Goal: Task Accomplishment & Management: Manage account settings

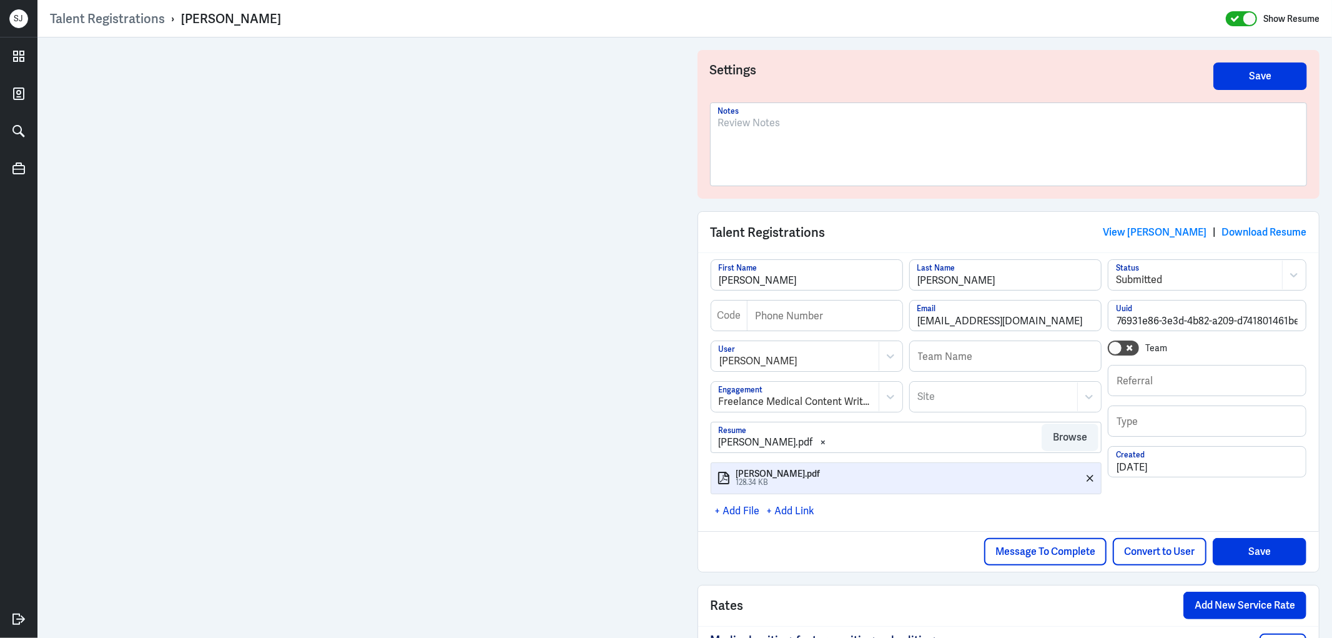
click at [719, 126] on p at bounding box center [1008, 123] width 581 height 15
click at [231, 16] on div "Robert Delany" at bounding box center [231, 19] width 100 height 16
copy div "Robert Delany"
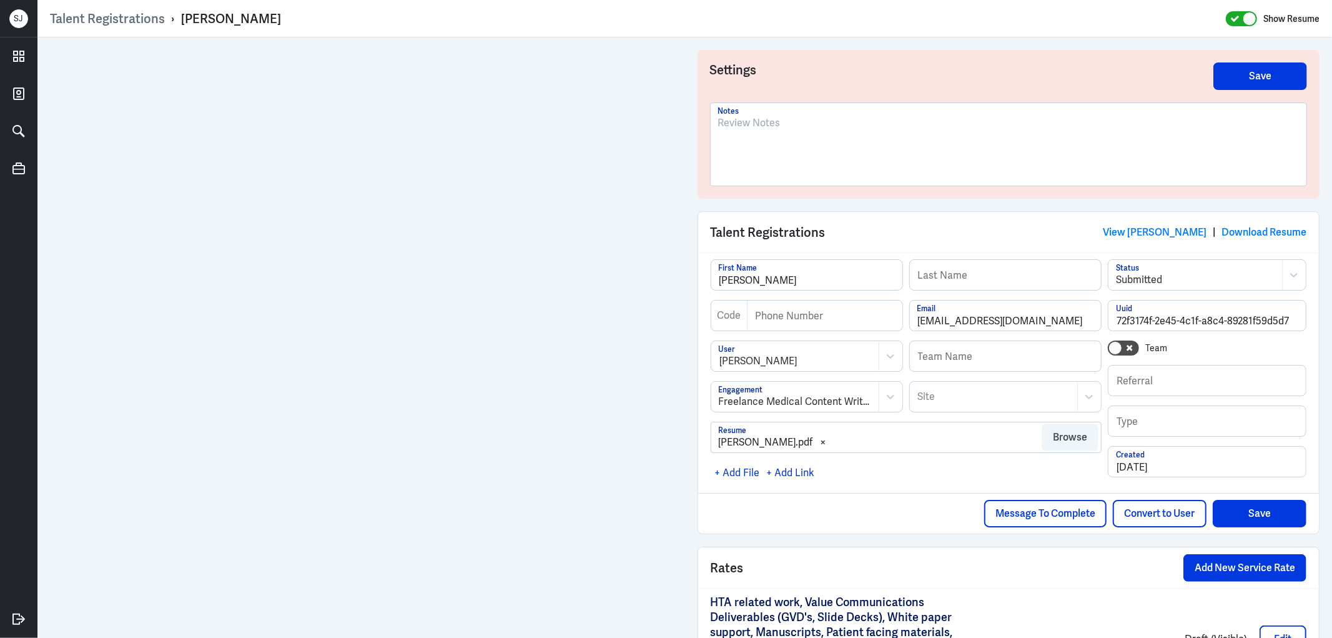
click at [203, 13] on div "[PERSON_NAME]" at bounding box center [231, 19] width 100 height 16
click at [203, 13] on div "Marko" at bounding box center [231, 19] width 100 height 16
copy div "Marko"
click at [1158, 231] on link "View Marko" at bounding box center [1155, 231] width 104 height 13
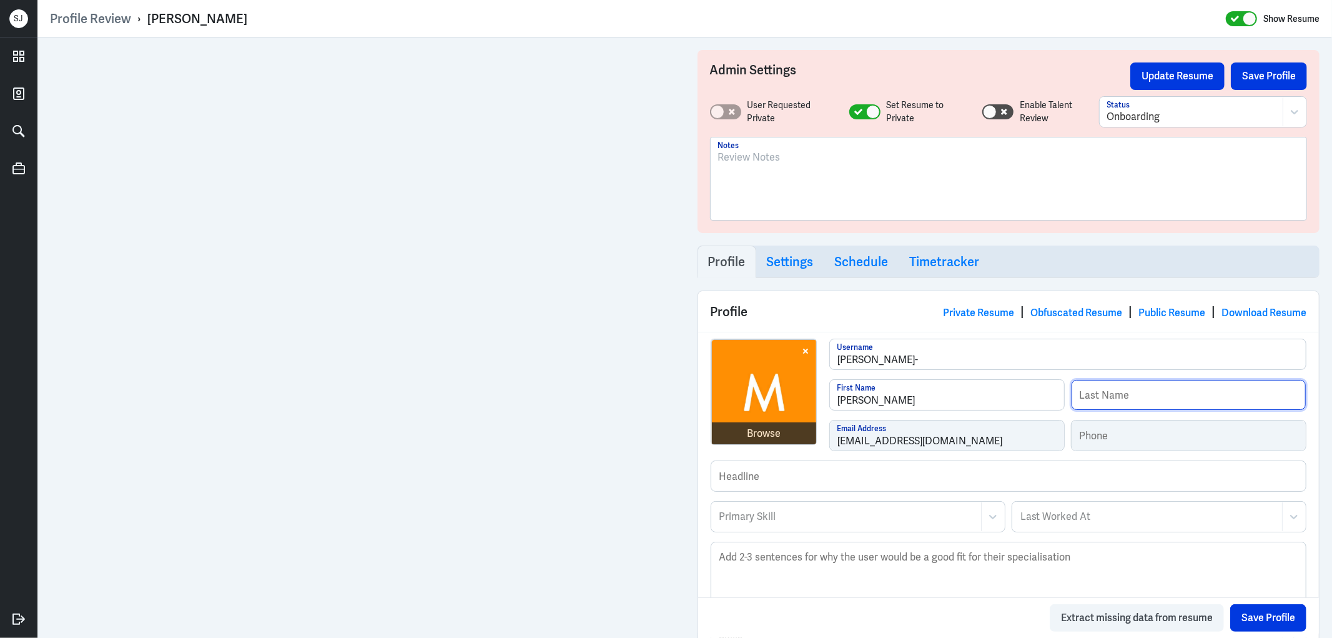
click at [1102, 407] on input "text" at bounding box center [1189, 395] width 234 height 30
paste input "Paatelma"
type input "Paatelma"
drag, startPoint x: 1255, startPoint y: 627, endPoint x: 1243, endPoint y: 619, distance: 14.4
click at [1251, 624] on button "Save Profile" at bounding box center [1268, 617] width 76 height 27
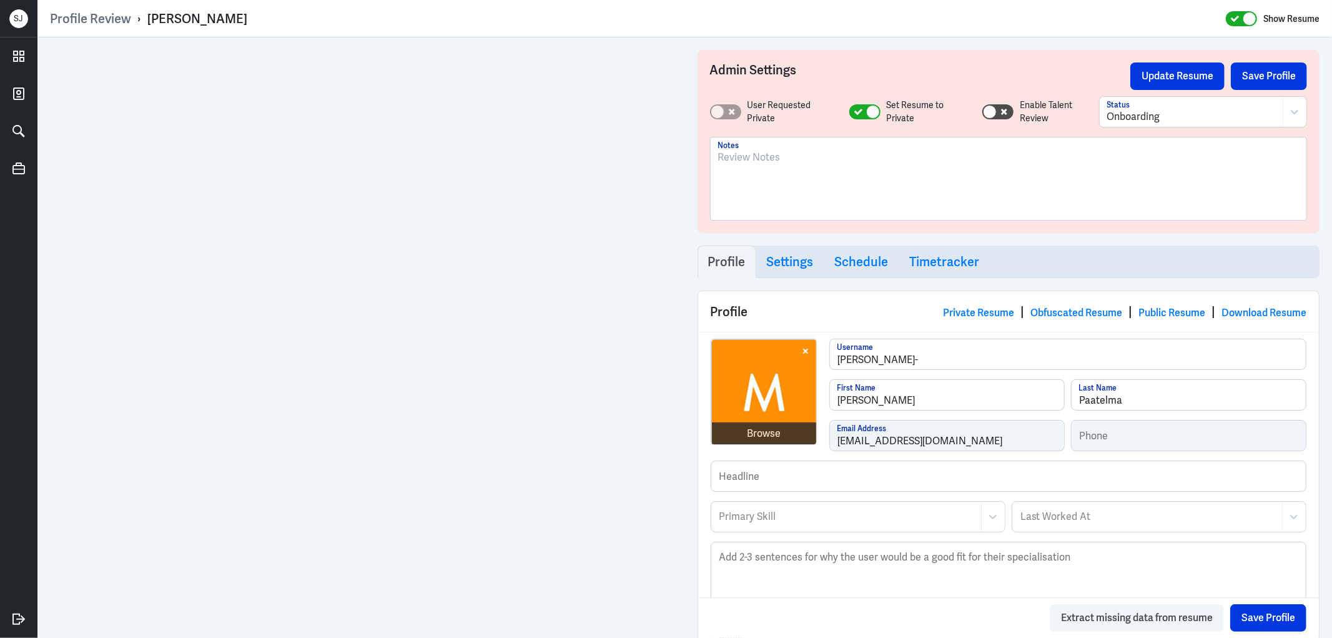
click at [190, 21] on div "Marko Paatelma" at bounding box center [197, 19] width 100 height 16
copy div "Marko Paatelma"
click at [759, 154] on p at bounding box center [1008, 157] width 581 height 15
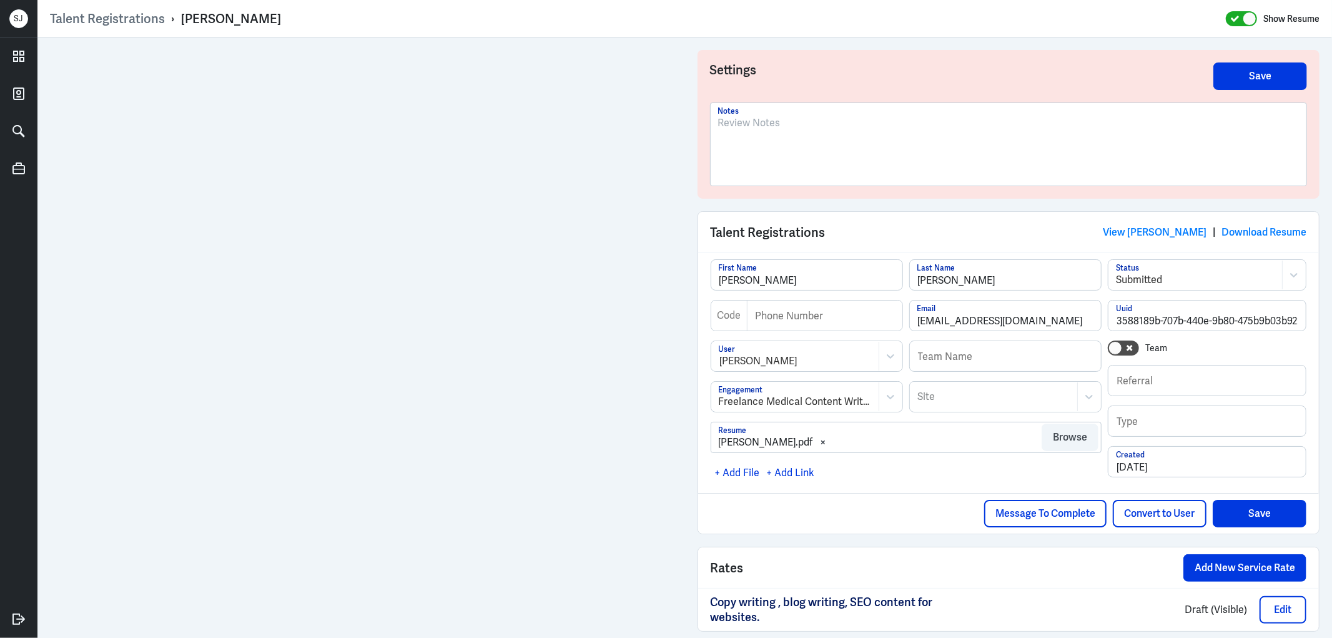
click at [776, 139] on div at bounding box center [1008, 149] width 581 height 67
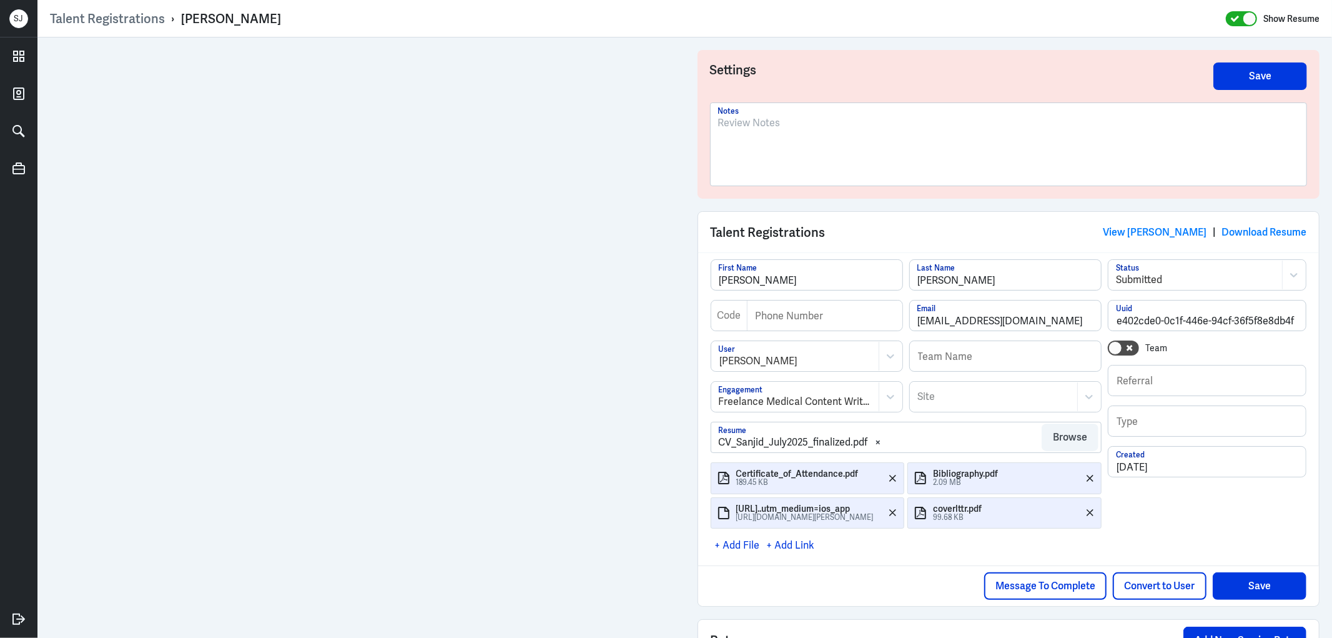
click at [757, 135] on div at bounding box center [1008, 149] width 581 height 67
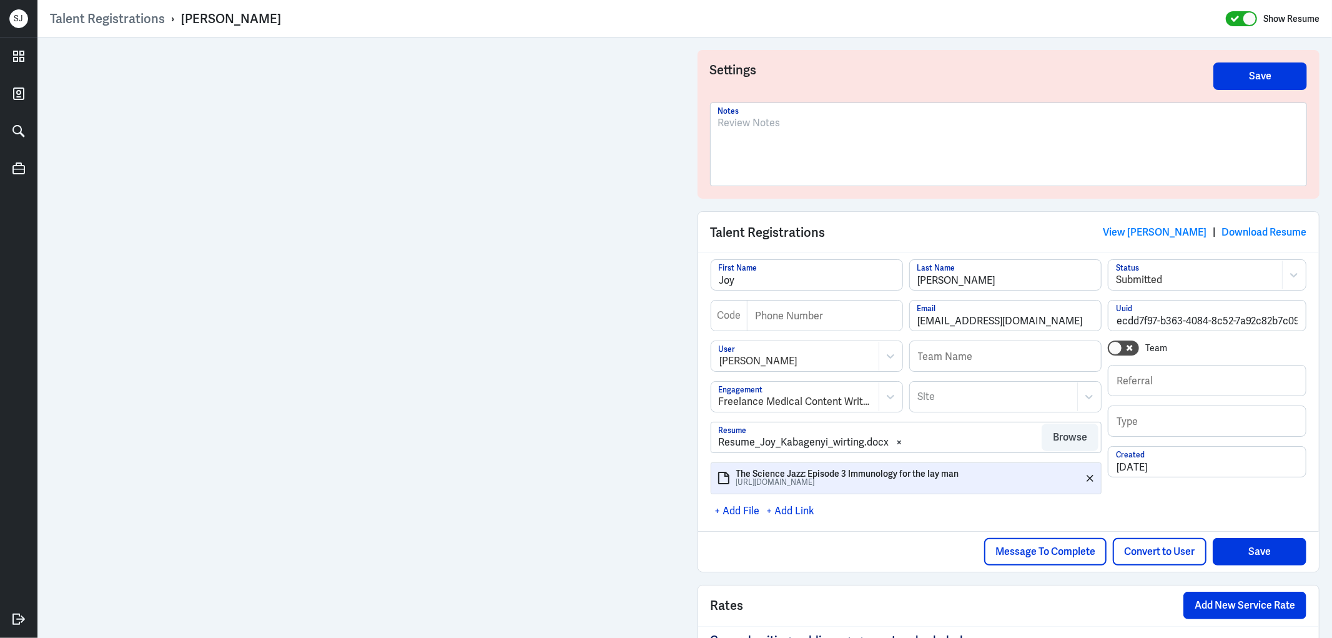
click at [797, 126] on p at bounding box center [1008, 123] width 581 height 15
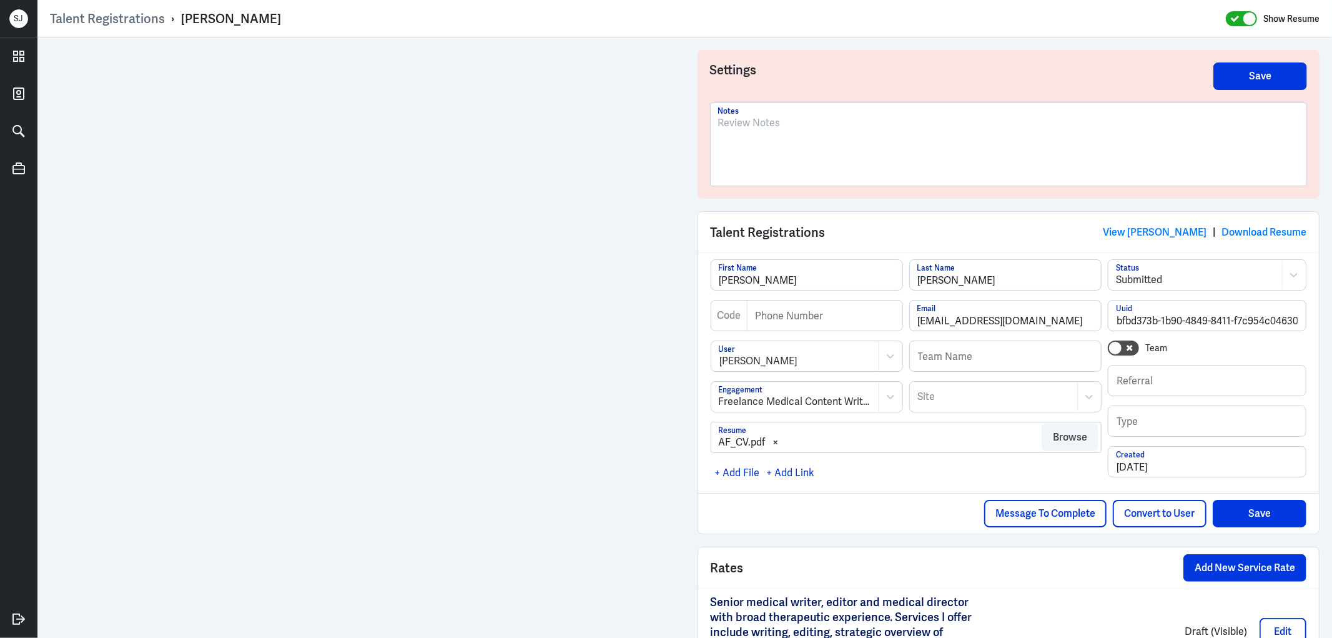
click at [234, 17] on div "[PERSON_NAME]" at bounding box center [231, 19] width 100 height 16
click at [234, 17] on div "Anne Freier" at bounding box center [231, 19] width 100 height 16
copy div "Anne Freier"
click at [1169, 233] on link "View Anne Freier" at bounding box center [1155, 231] width 104 height 13
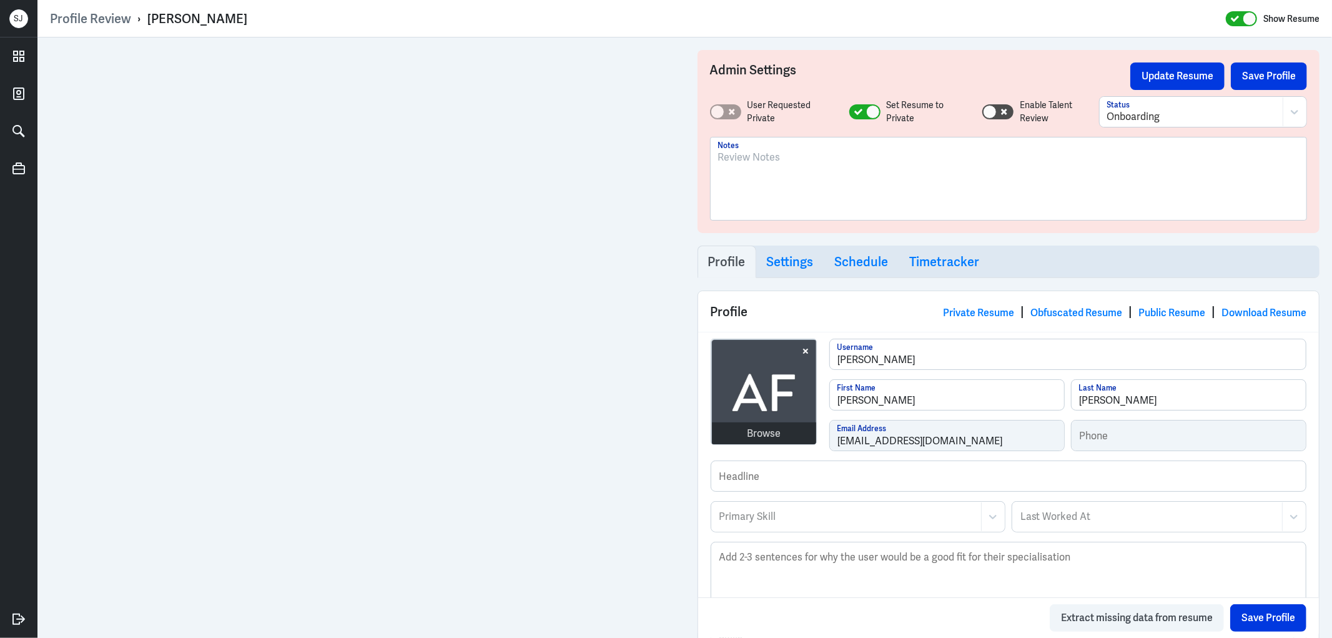
click at [753, 164] on p at bounding box center [1008, 157] width 581 height 15
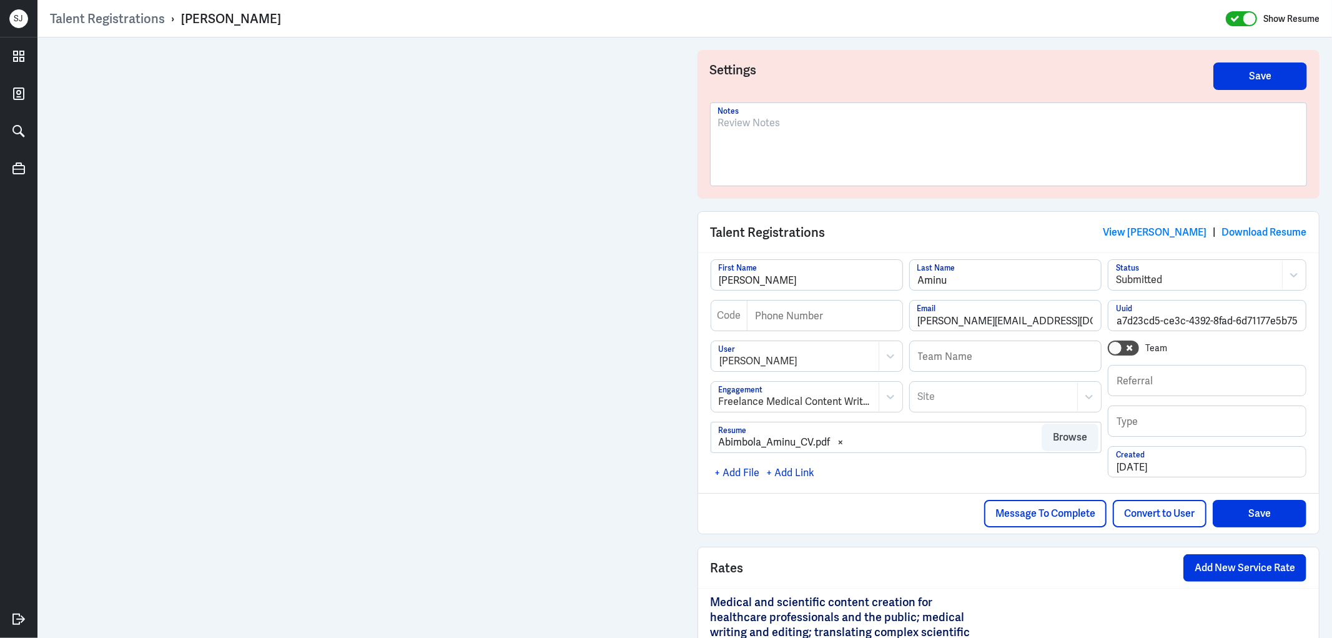
click at [250, 15] on div "[PERSON_NAME]" at bounding box center [231, 19] width 100 height 16
click at [250, 15] on div "Dr Abimbola Aminu" at bounding box center [231, 19] width 100 height 16
copy div "Dr Abimbola Aminu"
click at [1135, 230] on link "View Dr Abimbola Aminu" at bounding box center [1155, 231] width 104 height 13
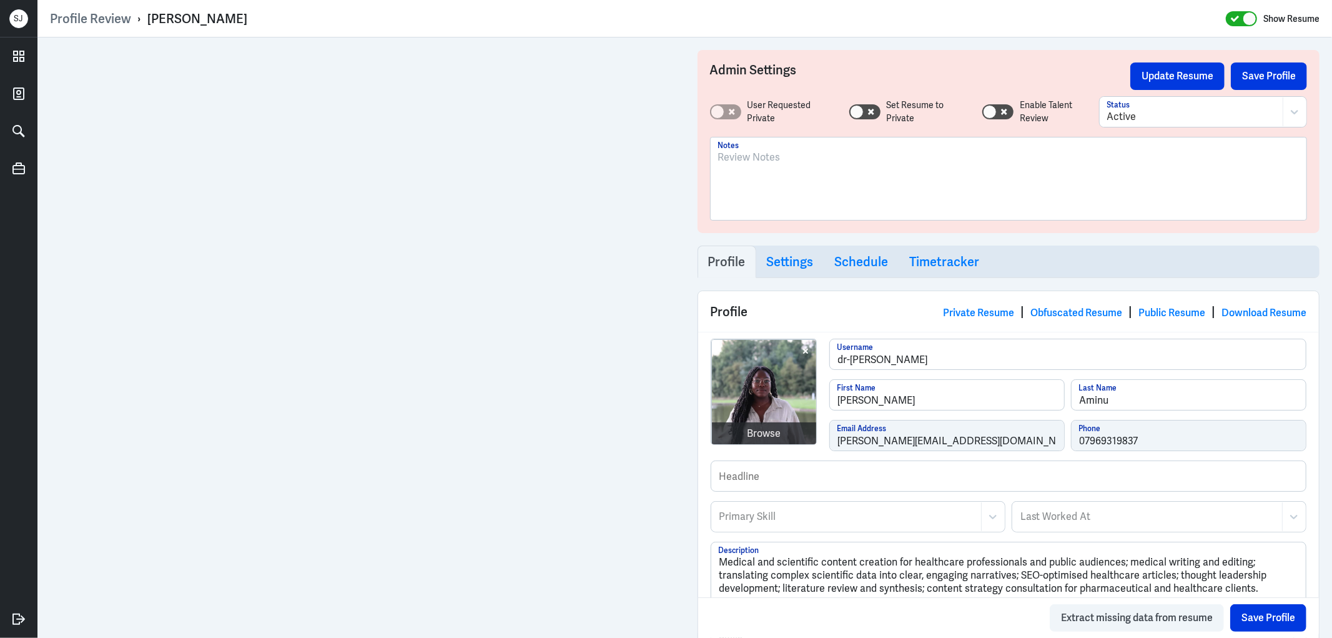
click at [756, 157] on p at bounding box center [1008, 157] width 581 height 15
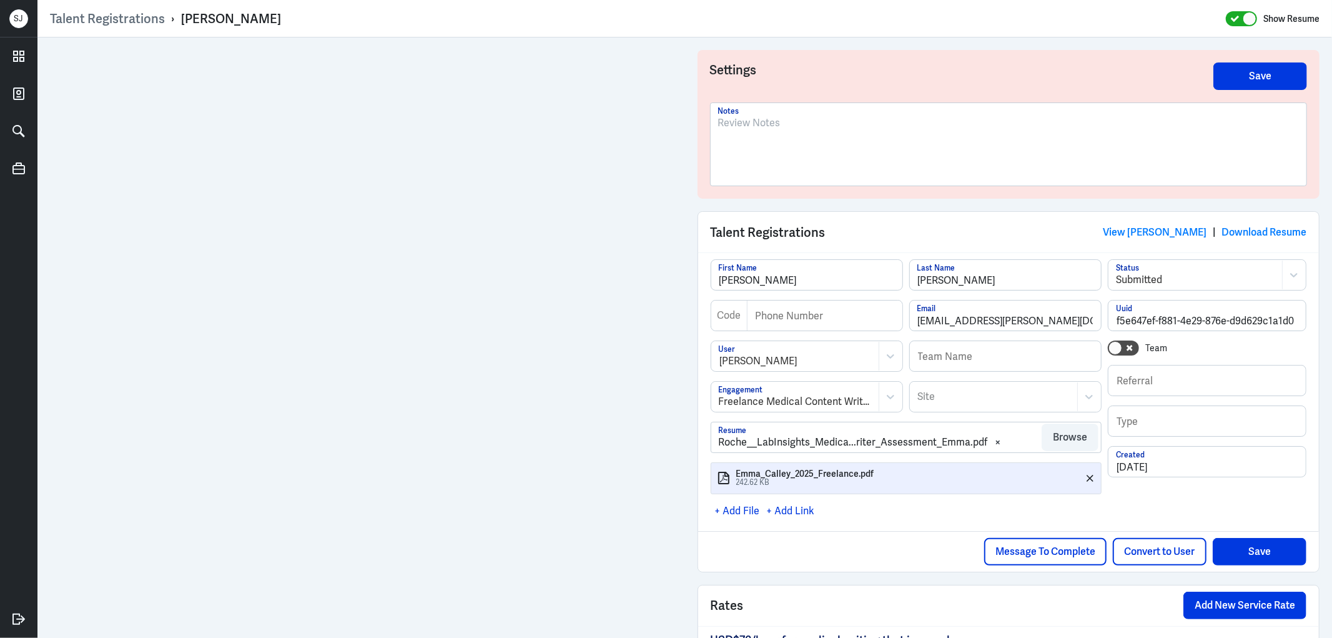
scroll to position [69, 0]
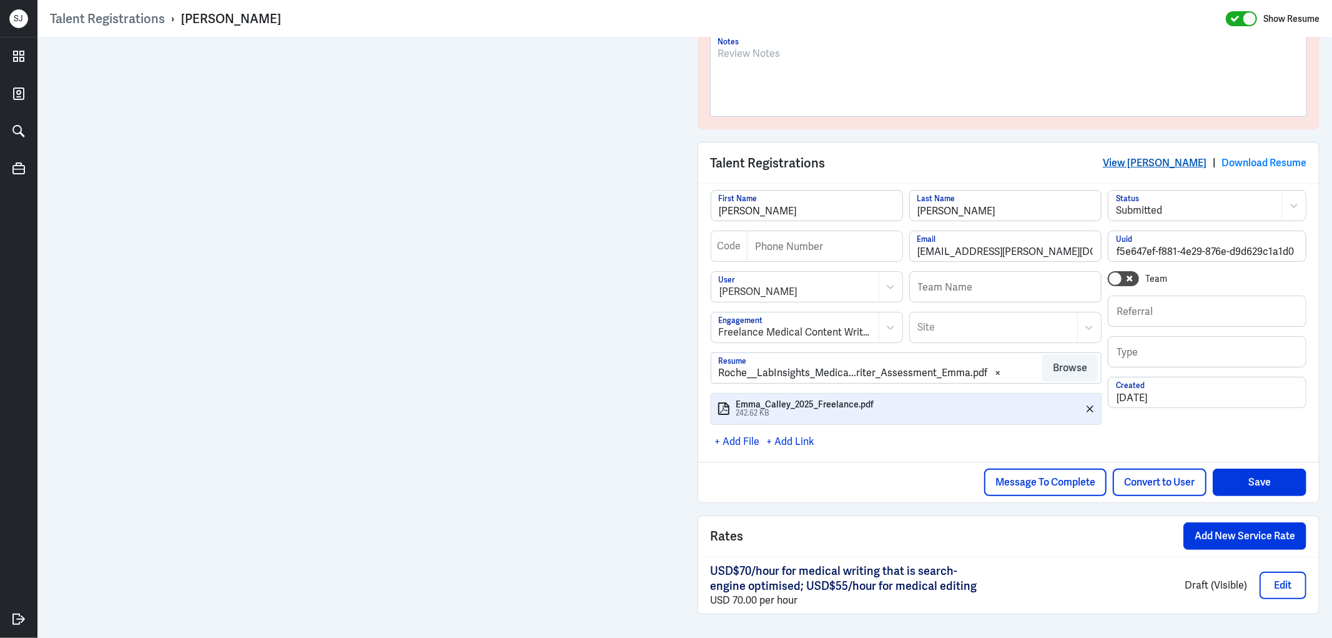
click at [1151, 162] on link "View [PERSON_NAME]" at bounding box center [1155, 162] width 104 height 13
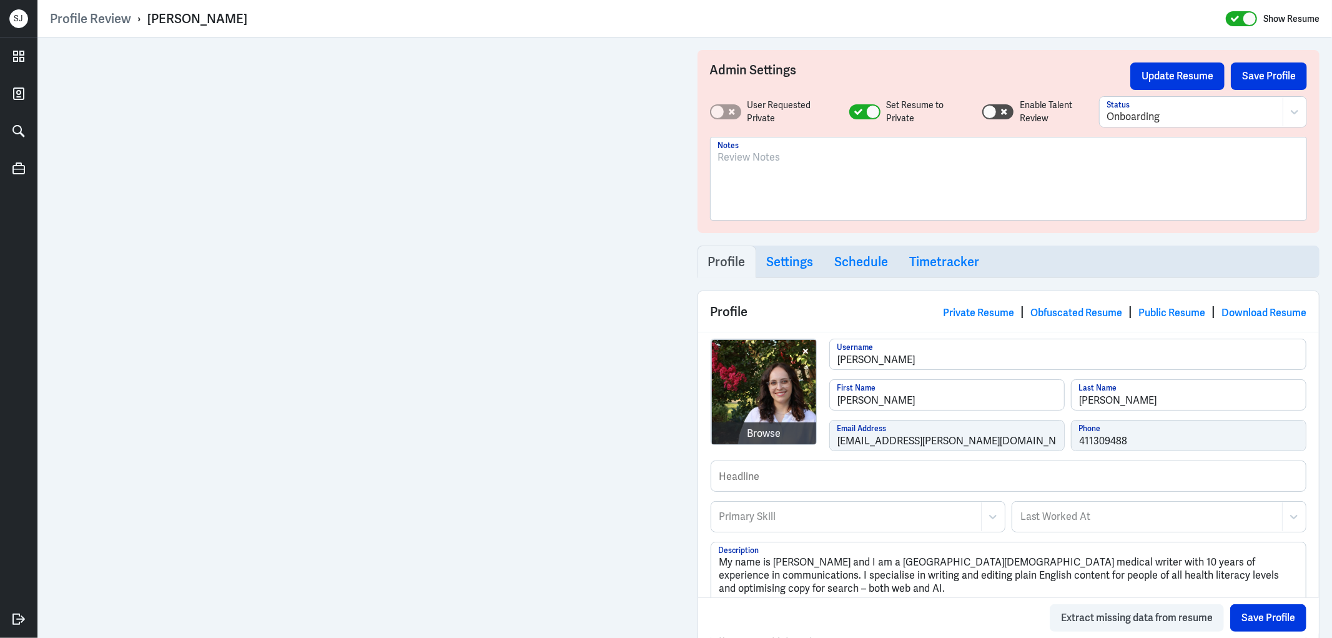
click at [764, 167] on div at bounding box center [1008, 183] width 581 height 67
drag, startPoint x: 1260, startPoint y: 617, endPoint x: 1260, endPoint y: 608, distance: 8.8
click at [1261, 613] on button "Save Profile" at bounding box center [1268, 617] width 76 height 27
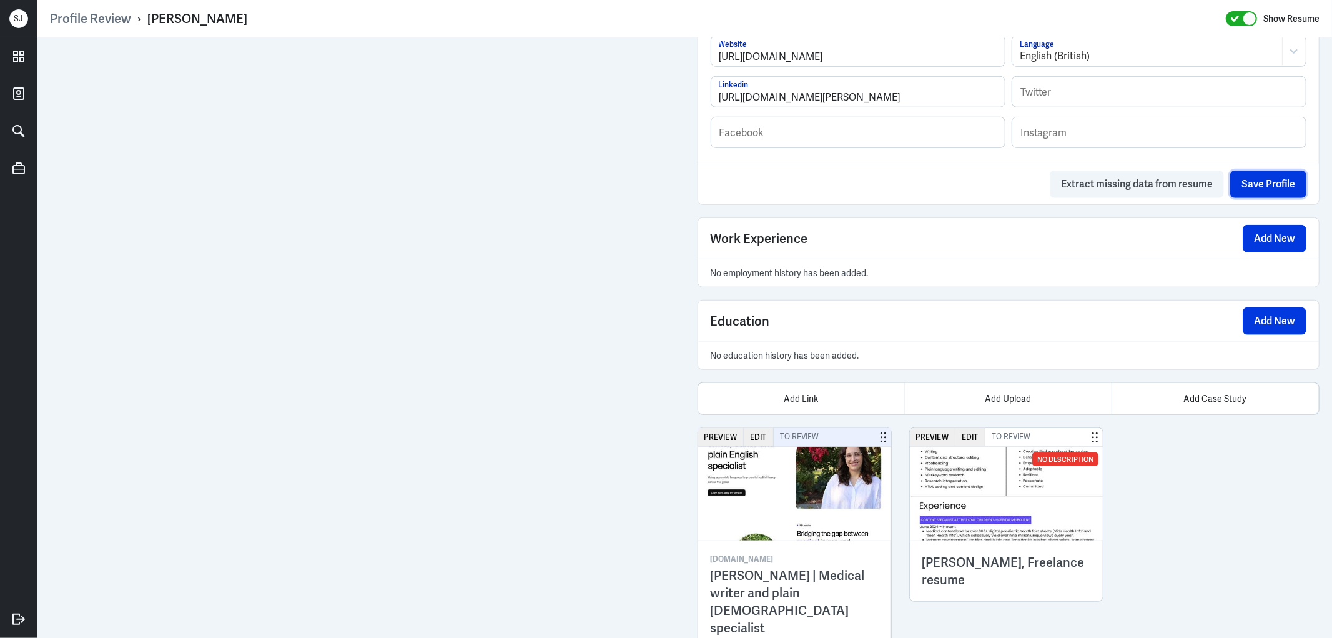
scroll to position [812, 0]
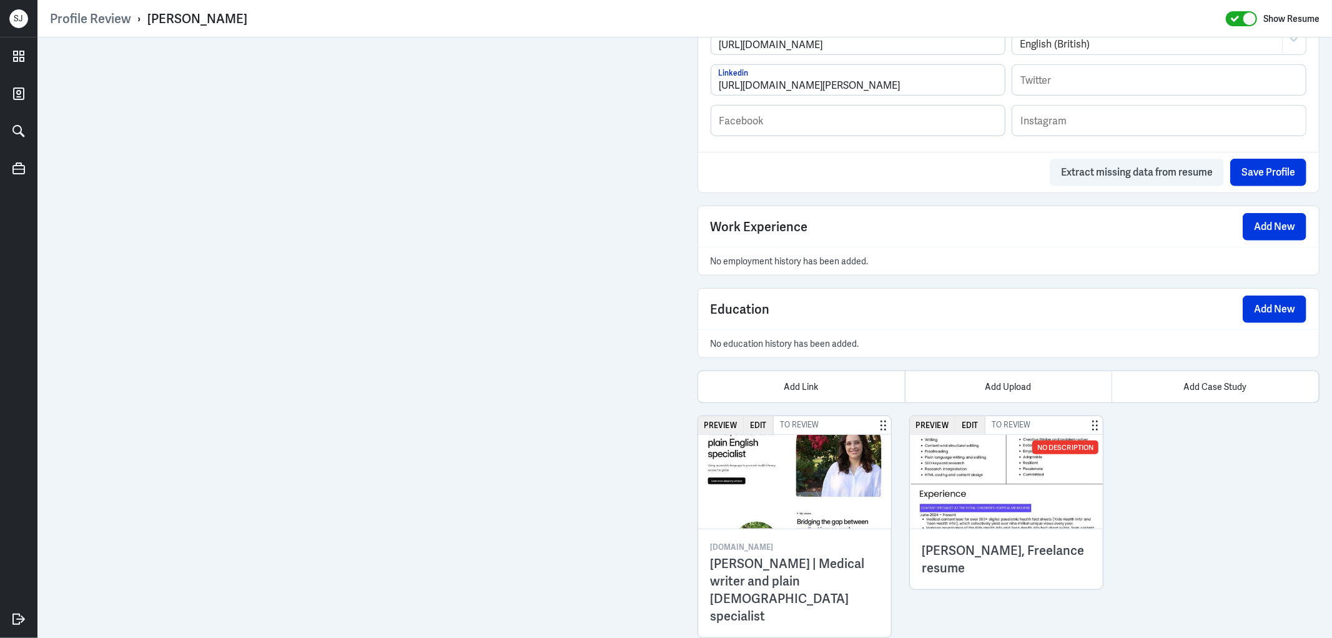
click at [202, 16] on div "Emma Calley" at bounding box center [197, 19] width 100 height 16
copy div "Emma Calley"
click at [991, 383] on div "Add Upload" at bounding box center [1008, 386] width 207 height 31
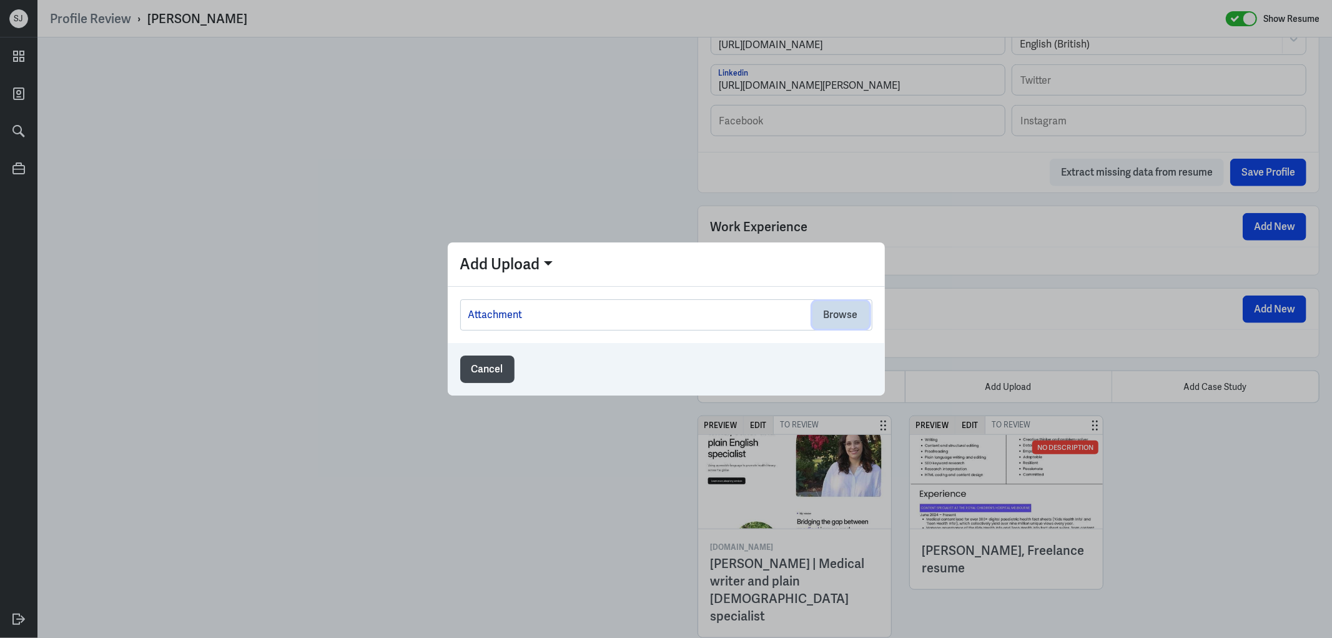
click at [853, 317] on button "Browse" at bounding box center [840, 314] width 57 height 27
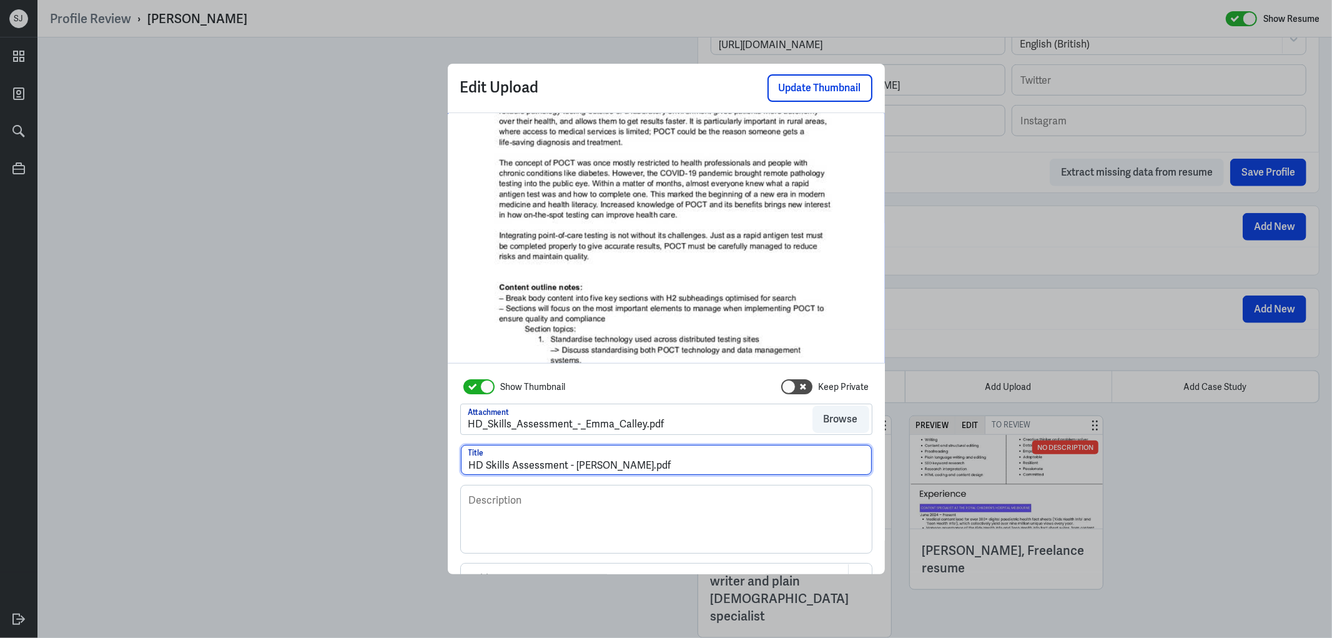
drag, startPoint x: 623, startPoint y: 466, endPoint x: 703, endPoint y: 465, distance: 79.3
click at [702, 465] on input "HD Skills Assessment - Emma Calley.pdf" at bounding box center [666, 460] width 411 height 30
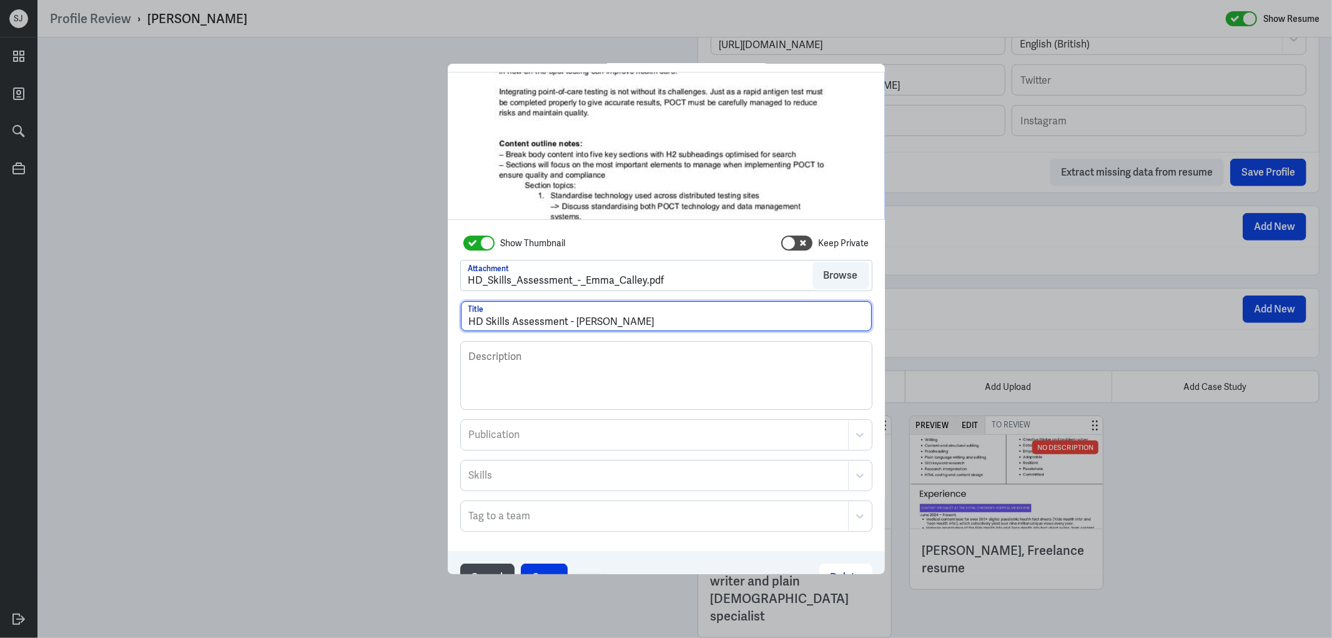
scroll to position [67, 0]
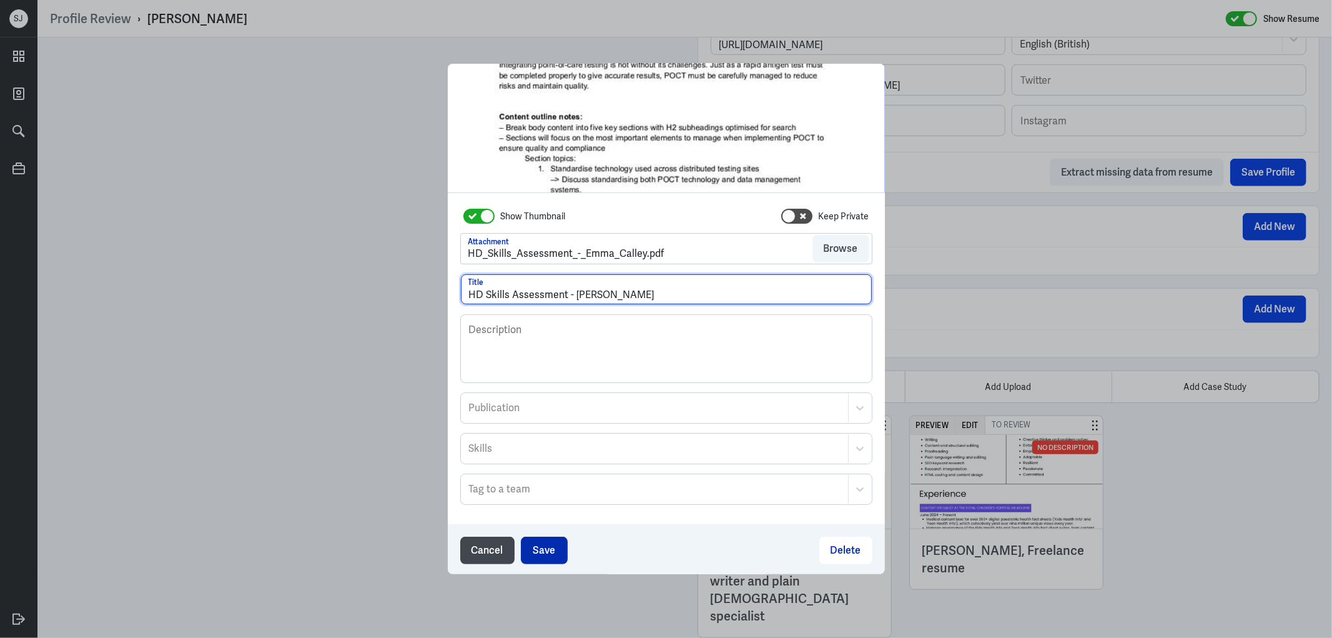
type input "HD Skills Assessment - Emma Calley"
click at [552, 556] on button "Save" at bounding box center [544, 549] width 47 height 27
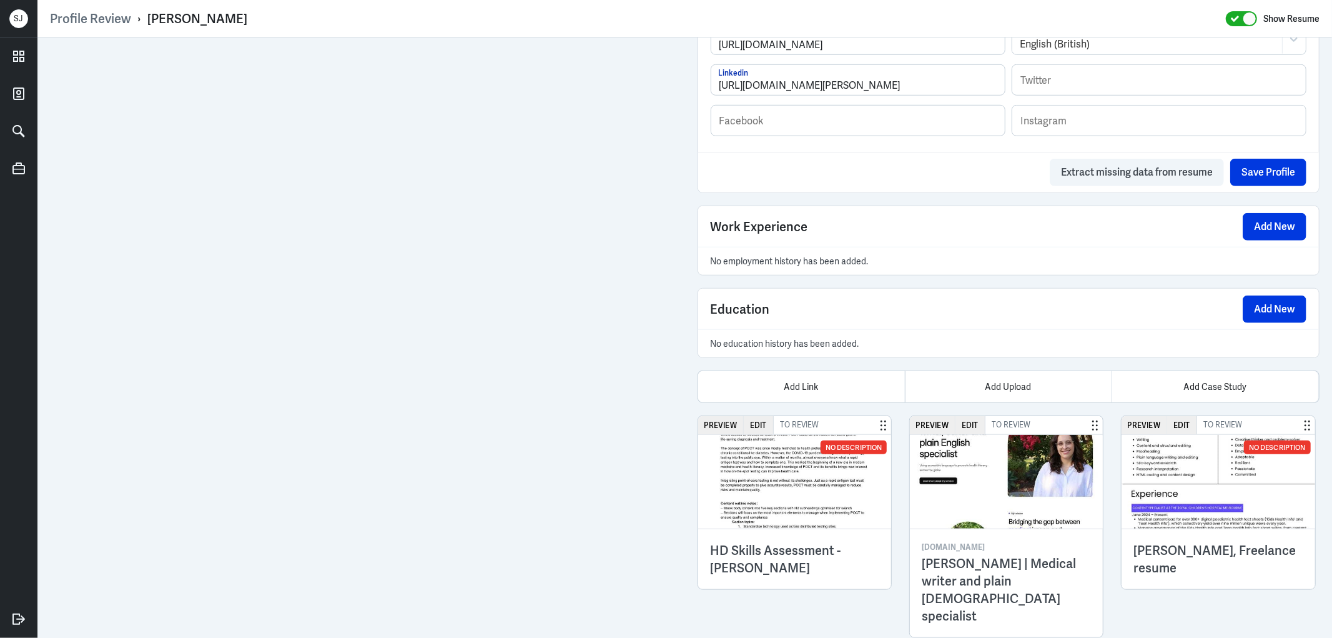
click at [1188, 510] on img at bounding box center [1219, 482] width 194 height 94
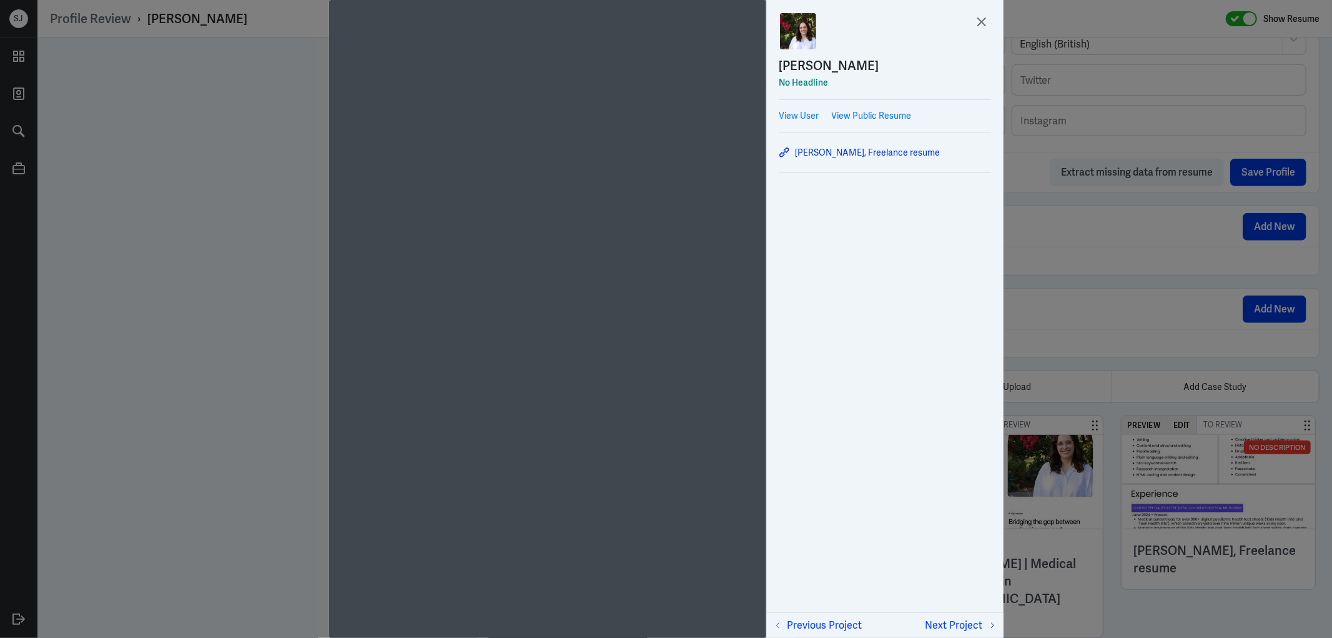
click at [207, 337] on div at bounding box center [666, 319] width 1332 height 638
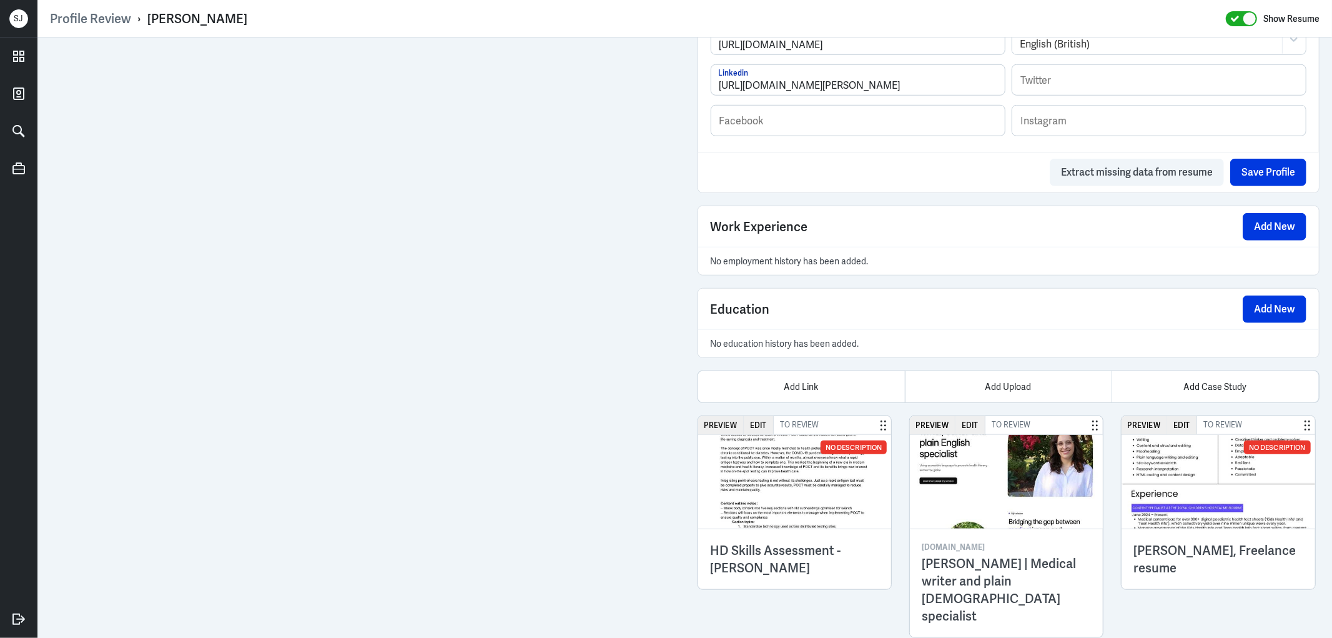
scroll to position [395, 0]
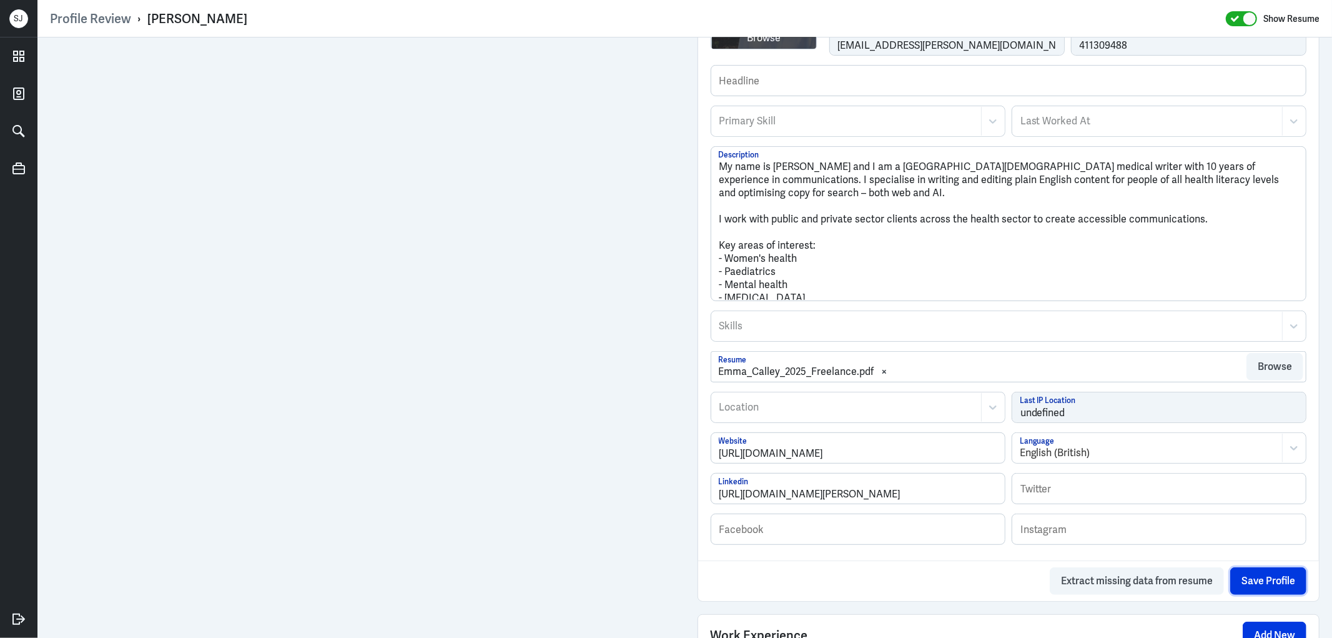
drag, startPoint x: 1268, startPoint y: 581, endPoint x: 1235, endPoint y: 563, distance: 38.0
click at [1266, 578] on button "Save Profile" at bounding box center [1268, 580] width 76 height 27
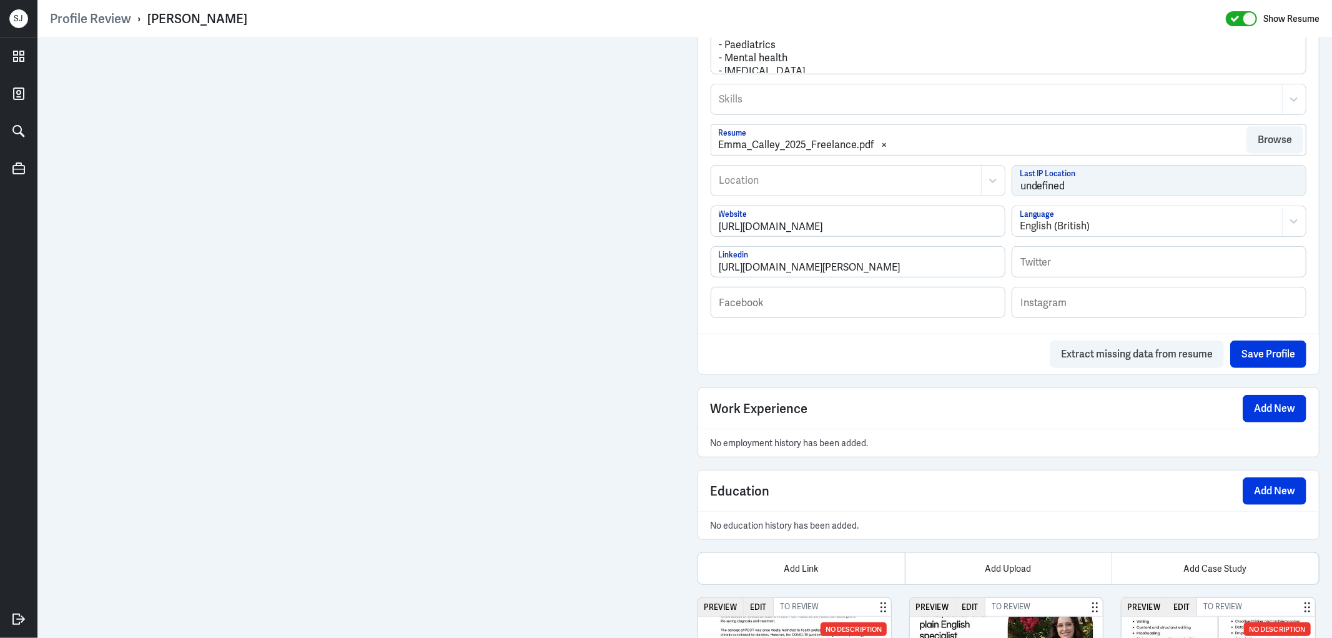
scroll to position [801, 0]
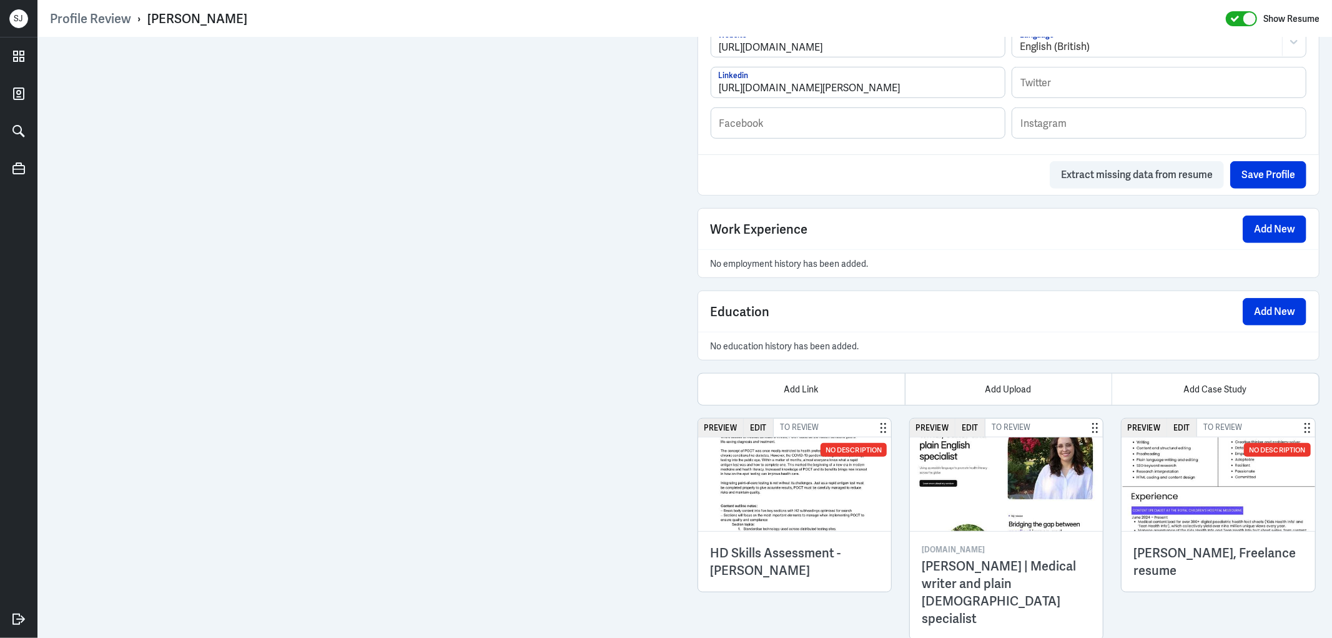
click at [816, 528] on img at bounding box center [795, 484] width 194 height 94
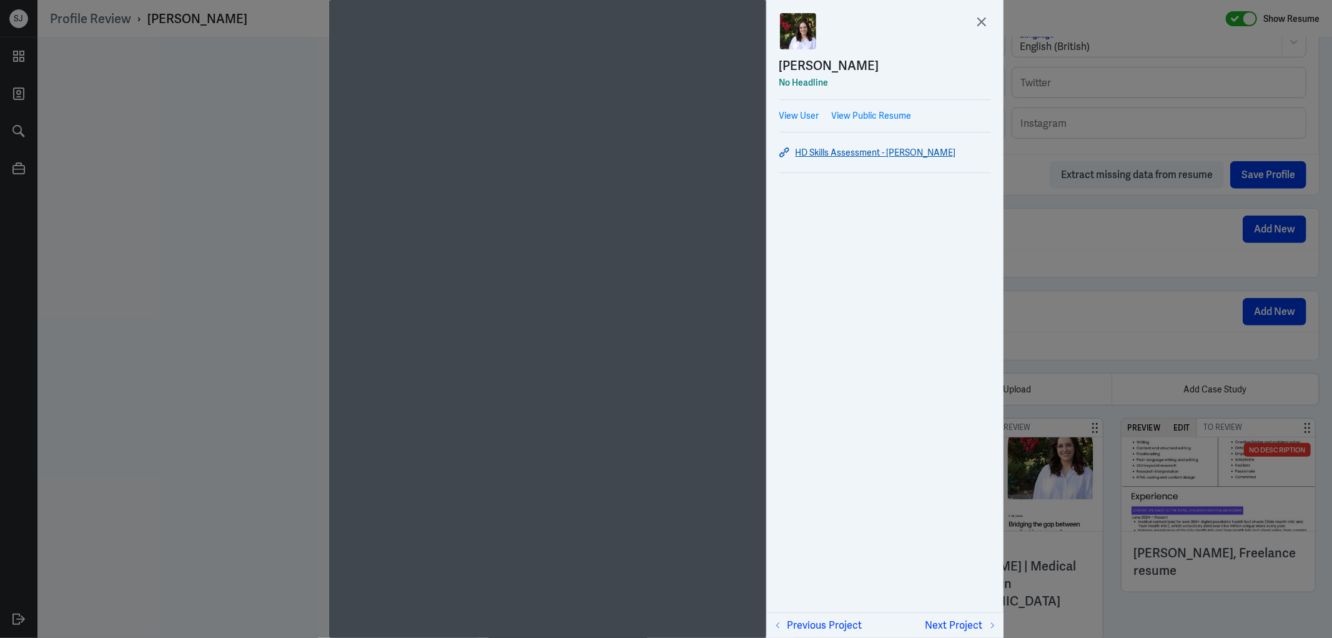
click at [853, 154] on link "HD Skills Assessment - Emma Calley" at bounding box center [885, 152] width 212 height 15
drag, startPoint x: 206, startPoint y: 103, endPoint x: 205, endPoint y: 2, distance: 100.6
click at [205, 104] on div at bounding box center [666, 319] width 1332 height 638
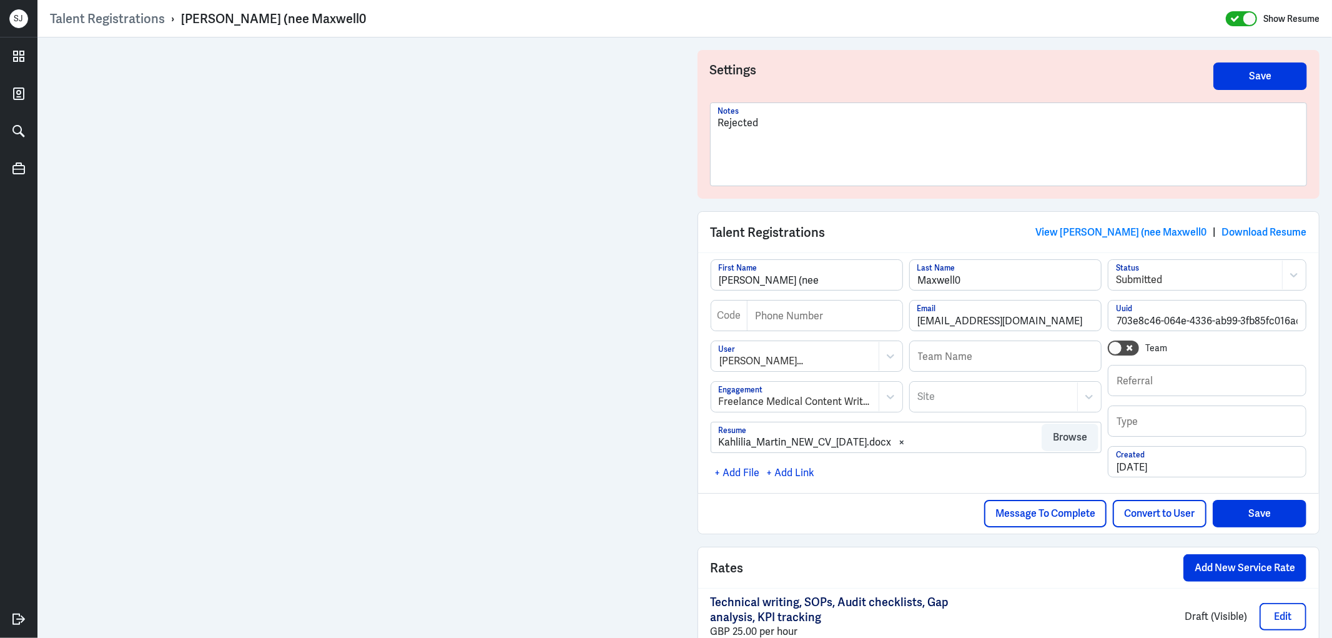
click at [751, 116] on p "Rejected" at bounding box center [1008, 123] width 581 height 15
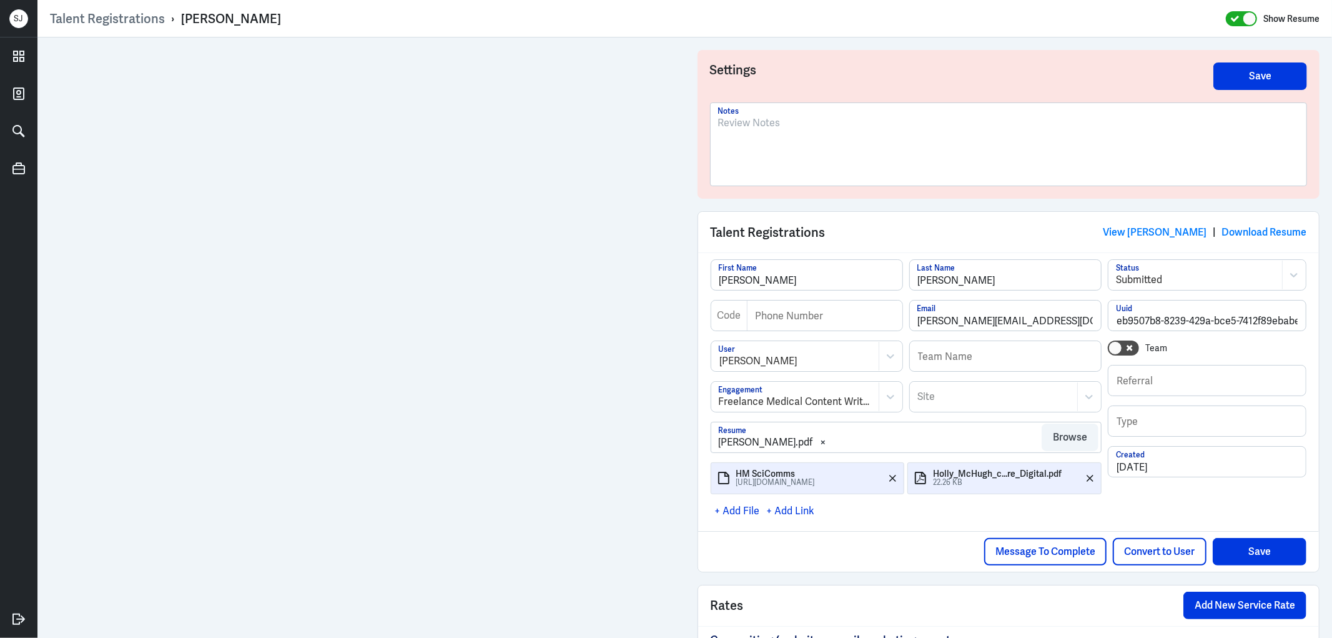
click at [228, 15] on div "Holly McHugh" at bounding box center [231, 19] width 100 height 16
copy div "Holly McHugh"
click at [1138, 226] on link "View Holly McHugh" at bounding box center [1155, 231] width 104 height 13
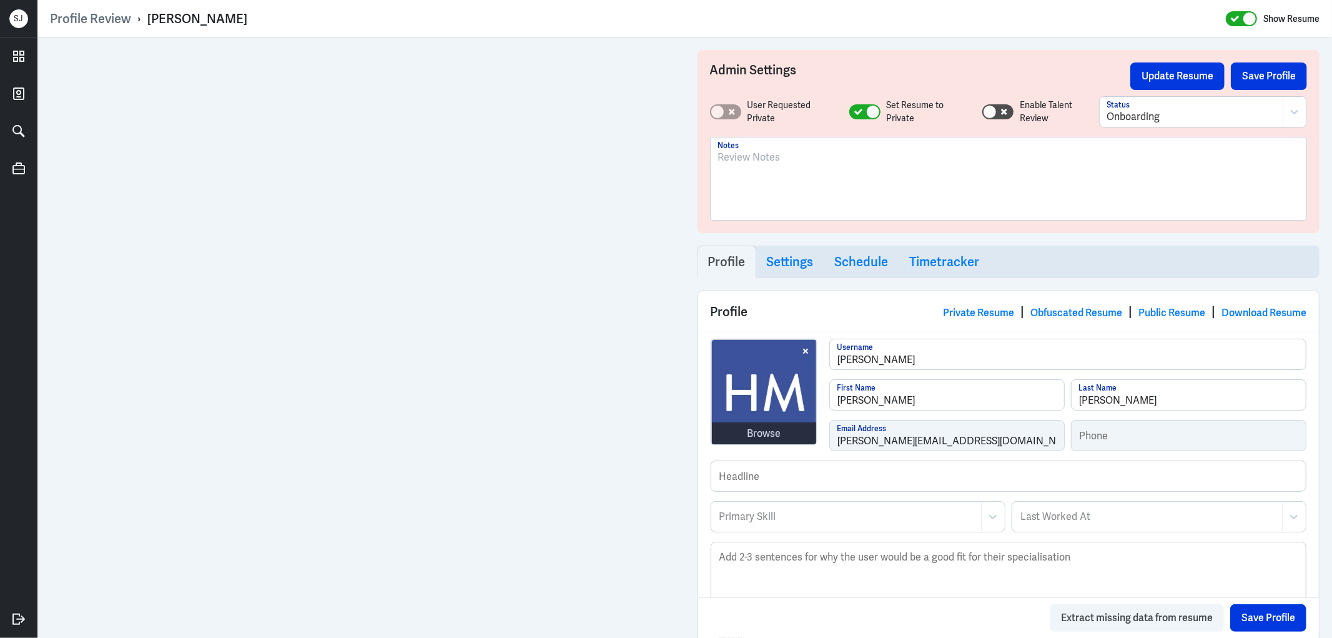
click at [759, 145] on div at bounding box center [1009, 178] width 596 height 82
click at [751, 160] on p at bounding box center [1008, 157] width 581 height 15
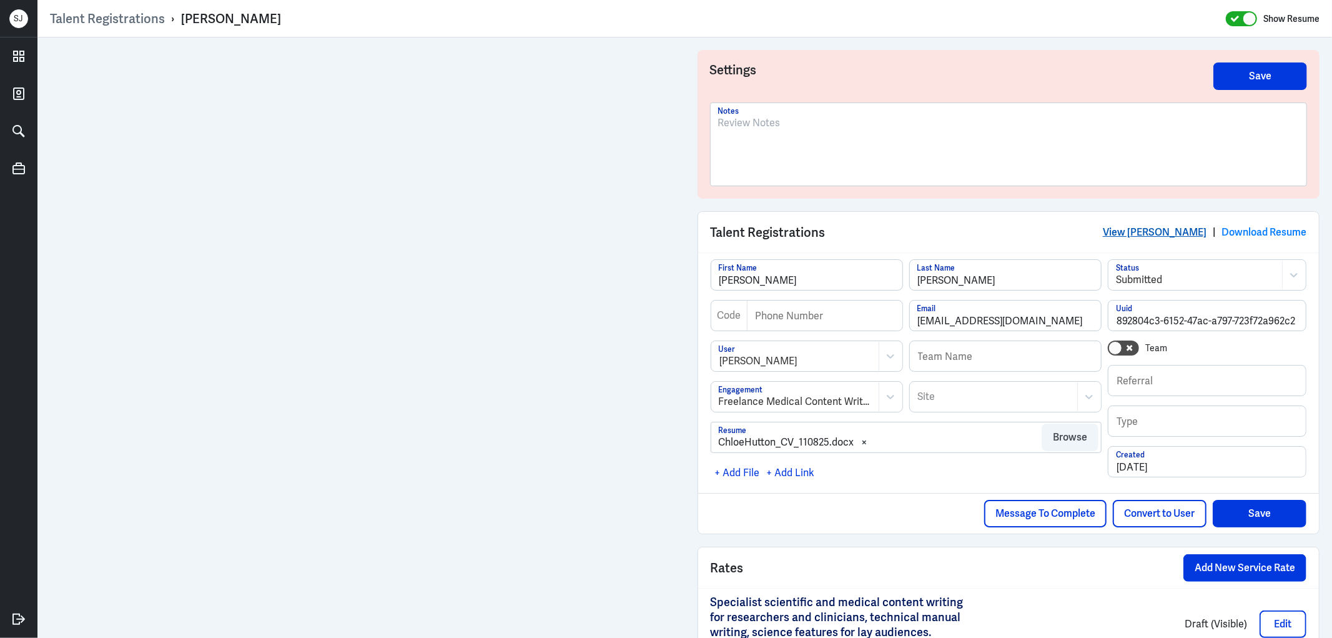
click at [1138, 231] on link "View [PERSON_NAME]" at bounding box center [1155, 231] width 104 height 13
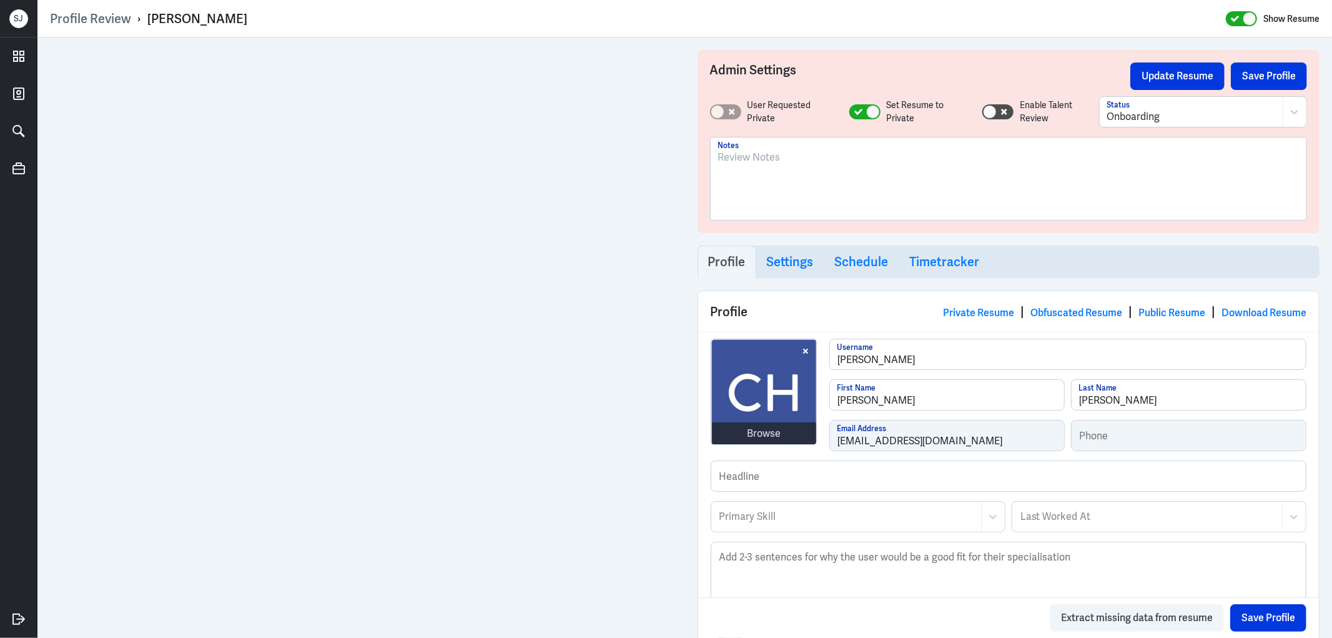
click at [197, 27] on div "Profile Review › [PERSON_NAME] Show Resume" at bounding box center [685, 18] width 1270 height 24
copy div "[PERSON_NAME]"
click at [754, 179] on div at bounding box center [1008, 183] width 581 height 67
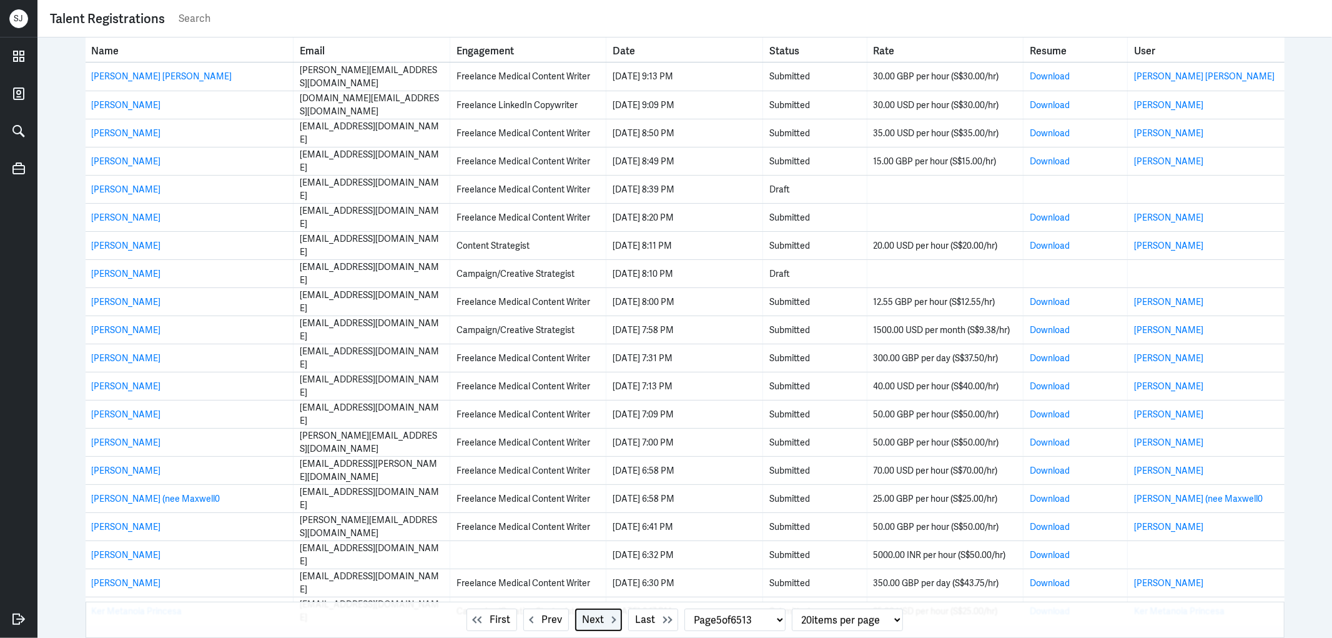
click at [583, 626] on span "Next" at bounding box center [593, 619] width 22 height 15
select select "6"
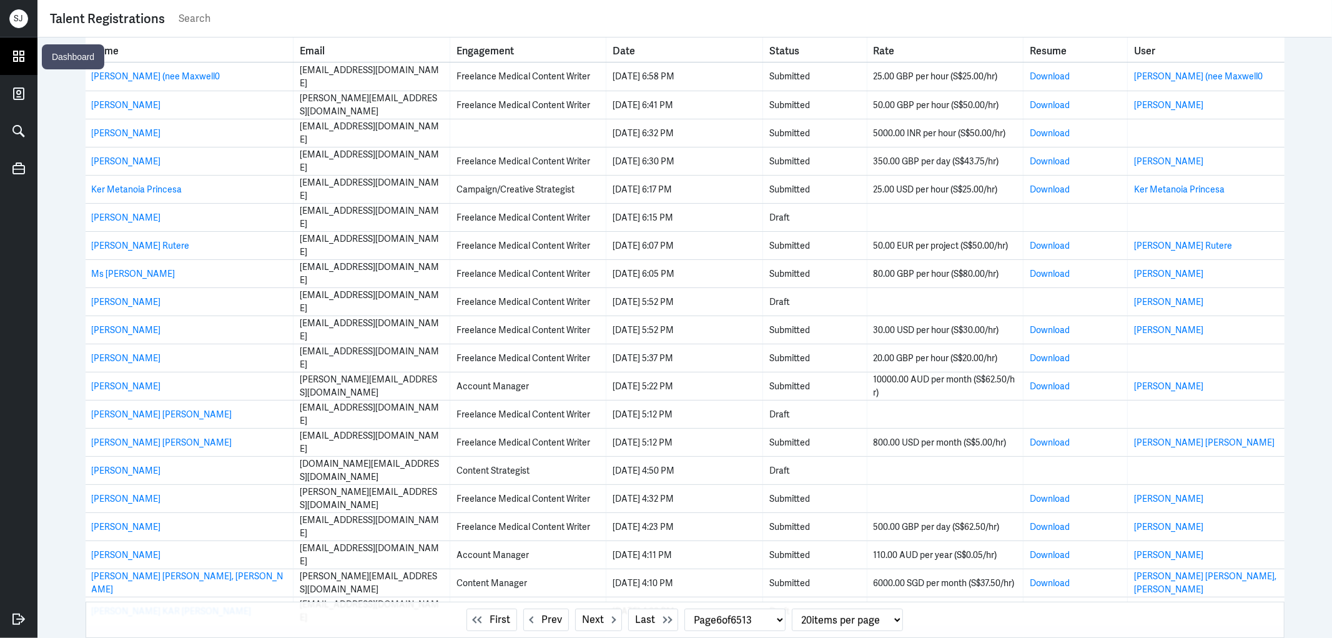
click at [28, 61] on link at bounding box center [18, 55] width 37 height 37
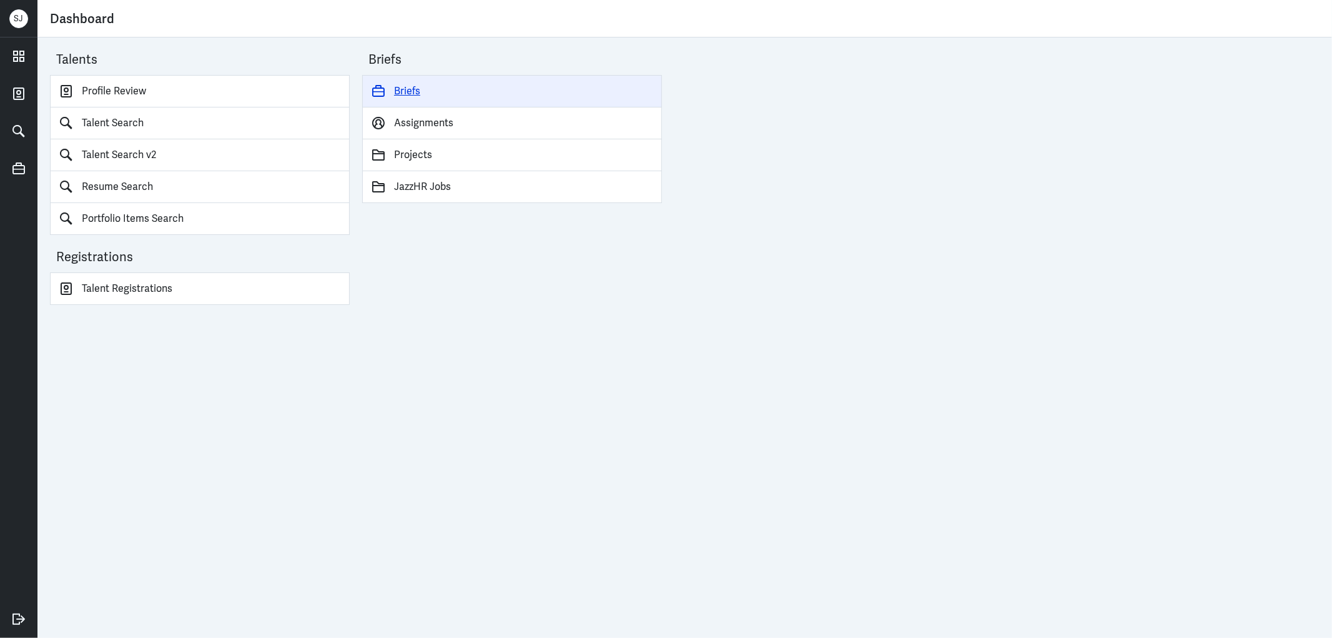
click at [411, 92] on link "Briefs" at bounding box center [512, 91] width 300 height 32
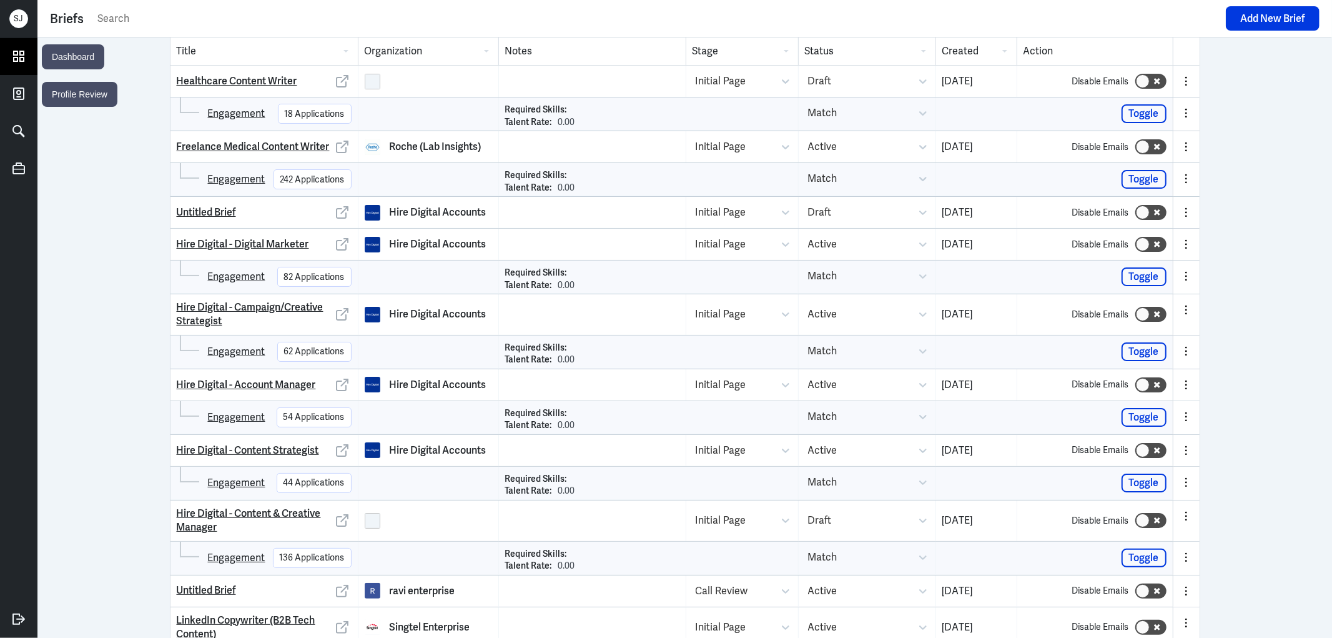
click at [17, 61] on icon at bounding box center [19, 56] width 10 height 10
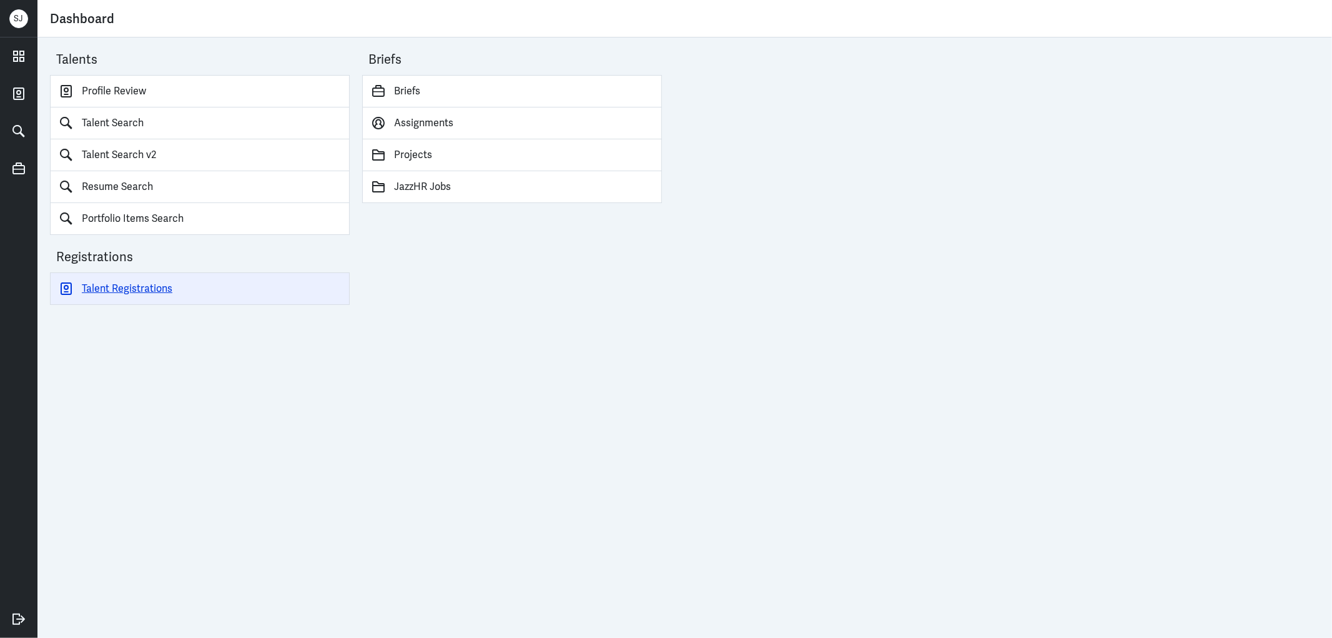
click at [108, 290] on link "Talent Registrations" at bounding box center [200, 288] width 300 height 32
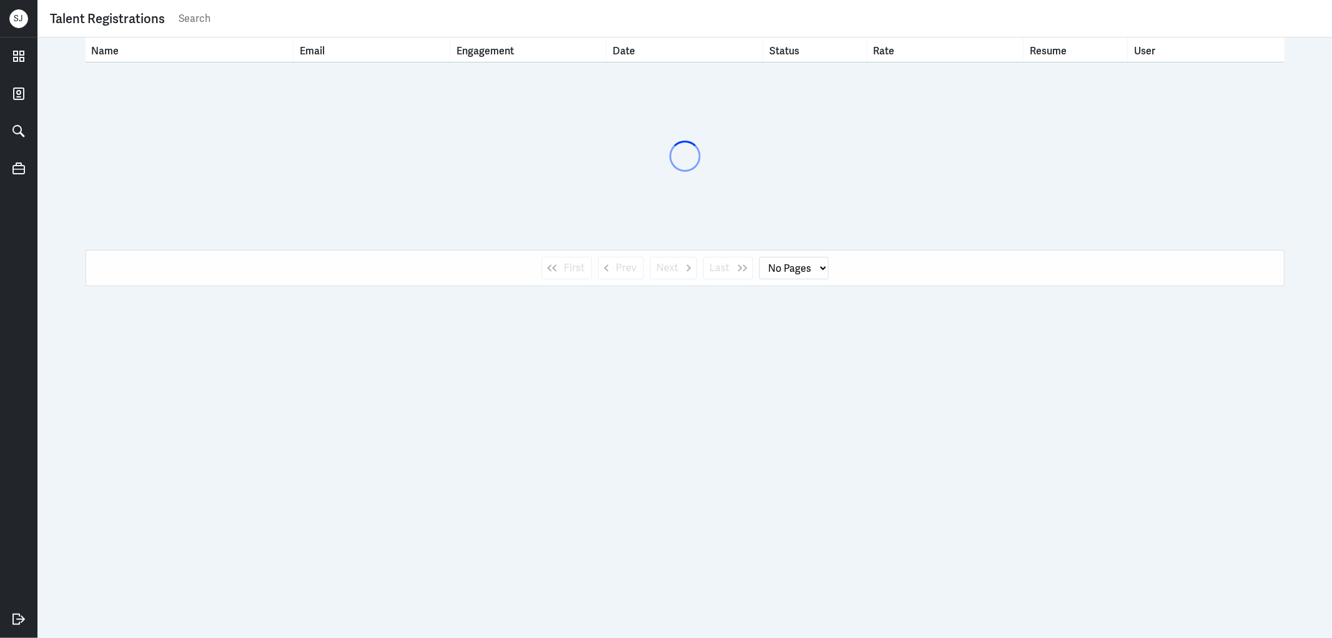
select select "1"
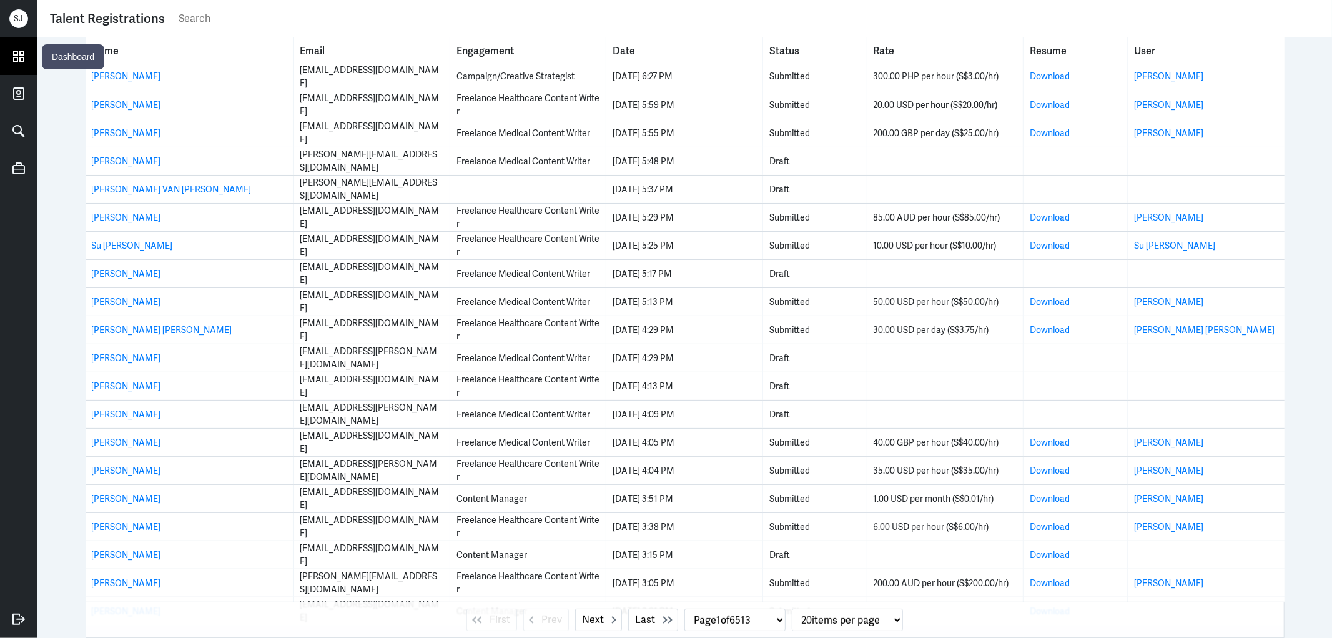
click at [20, 54] on icon at bounding box center [19, 56] width 10 height 10
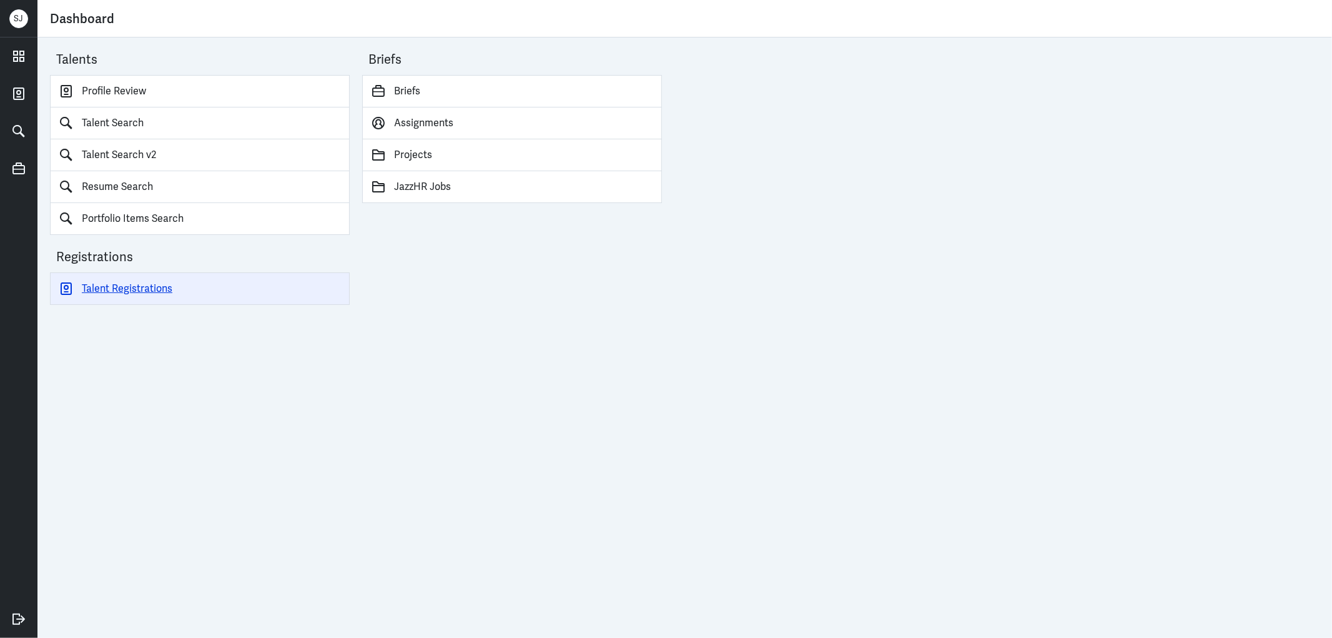
click at [141, 298] on link "Talent Registrations" at bounding box center [200, 288] width 300 height 32
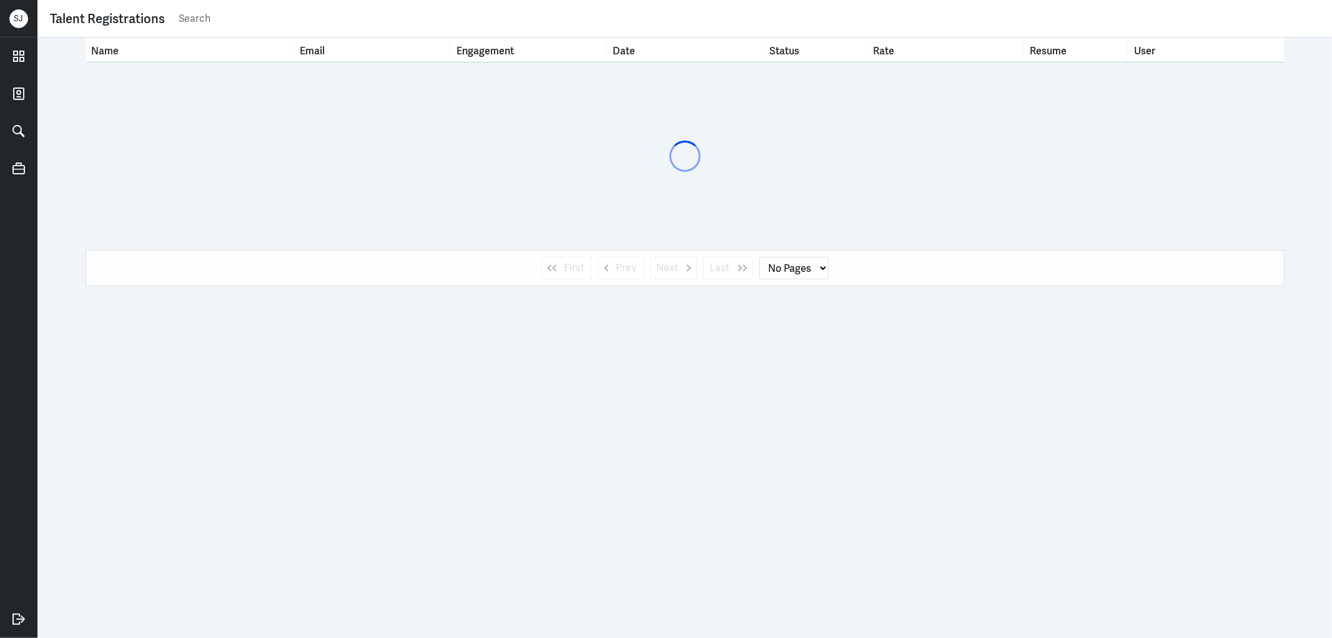
select select "1"
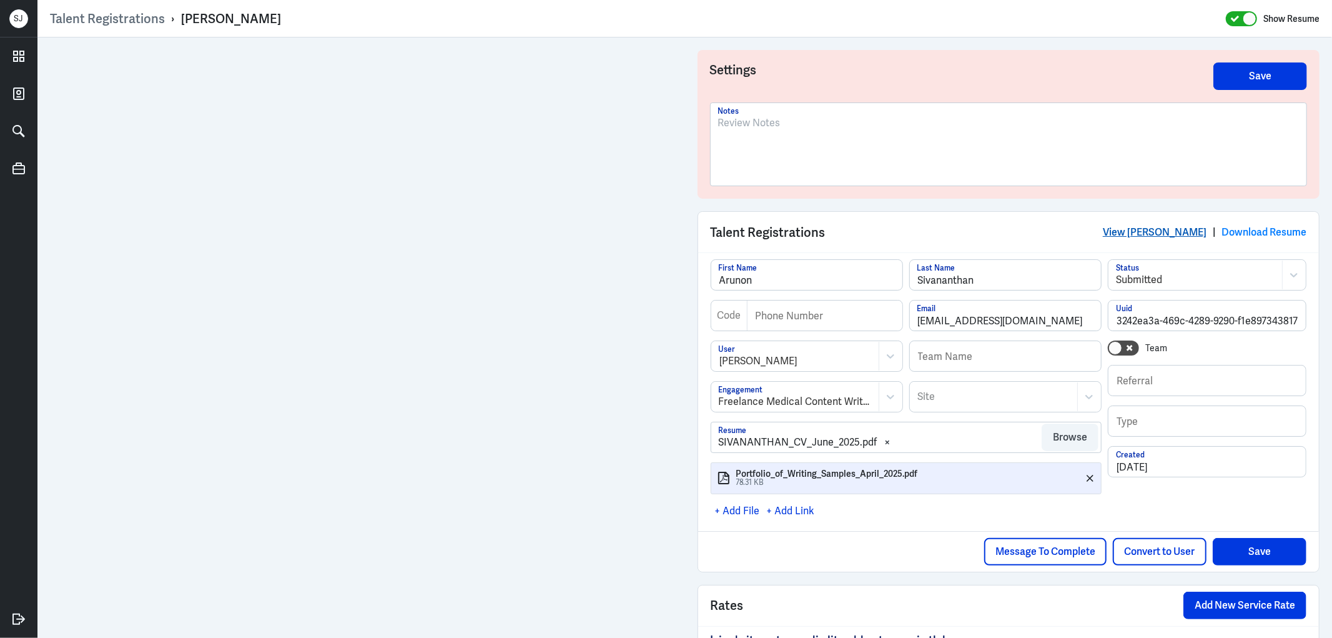
click at [1121, 227] on link "View Arunon Sivananthan" at bounding box center [1155, 231] width 104 height 13
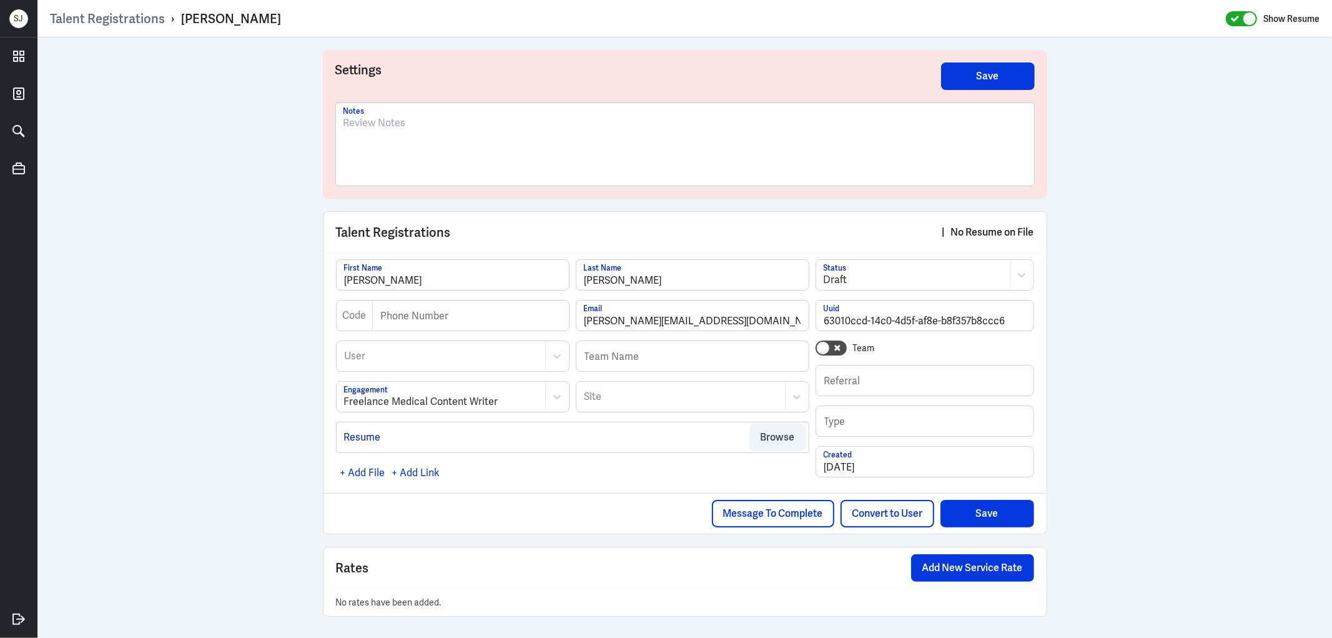
scroll to position [2, 0]
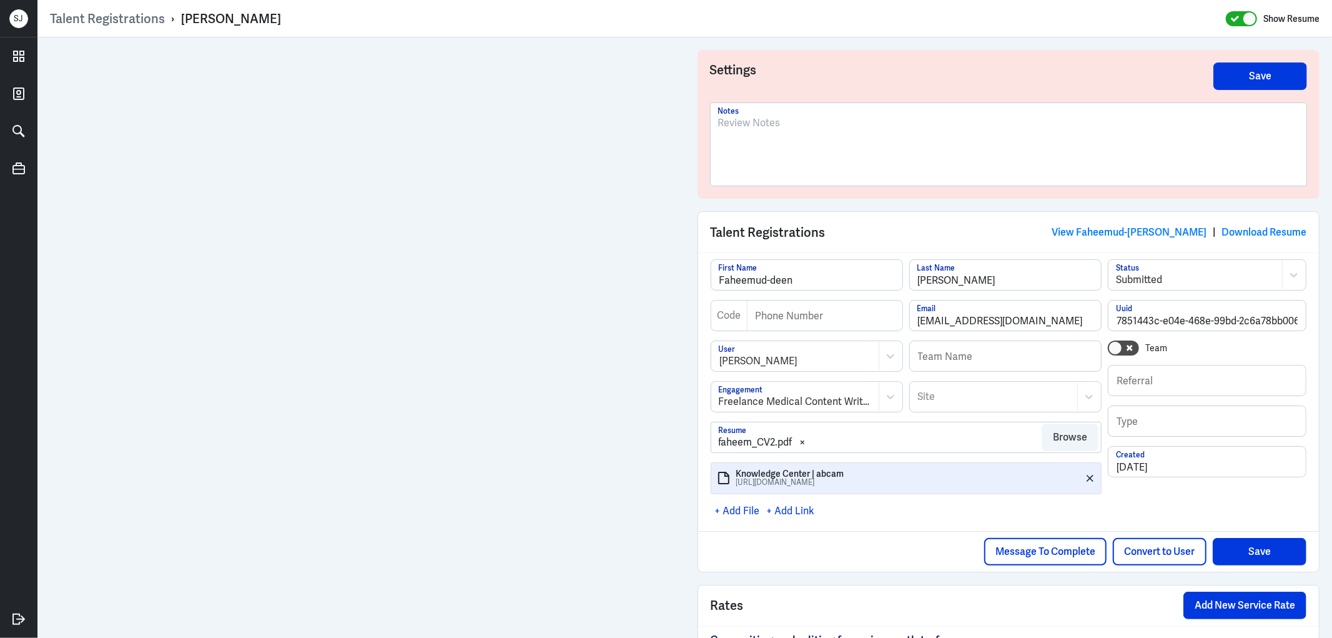
click at [254, 19] on div "[PERSON_NAME]" at bounding box center [231, 19] width 100 height 16
copy div "[PERSON_NAME]"
click at [212, 19] on div "Faheemud-deen Patel" at bounding box center [231, 19] width 100 height 16
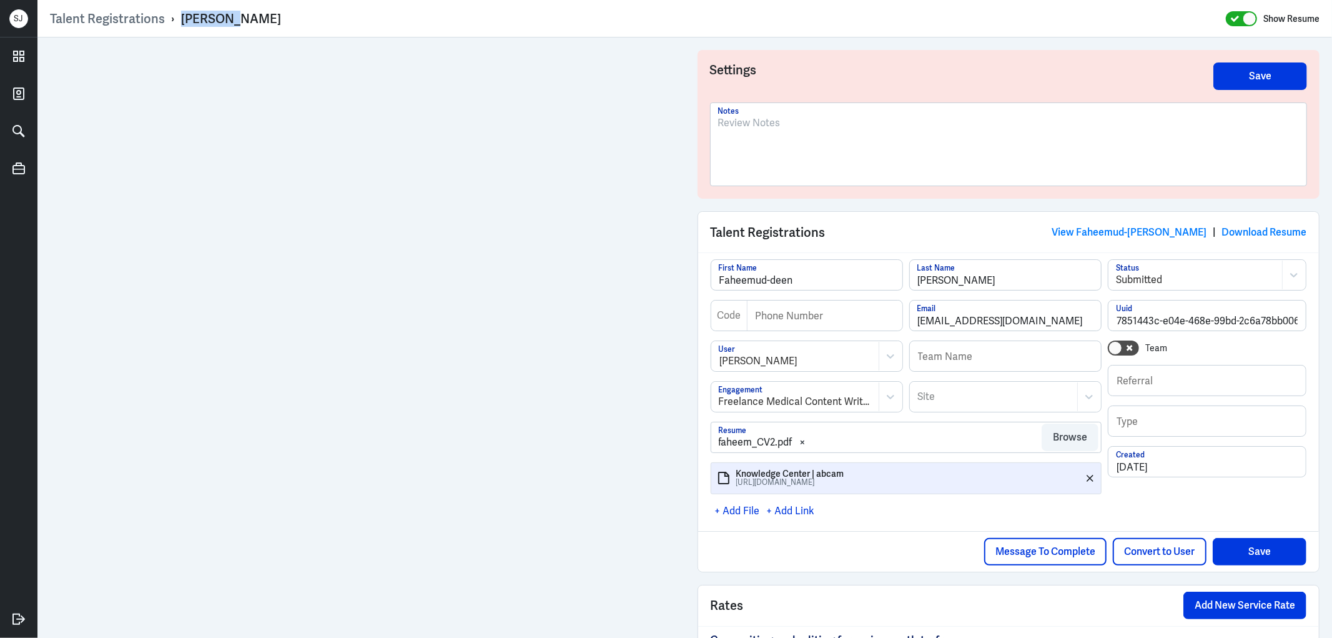
click at [212, 19] on div "Faheemud-deen Patel" at bounding box center [231, 19] width 100 height 16
click at [1130, 233] on link "View Faheemud-deen Patel" at bounding box center [1129, 231] width 155 height 13
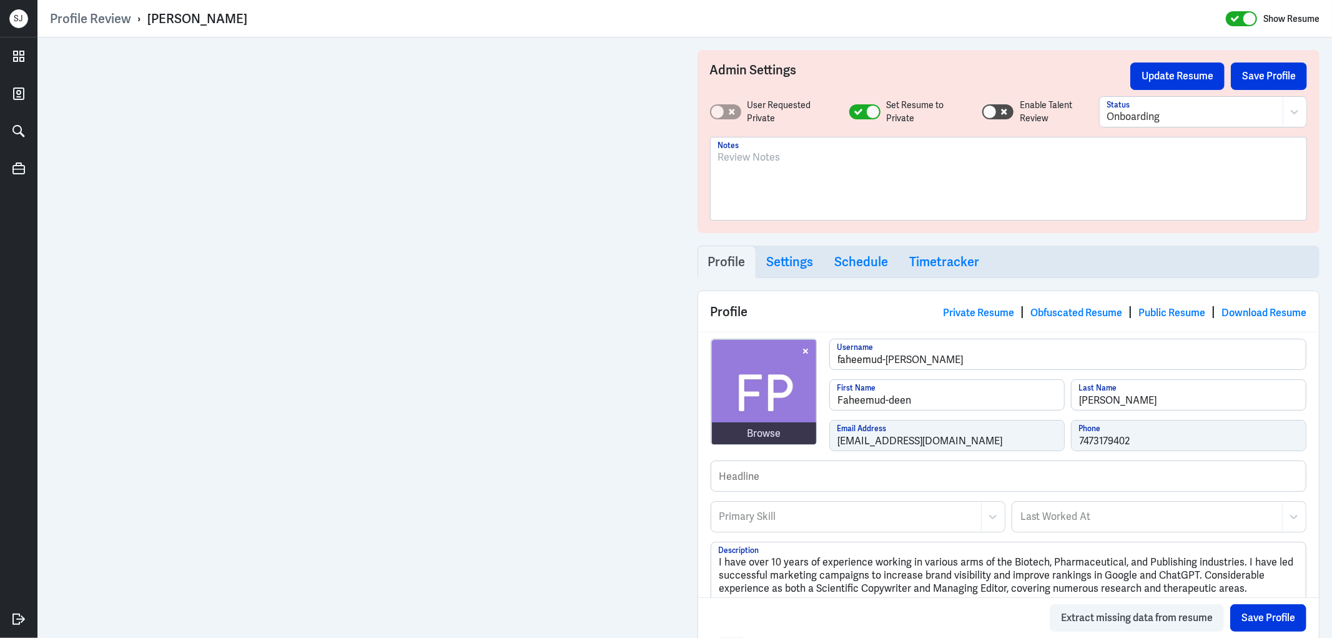
click at [711, 156] on div at bounding box center [1009, 178] width 596 height 82
click at [728, 154] on p "To enrich screen reader interactions, please activate Accessibility in Grammarl…" at bounding box center [1008, 157] width 581 height 15
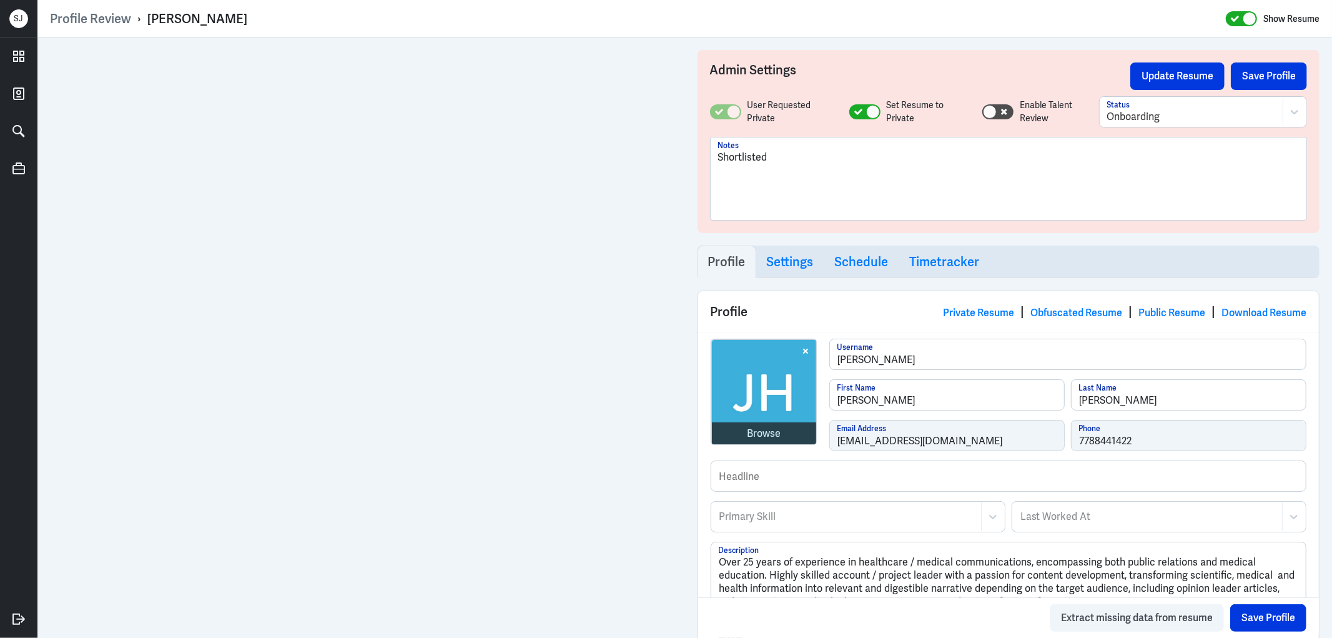
click at [176, 25] on div "Julia Holt" at bounding box center [197, 19] width 100 height 16
copy div "Julia Holt"
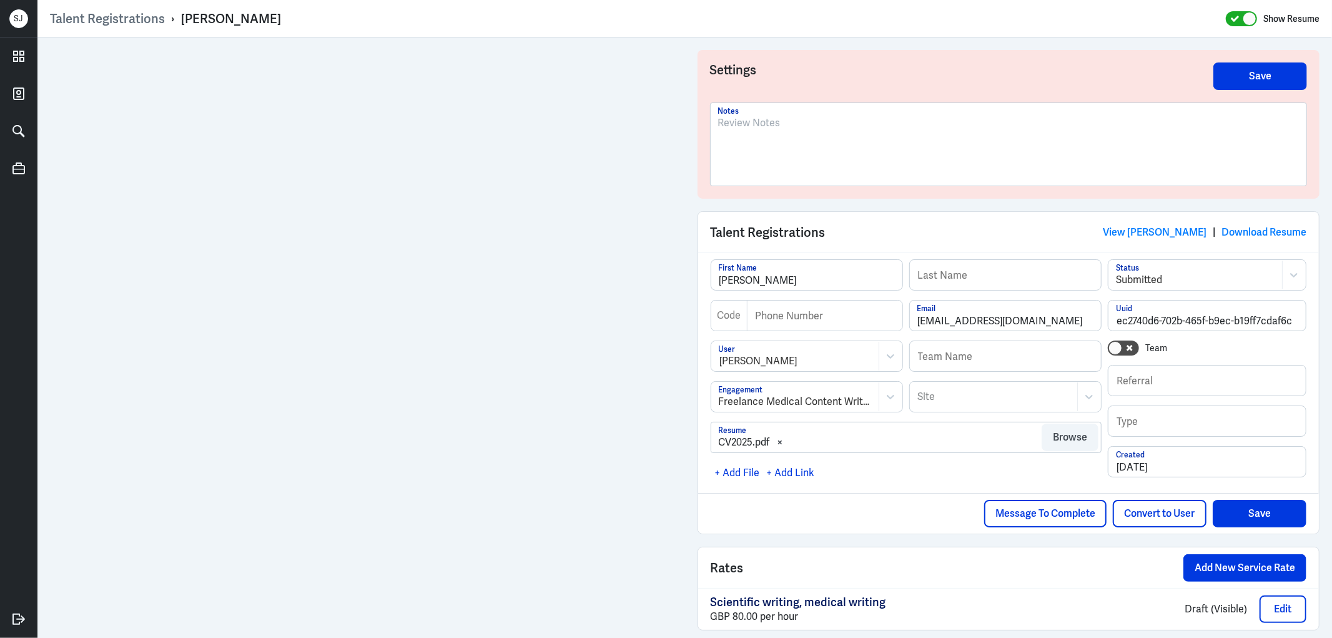
click at [765, 139] on div at bounding box center [1008, 149] width 581 height 67
click at [1258, 504] on button "Save" at bounding box center [1260, 513] width 94 height 27
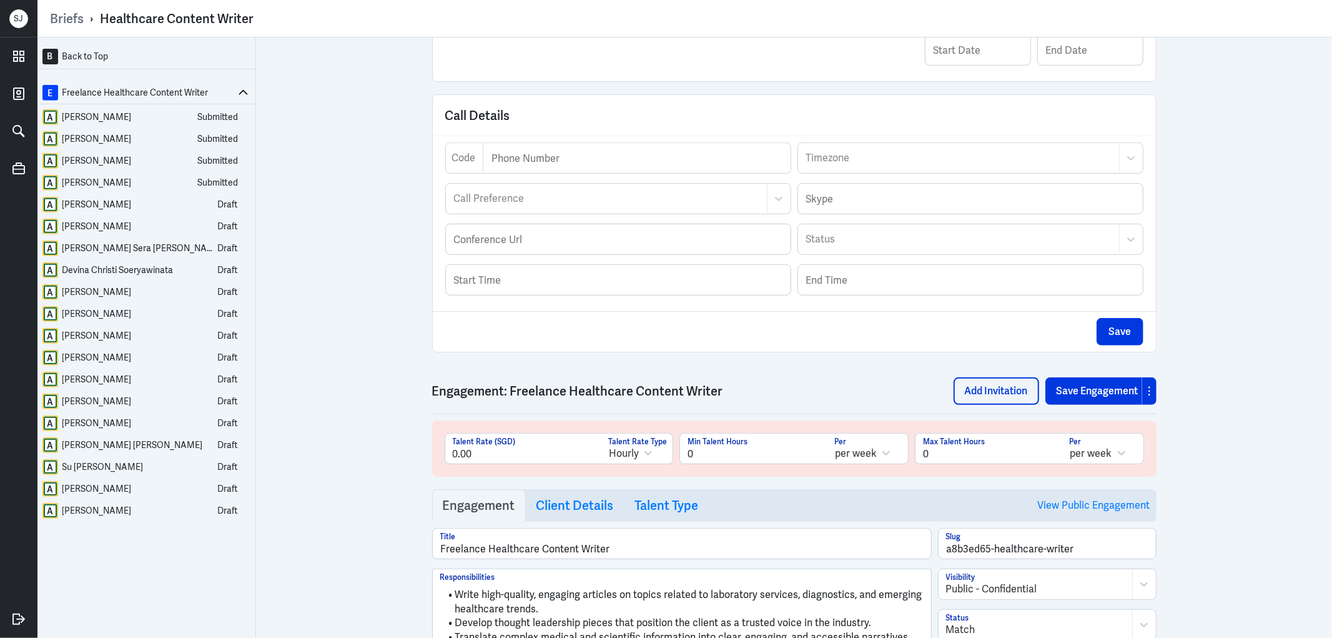
scroll to position [485, 0]
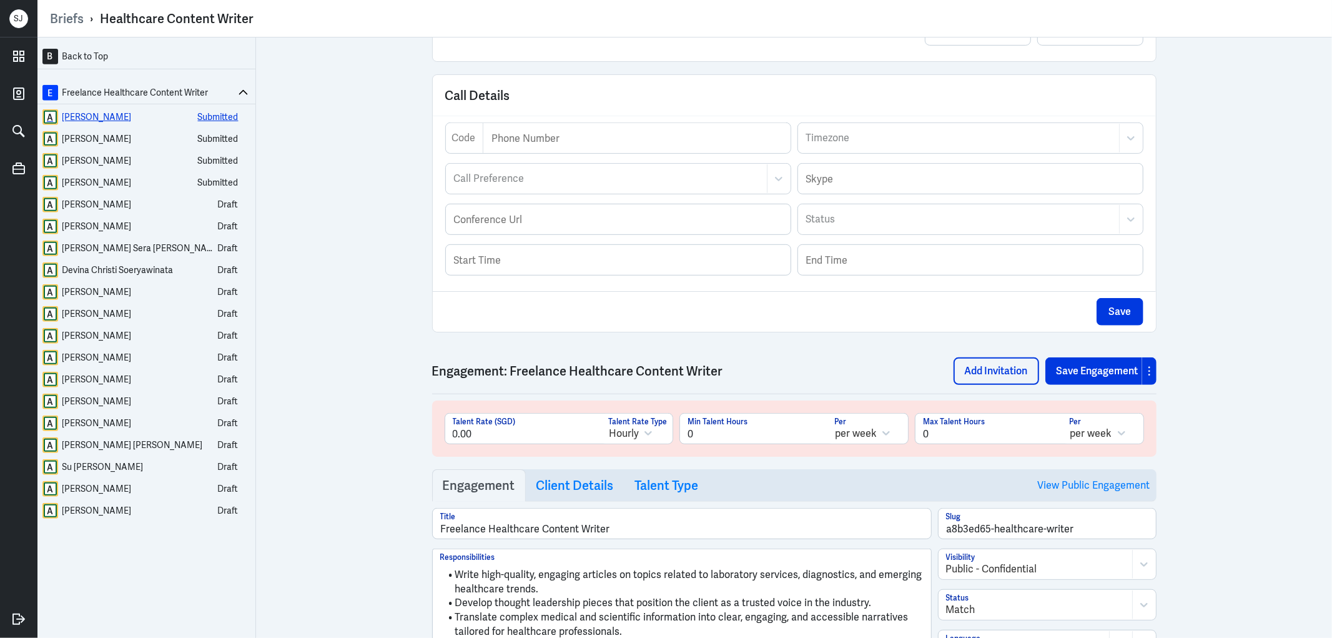
click at [96, 115] on div "[PERSON_NAME]" at bounding box center [96, 117] width 69 height 16
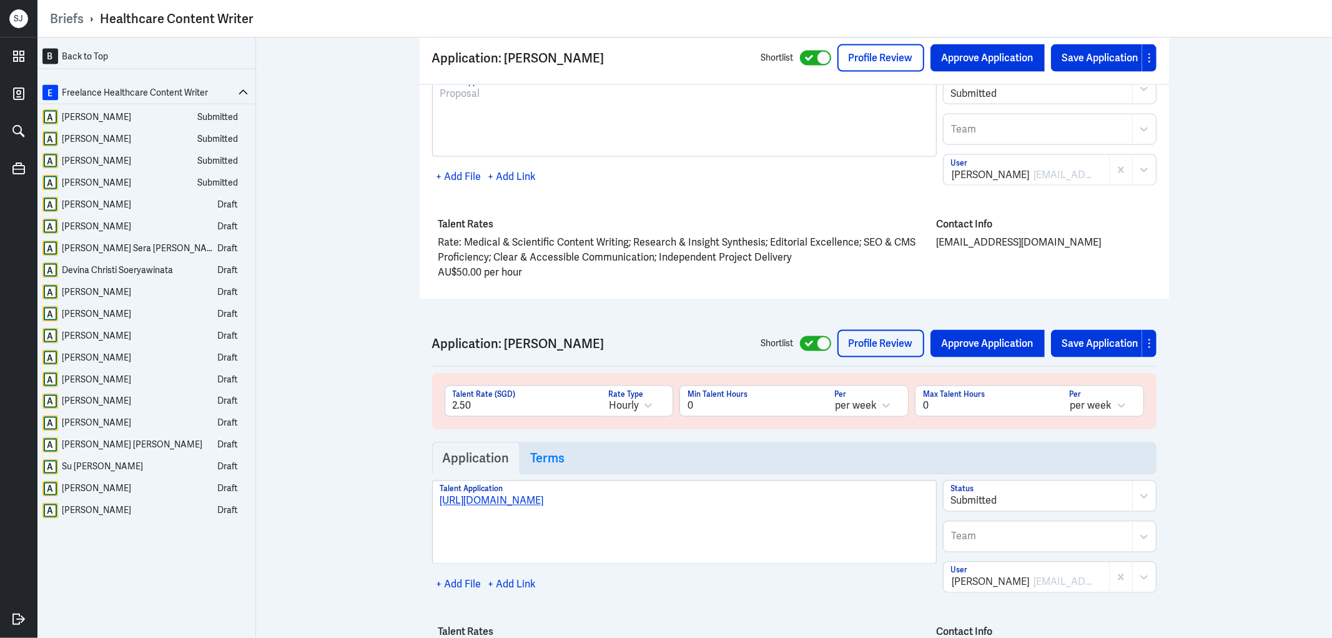
scroll to position [1636, 0]
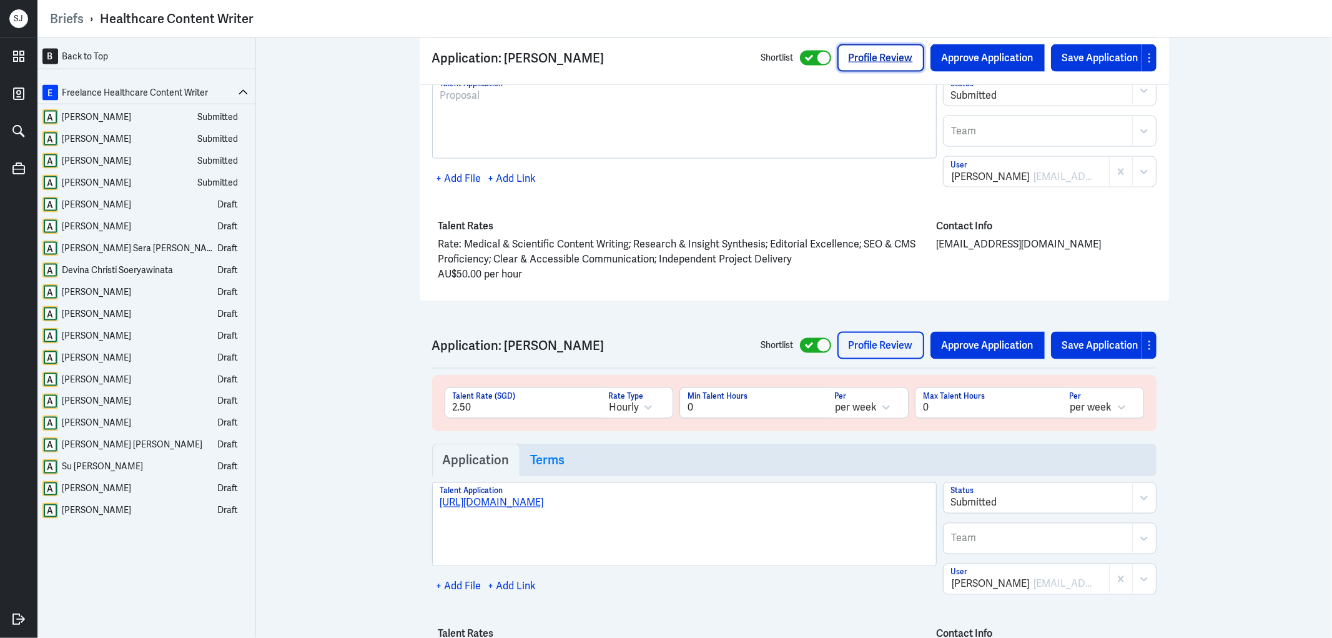
click at [869, 63] on link "Profile Review" at bounding box center [880, 57] width 87 height 27
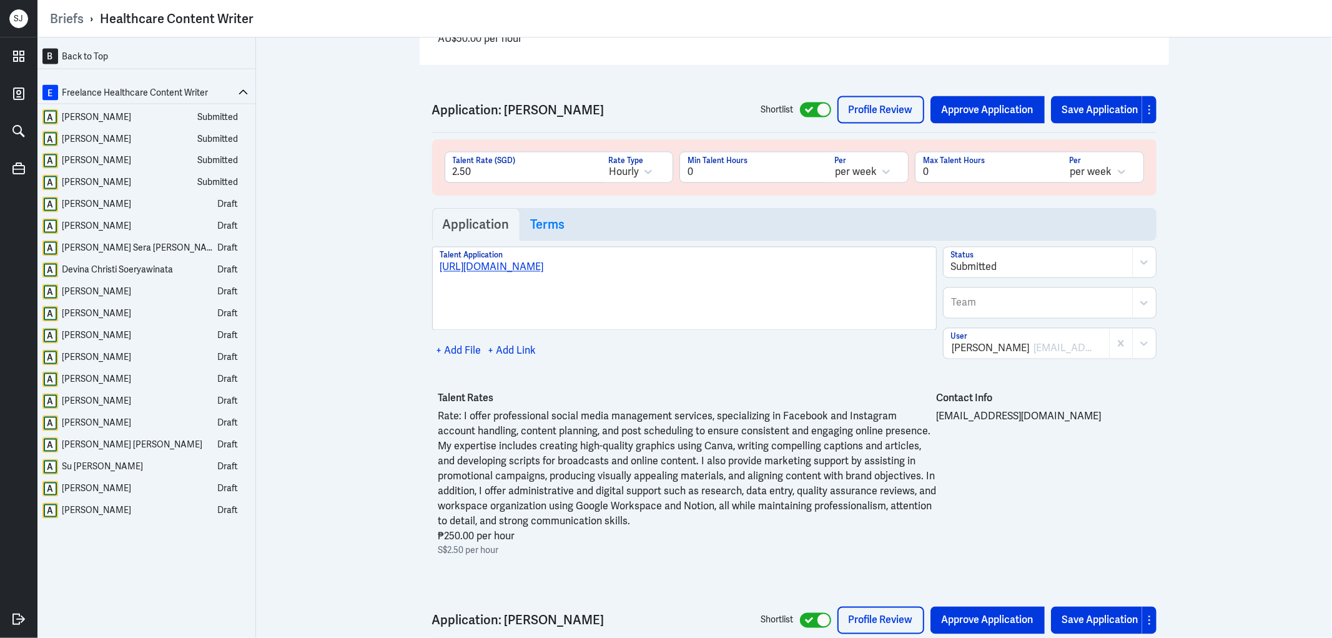
scroll to position [1913, 0]
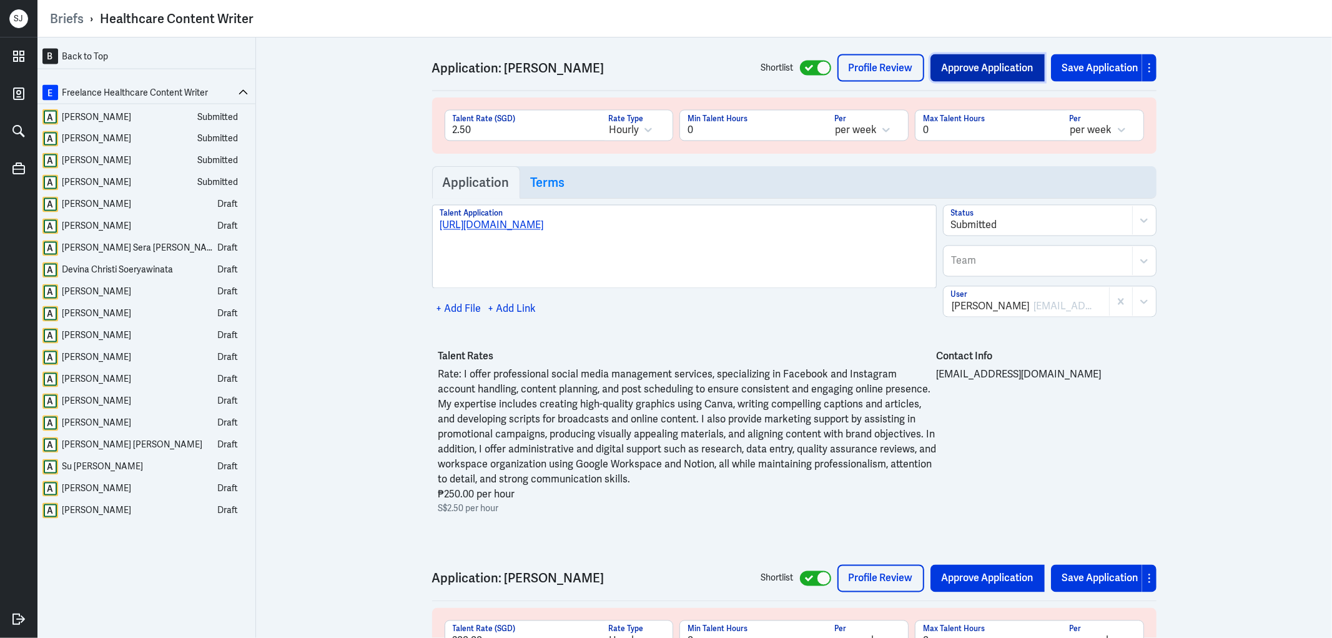
click at [948, 66] on button "Approve Application" at bounding box center [988, 67] width 114 height 27
click at [972, 74] on link "Profile Review" at bounding box center [1001, 67] width 87 height 27
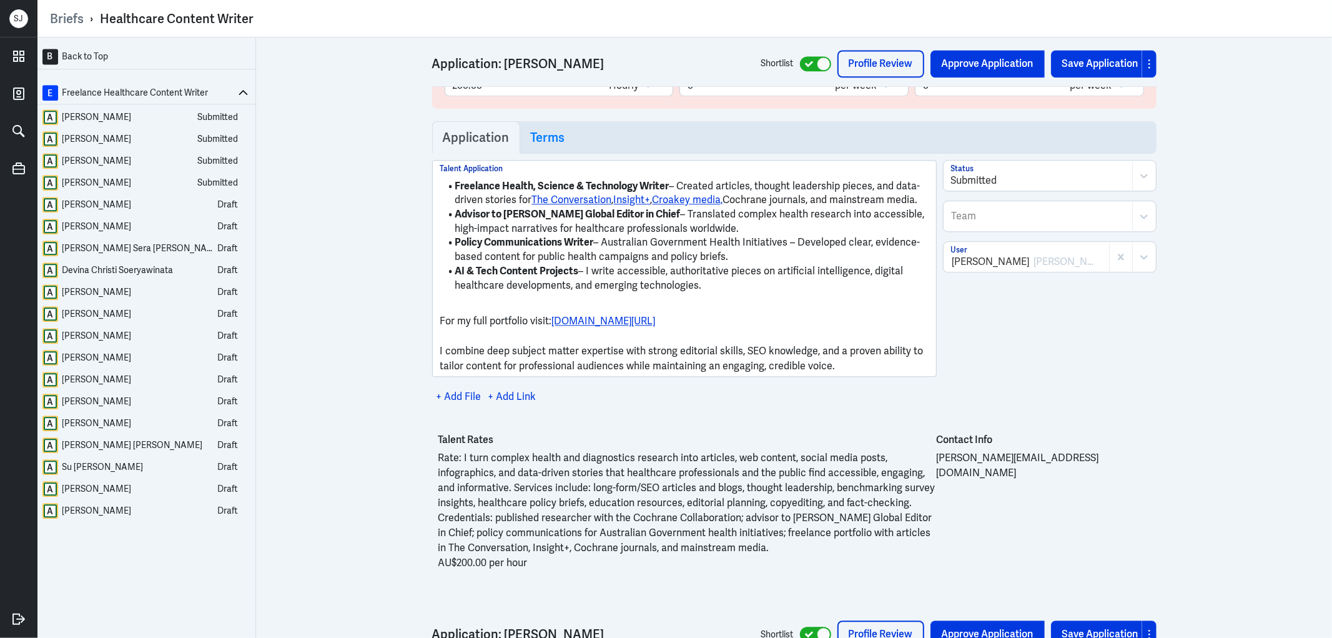
scroll to position [2399, 0]
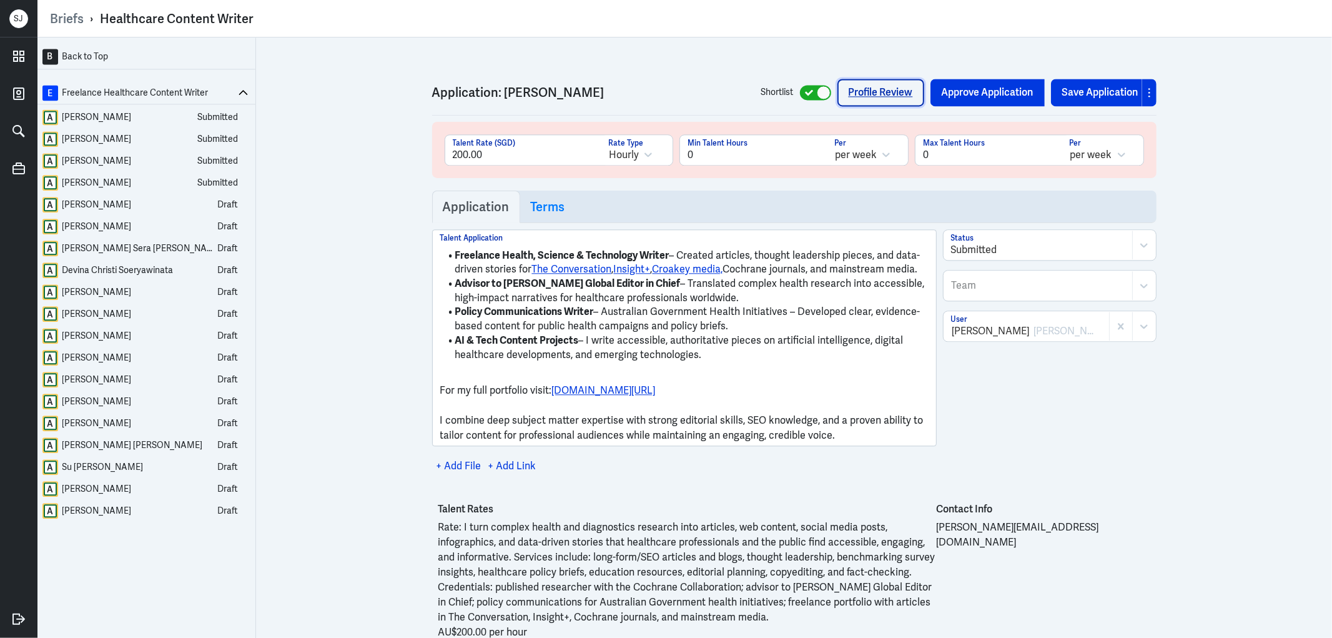
click at [843, 104] on link "Profile Review" at bounding box center [880, 92] width 87 height 27
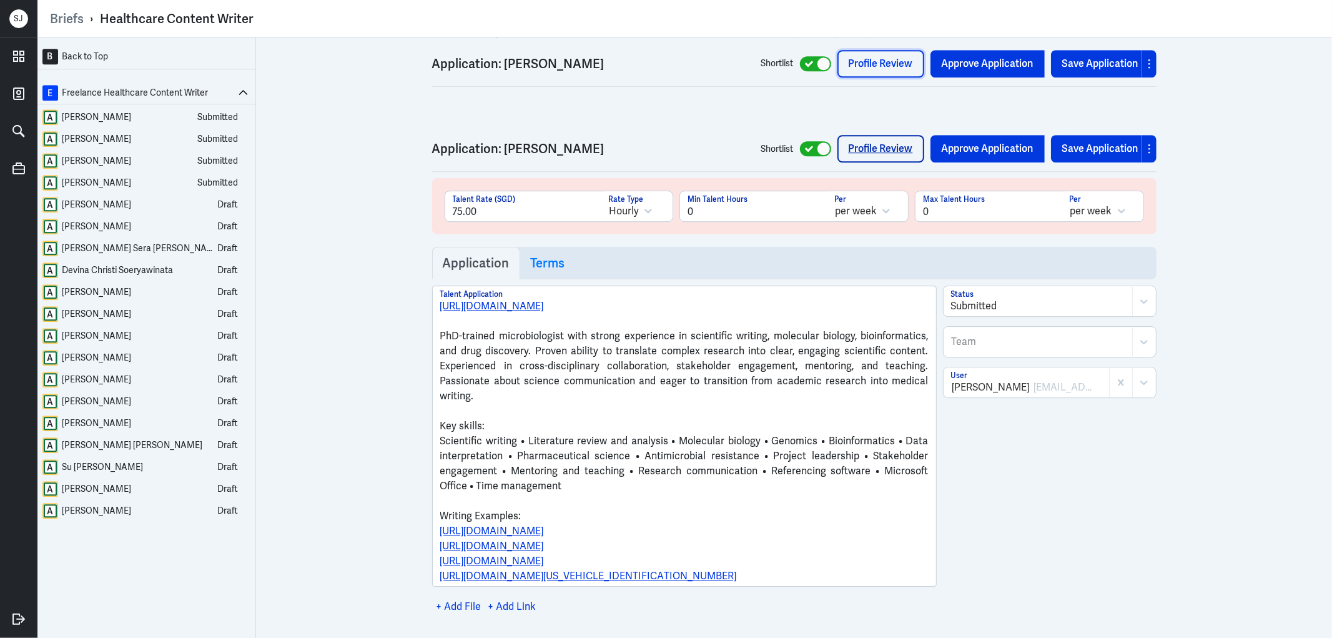
scroll to position [2955, 0]
click at [873, 159] on link "Profile Review" at bounding box center [880, 147] width 87 height 27
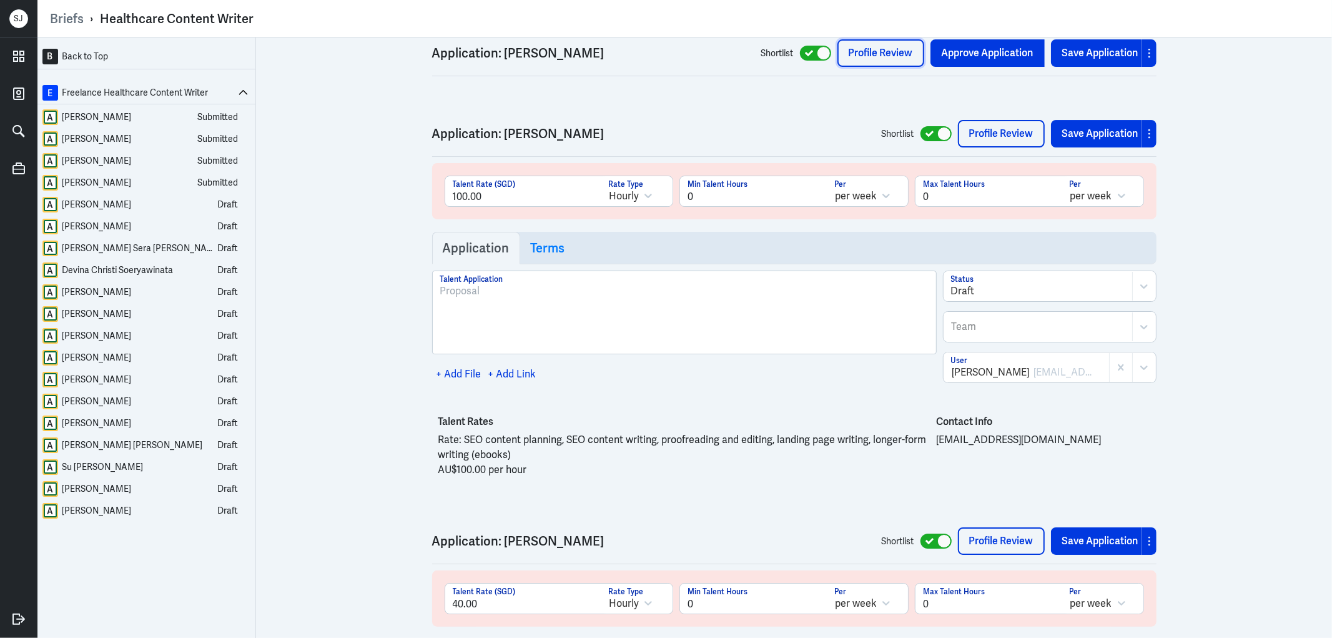
scroll to position [3648, 0]
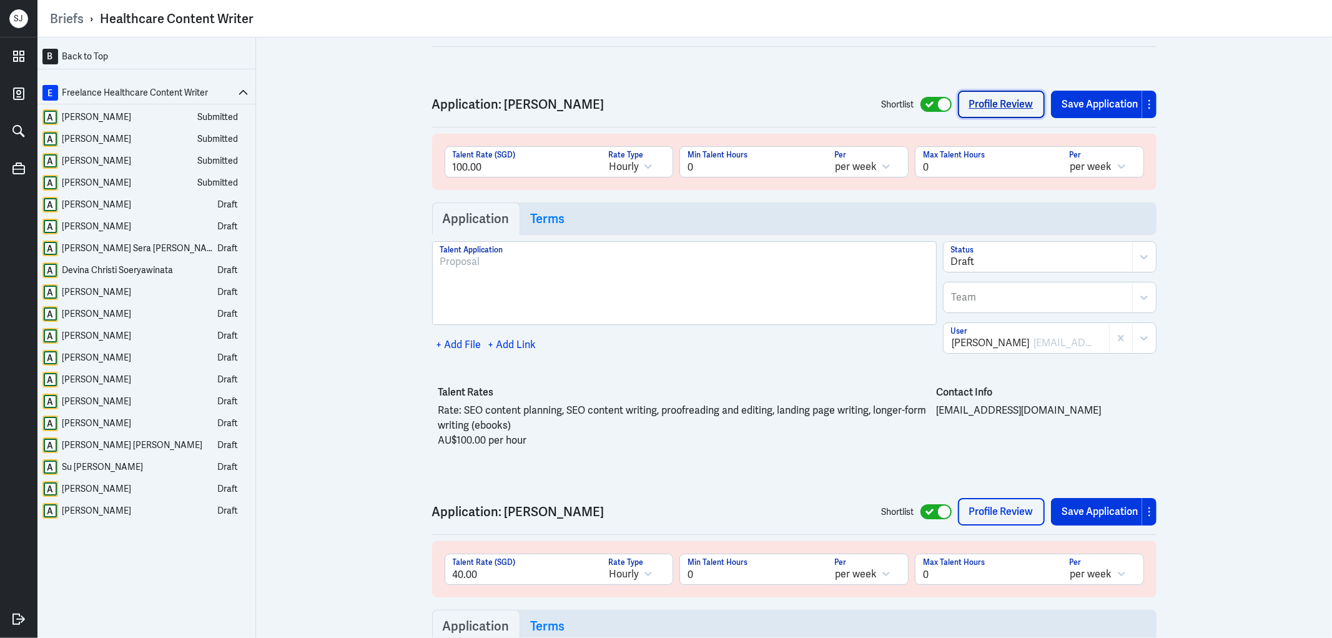
click at [994, 111] on link "Profile Review" at bounding box center [1001, 104] width 87 height 27
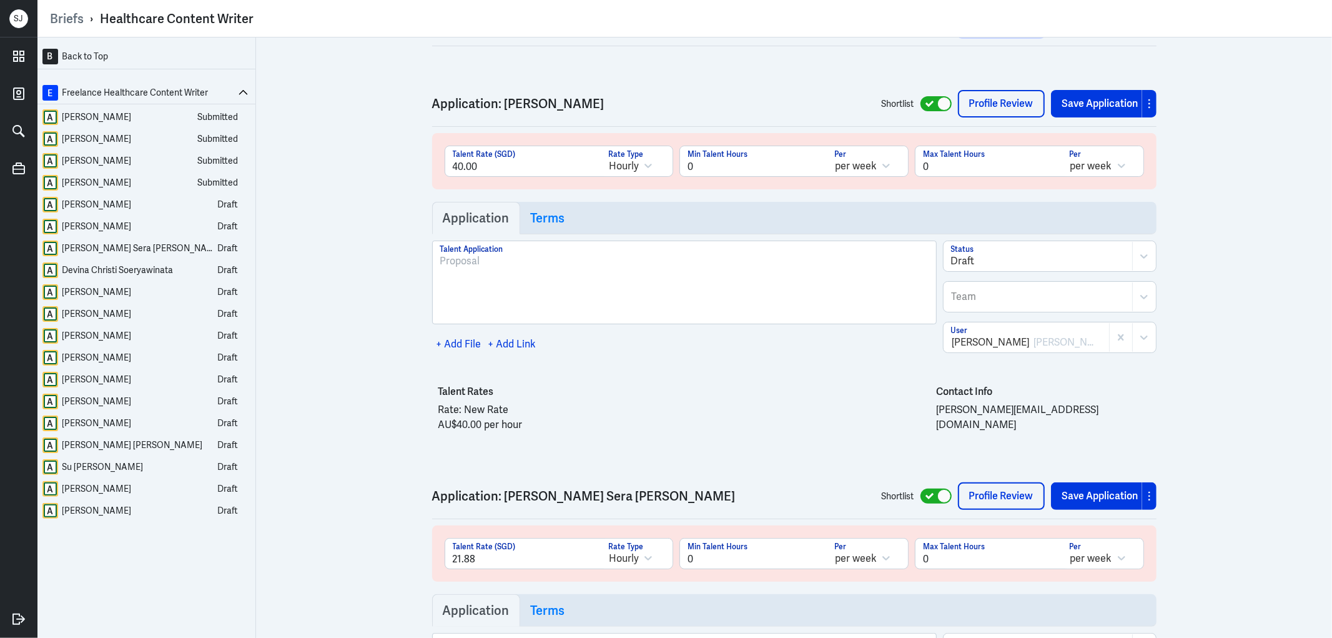
scroll to position [4064, 0]
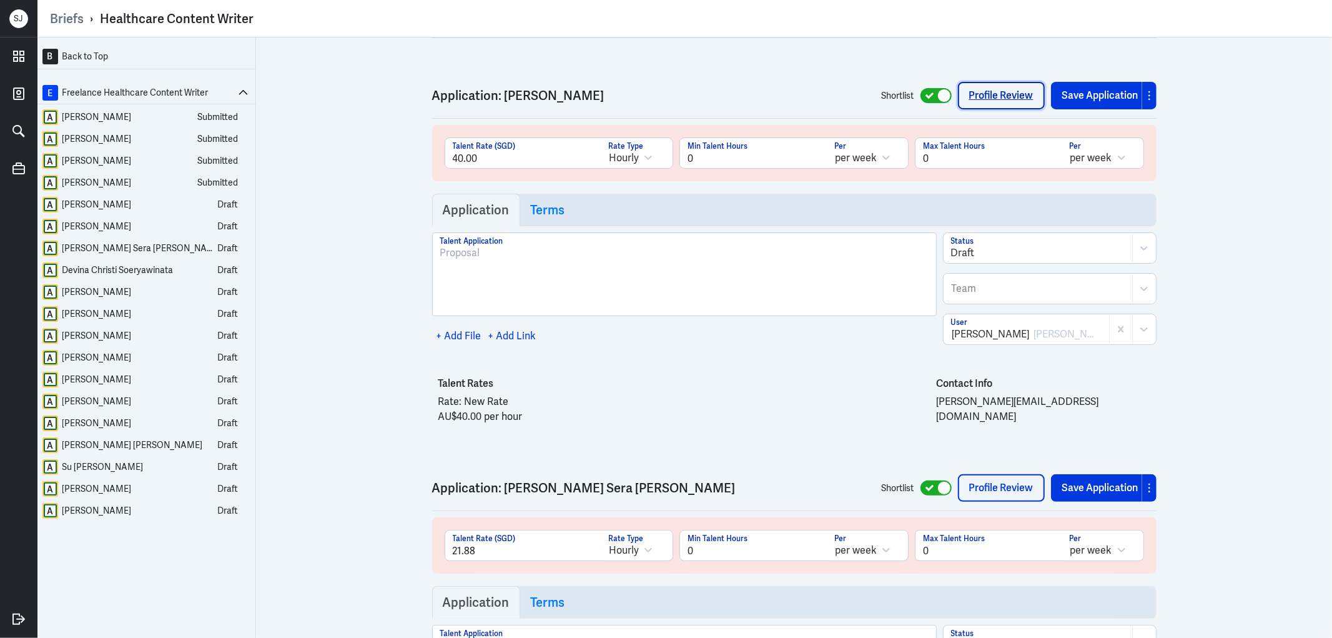
click at [959, 108] on link "Profile Review" at bounding box center [1001, 95] width 87 height 27
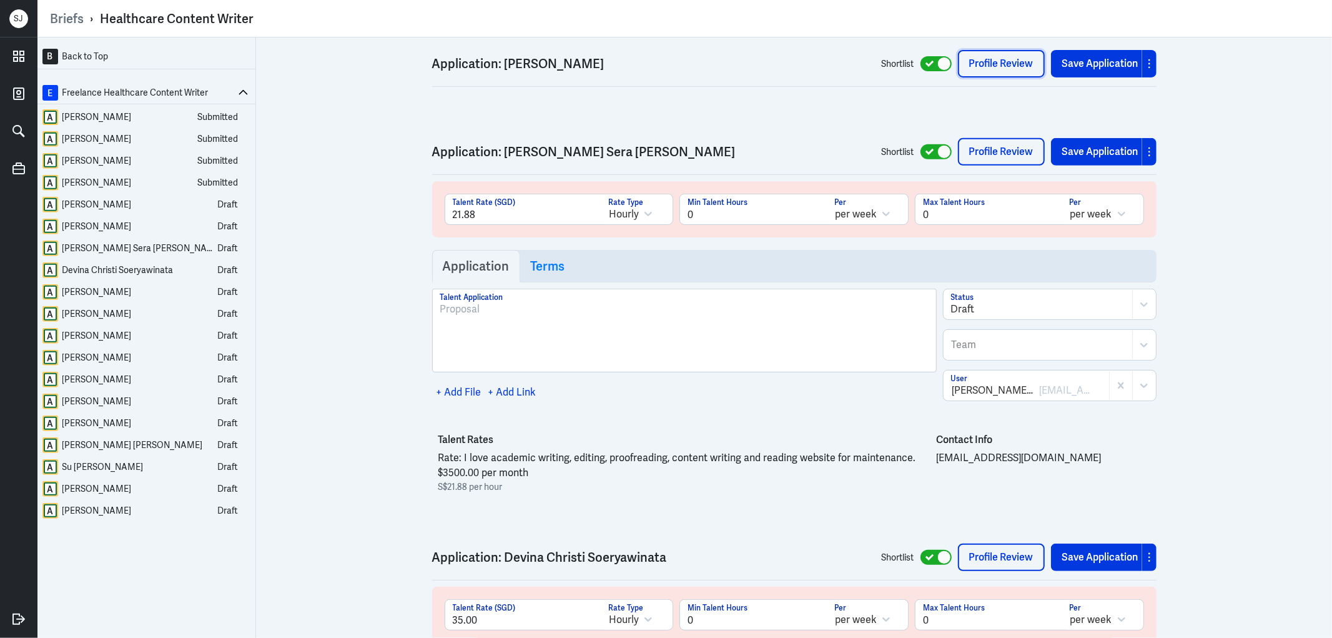
scroll to position [4411, 0]
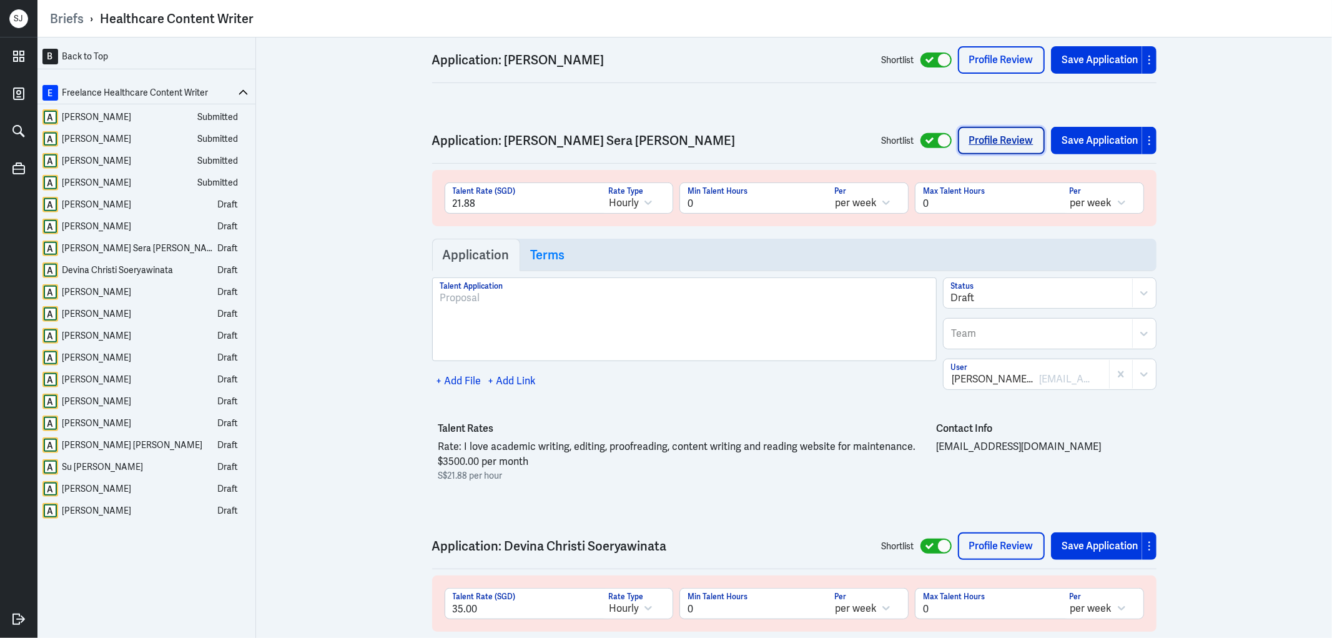
click at [977, 142] on link "Profile Review" at bounding box center [1001, 140] width 87 height 27
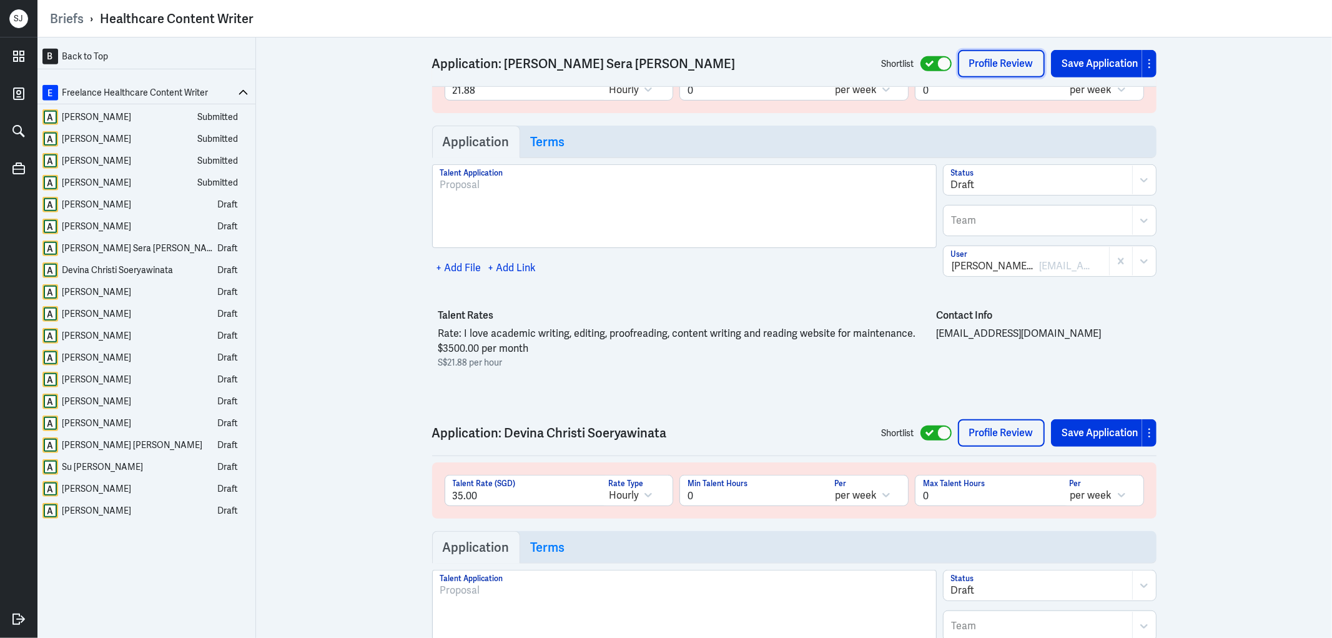
scroll to position [4828, 0]
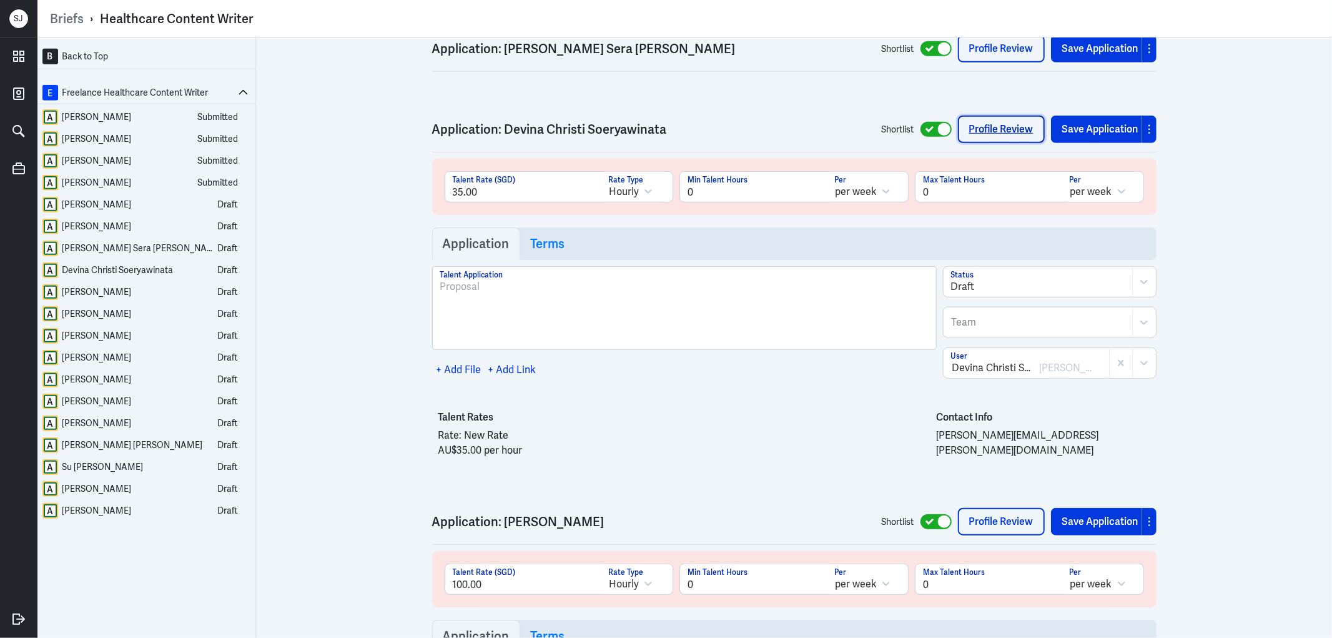
click at [987, 143] on link "Profile Review" at bounding box center [1001, 129] width 87 height 27
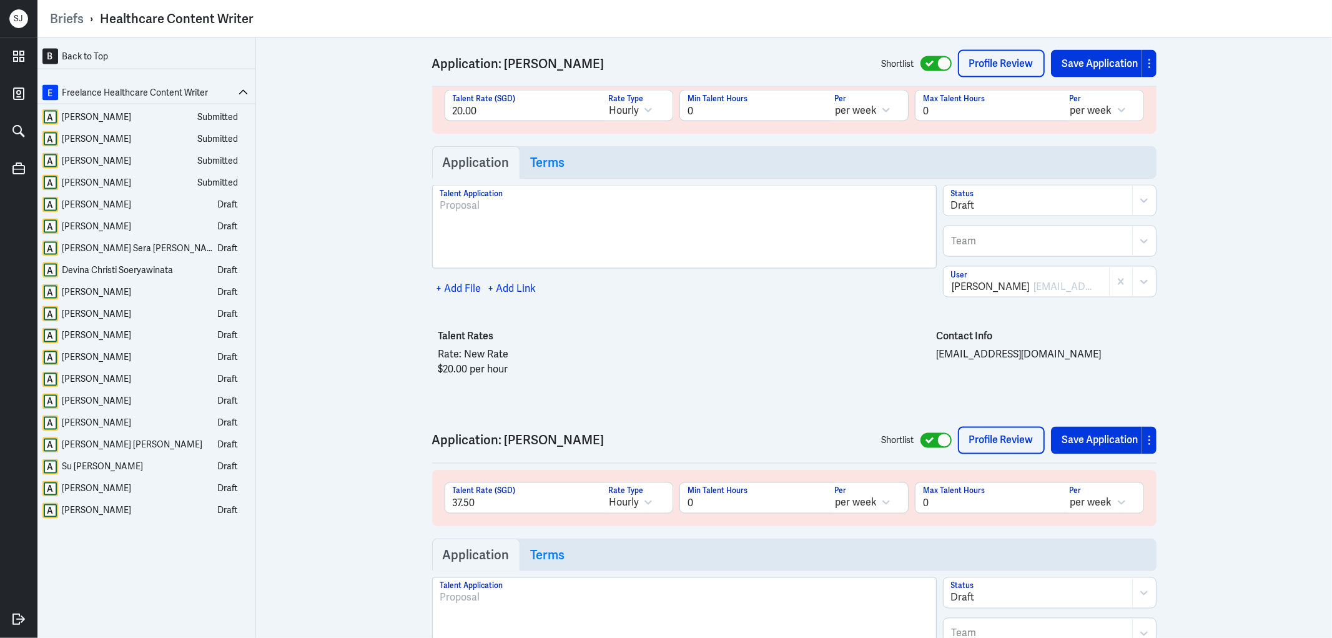
scroll to position [5730, 0]
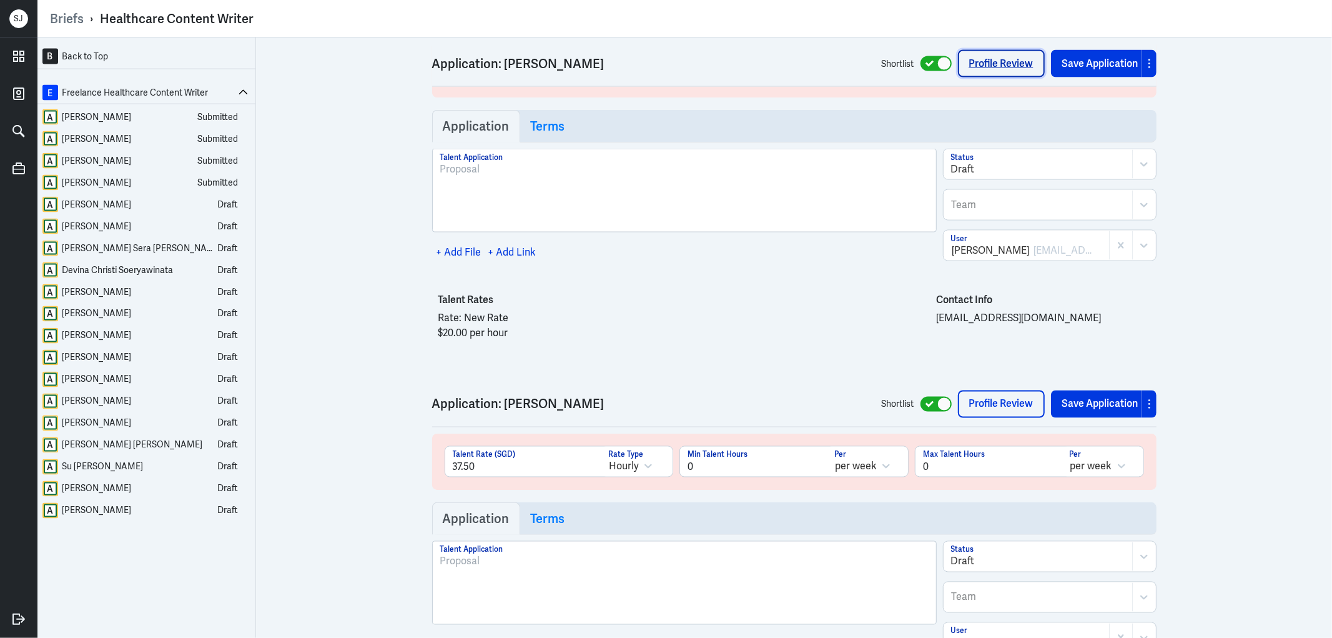
click at [970, 51] on link "Profile Review" at bounding box center [1001, 63] width 87 height 27
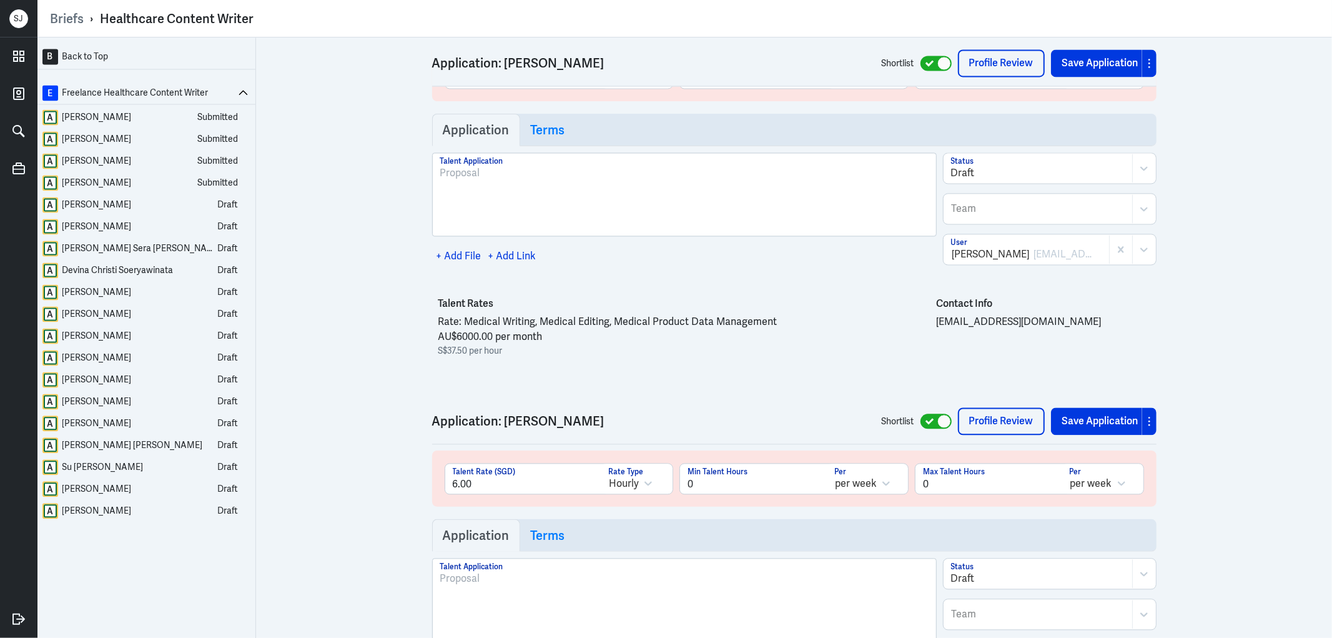
scroll to position [6146, 0]
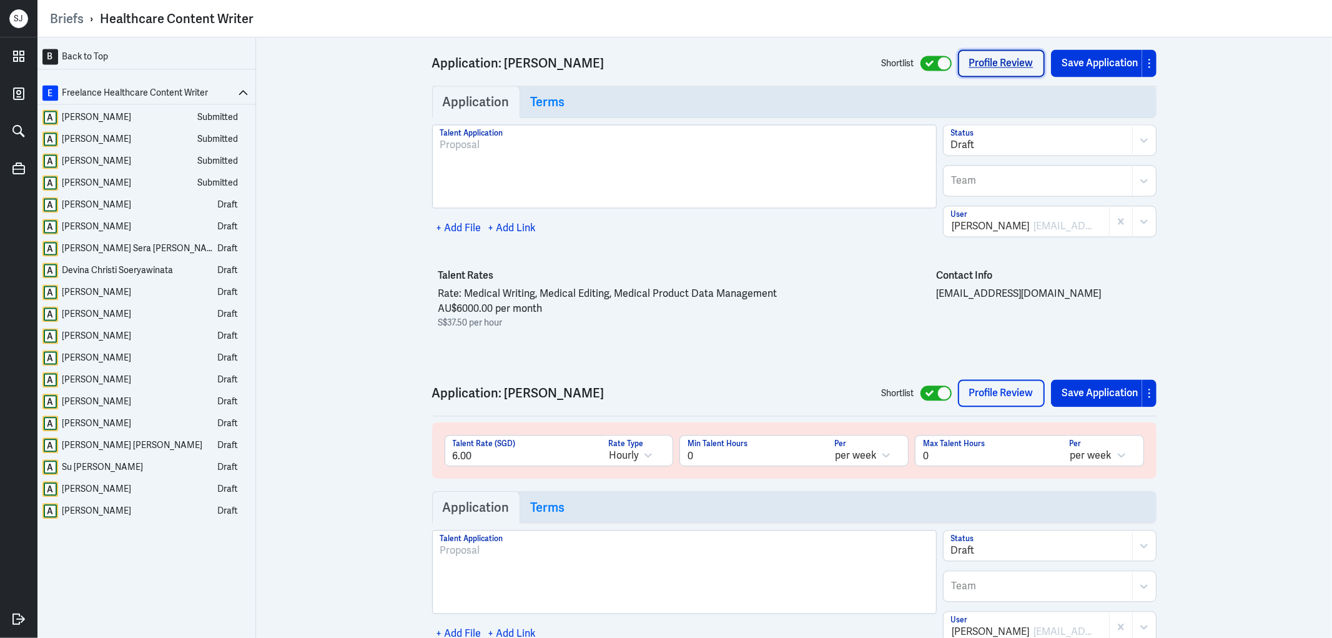
click at [970, 51] on link "Profile Review" at bounding box center [1001, 63] width 87 height 27
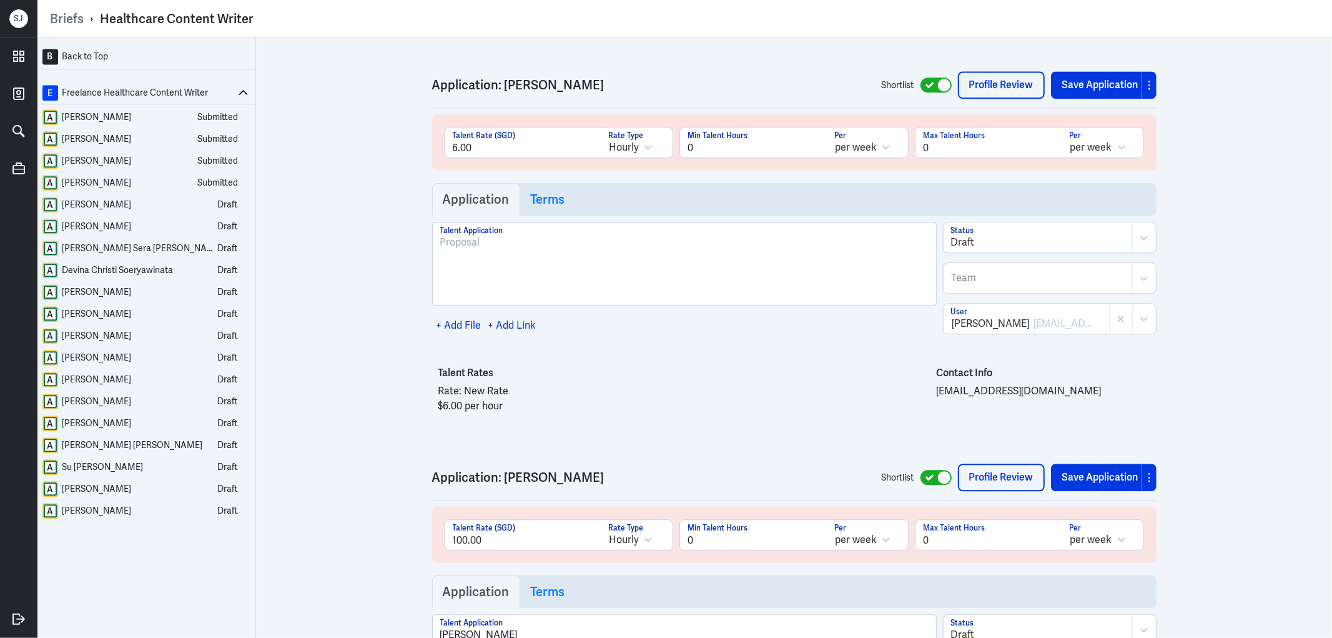
scroll to position [6493, 0]
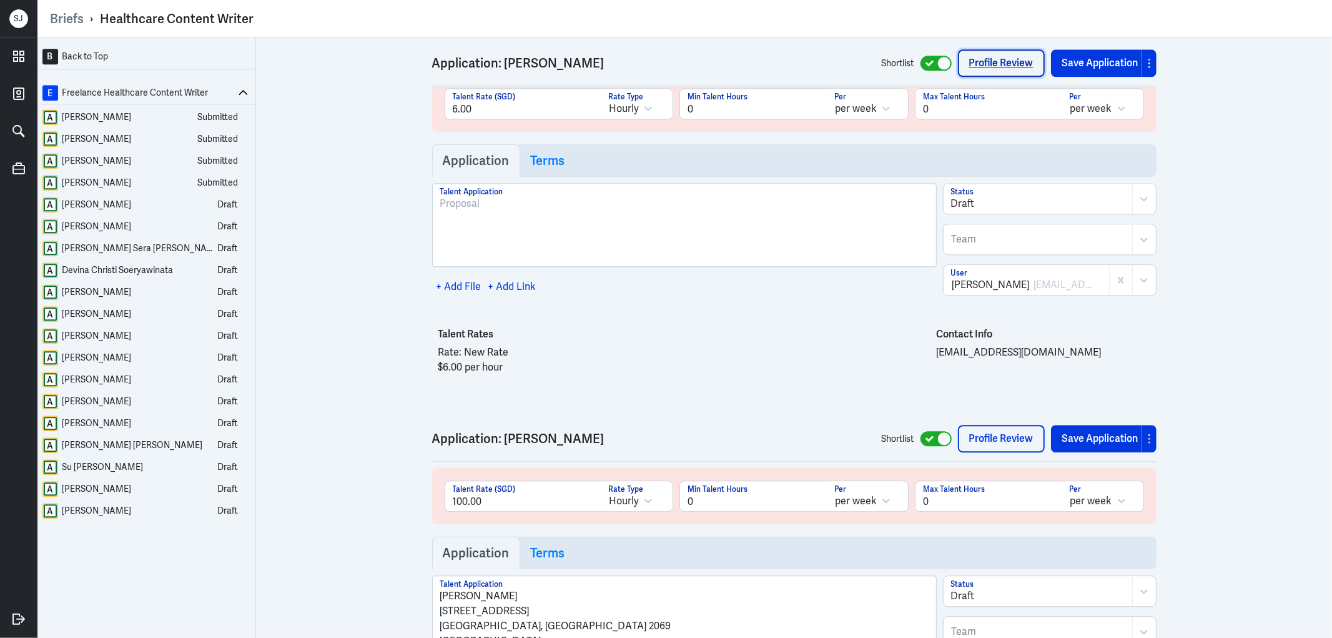
click at [999, 60] on link "Profile Review" at bounding box center [1001, 63] width 87 height 27
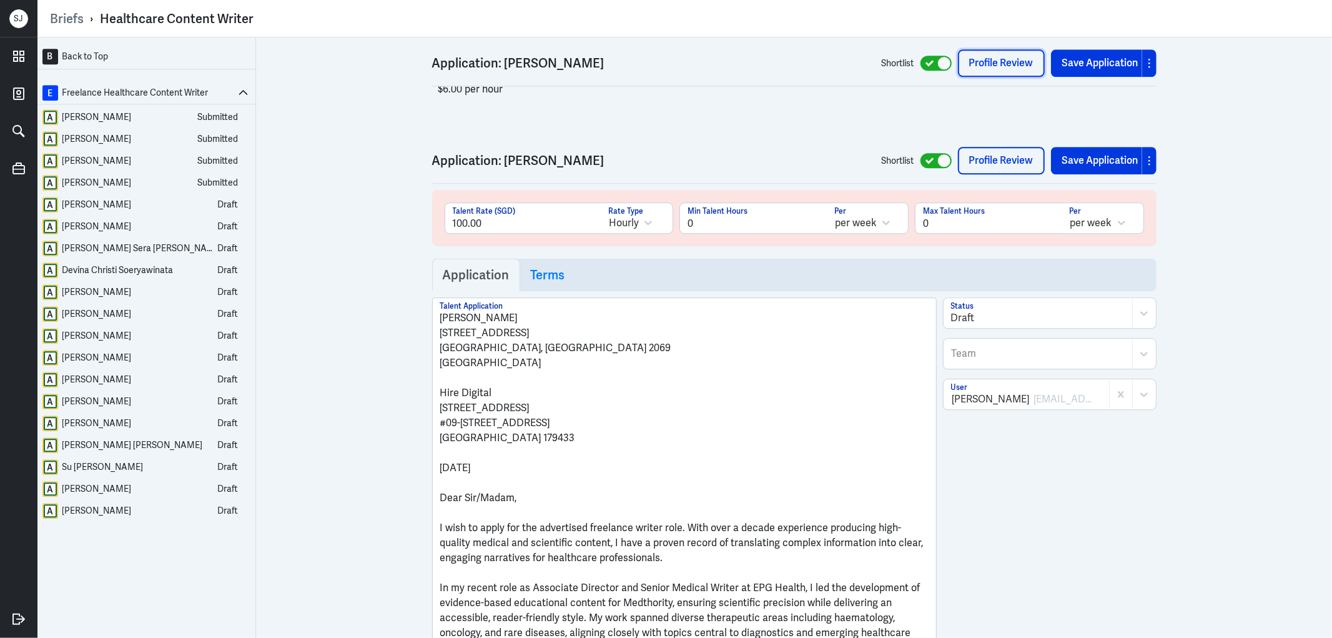
scroll to position [6840, 0]
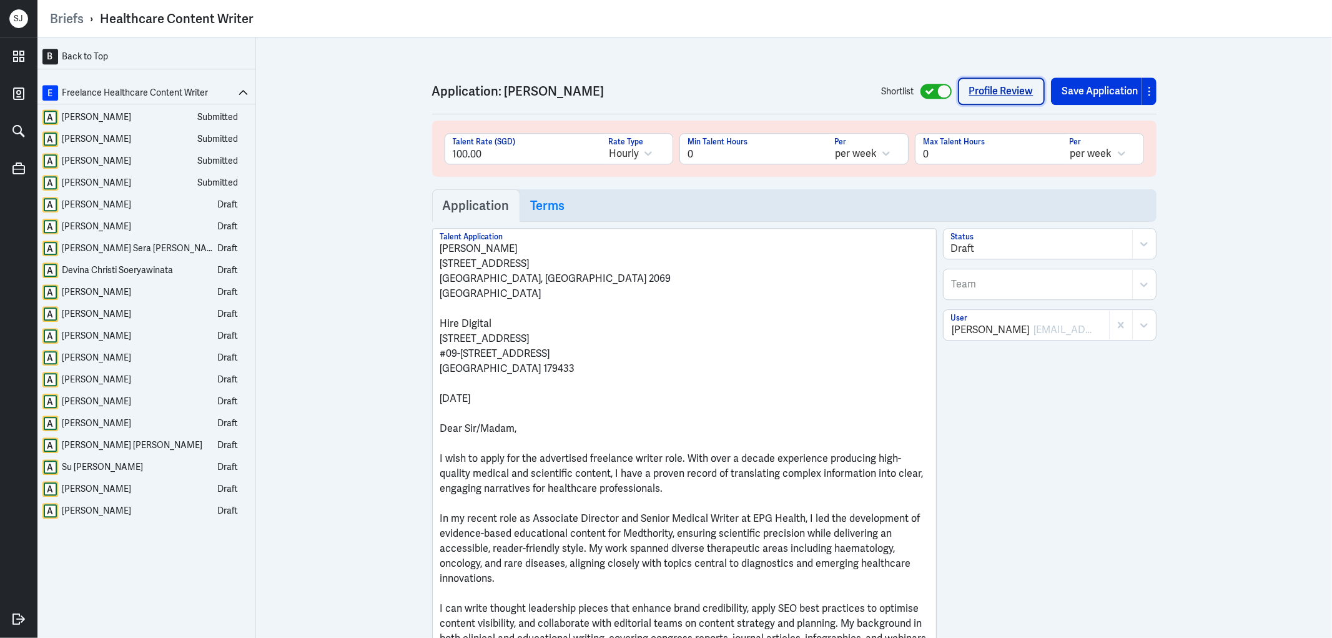
click at [972, 97] on link "Profile Review" at bounding box center [1001, 90] width 87 height 27
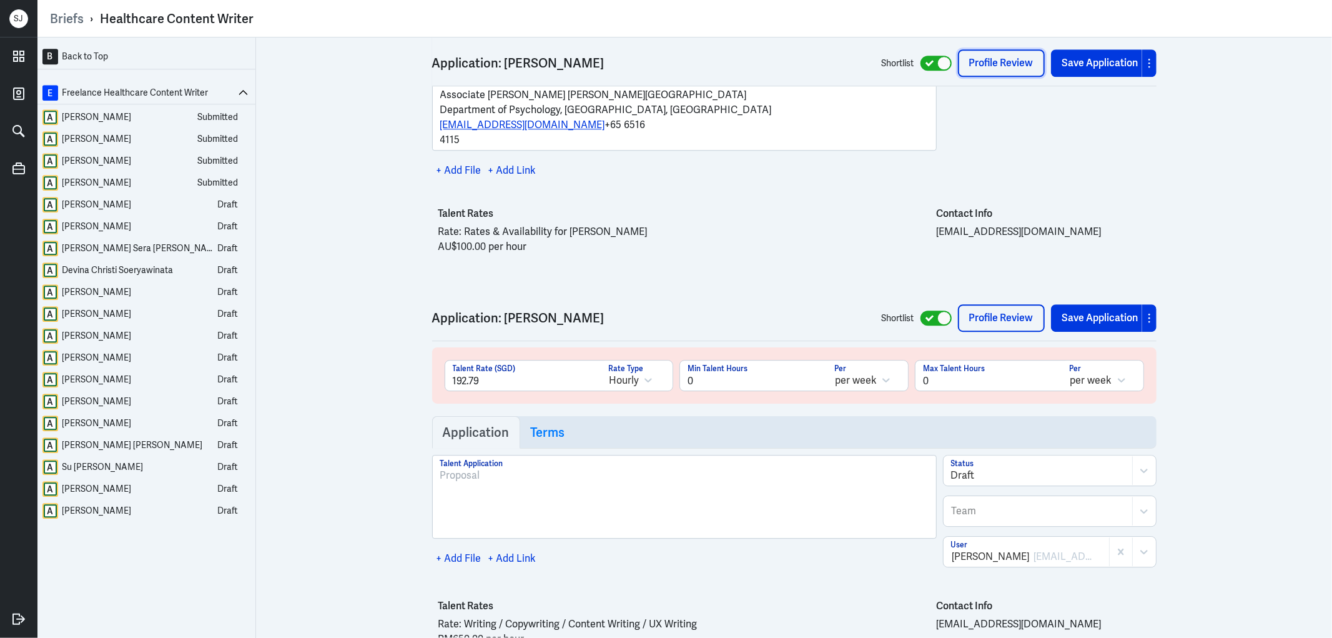
scroll to position [10934, 0]
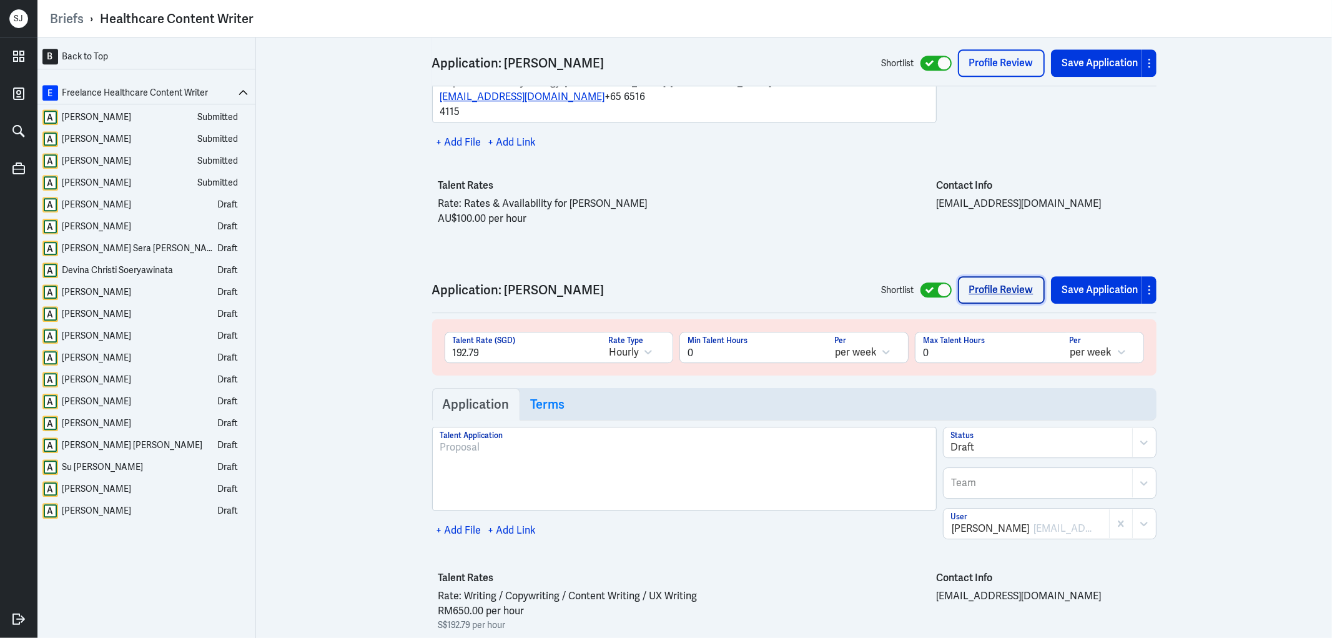
click at [993, 276] on link "Profile Review" at bounding box center [1001, 289] width 87 height 27
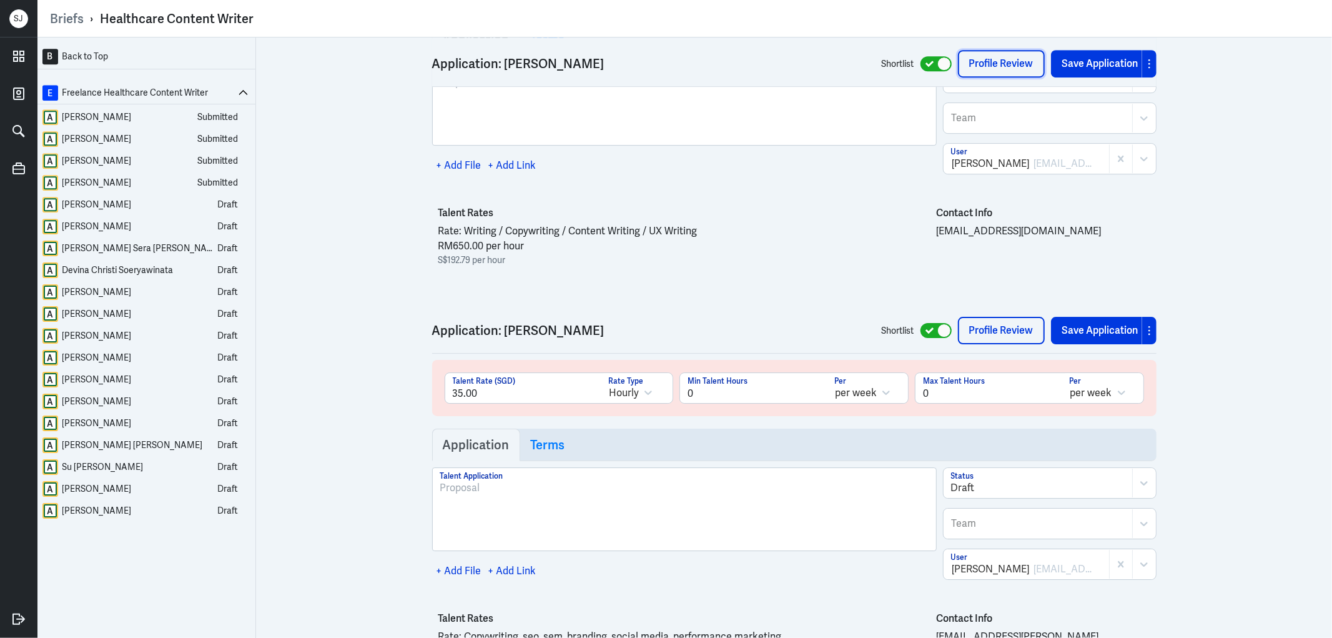
scroll to position [11350, 0]
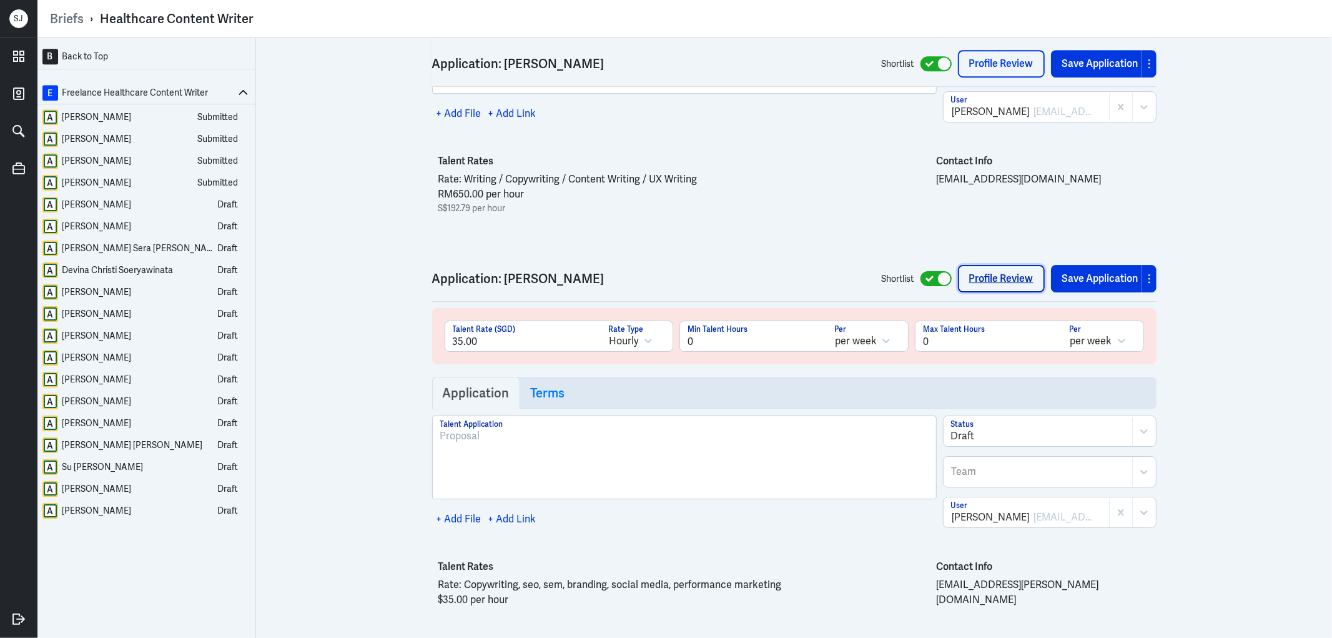
click at [958, 265] on link "Profile Review" at bounding box center [1001, 278] width 87 height 27
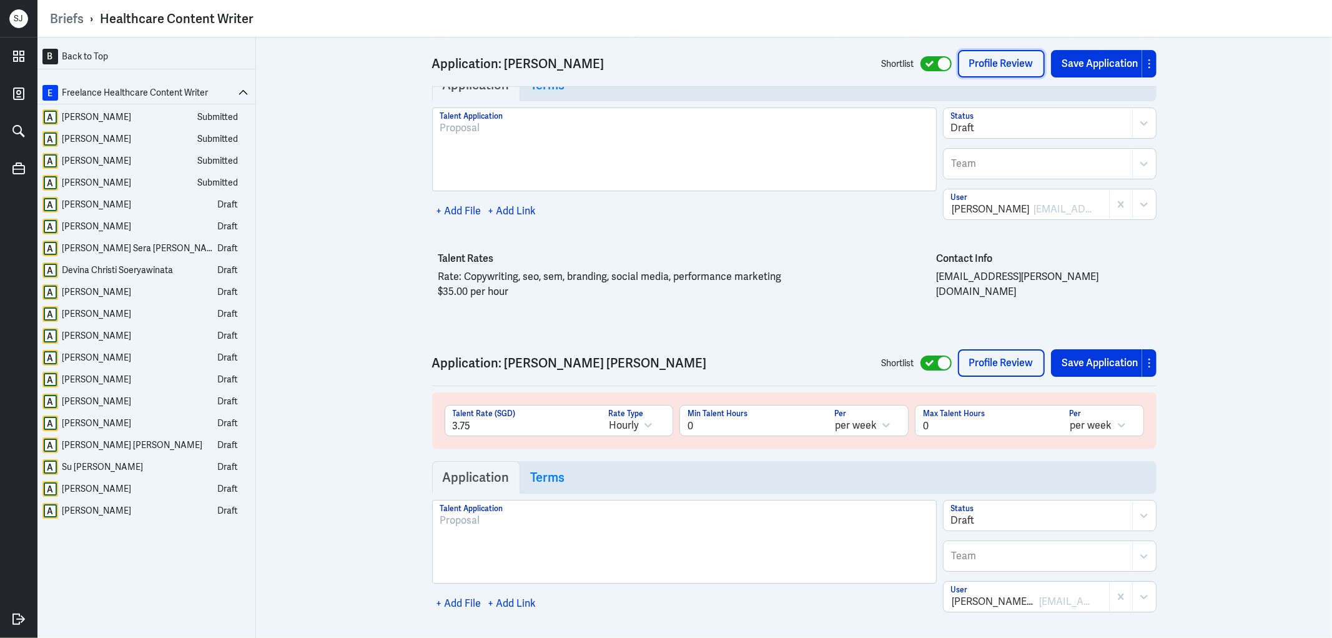
scroll to position [11767, 0]
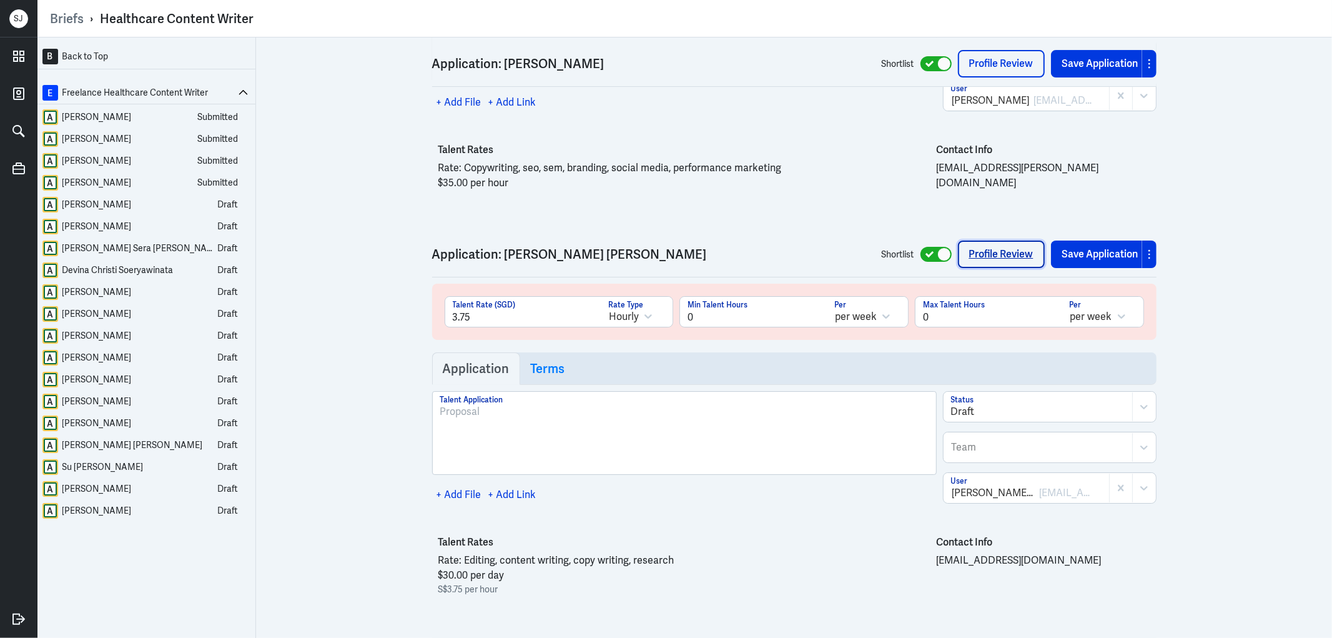
click at [971, 240] on link "Profile Review" at bounding box center [1001, 253] width 87 height 27
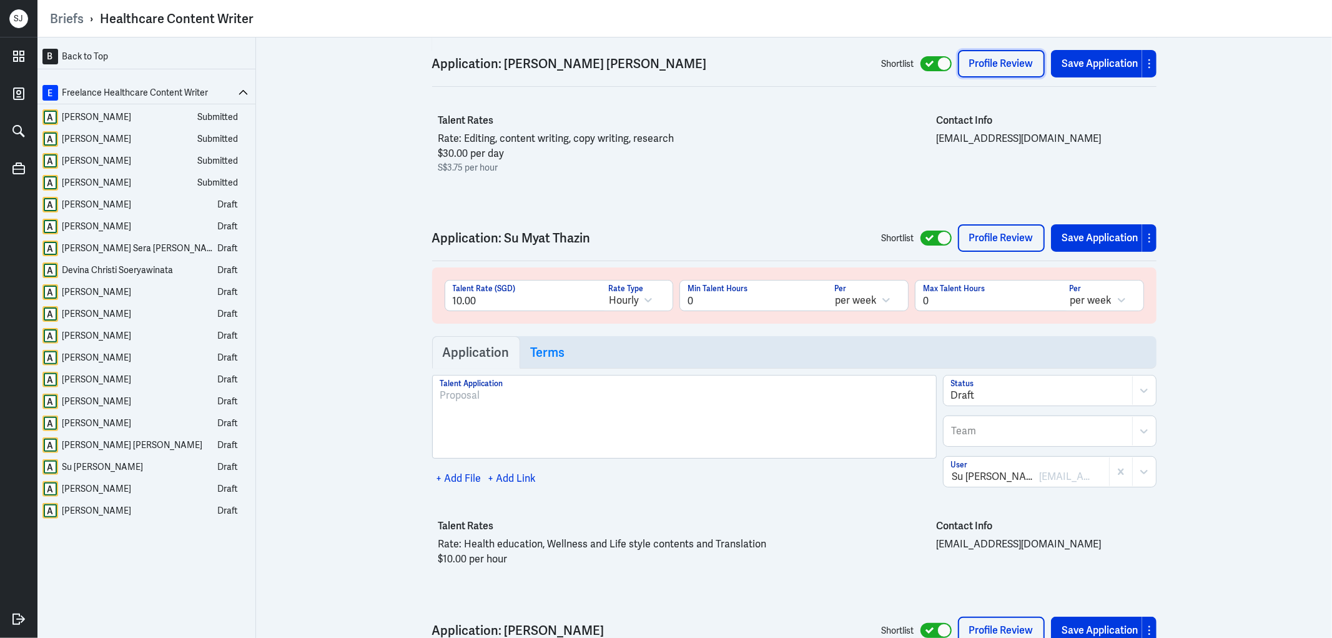
scroll to position [12253, 0]
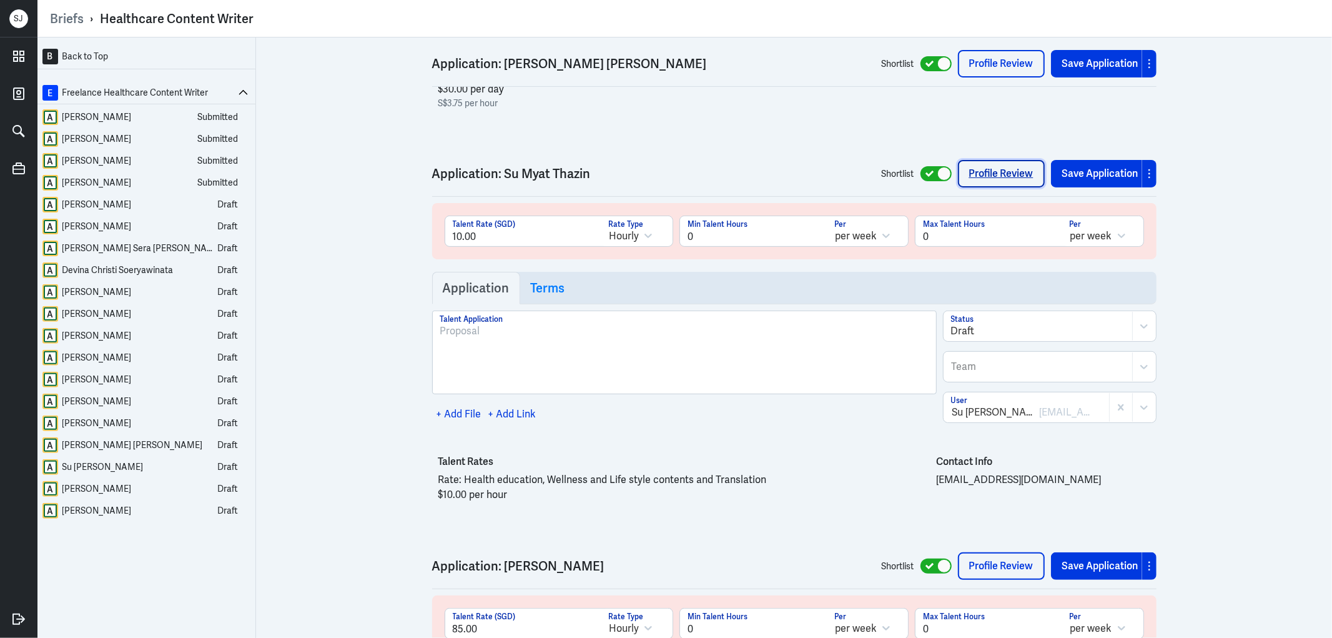
click at [964, 160] on link "Profile Review" at bounding box center [1001, 173] width 87 height 27
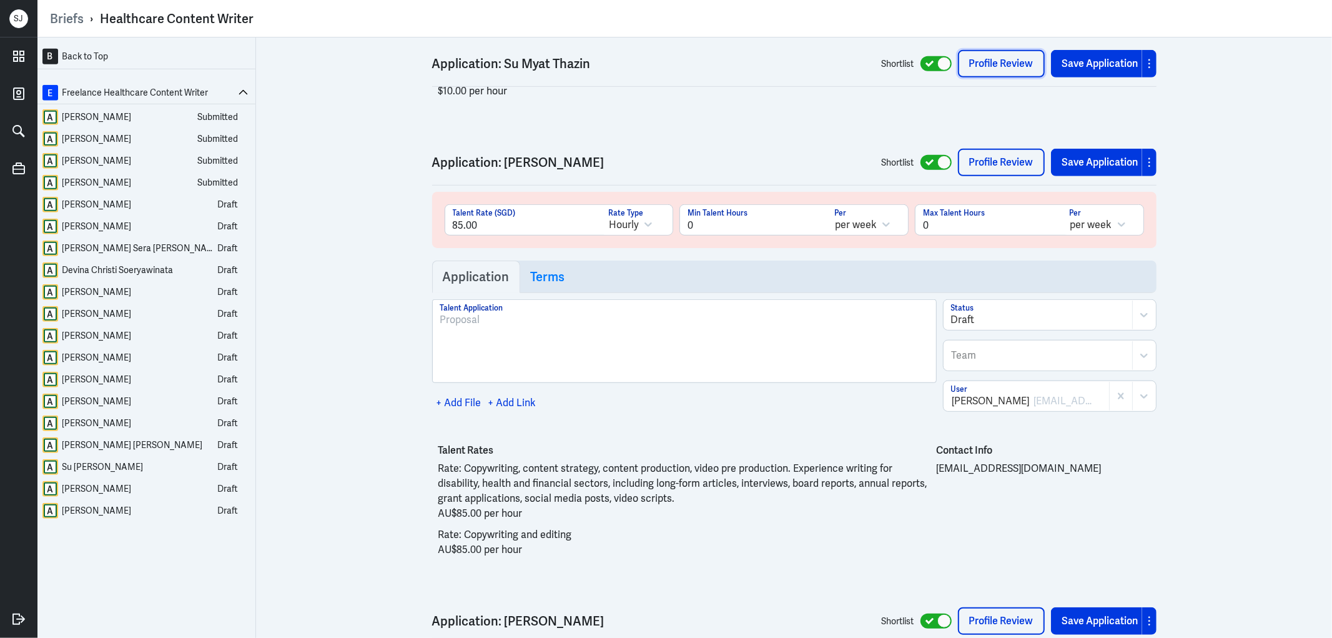
scroll to position [12669, 0]
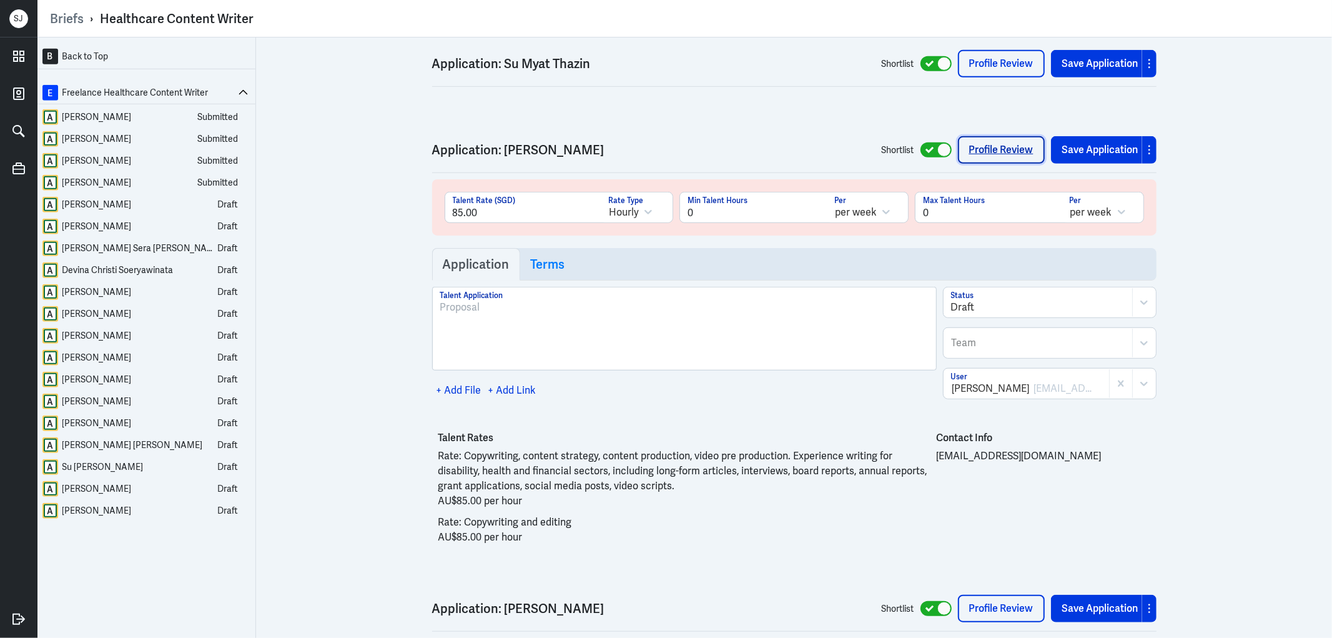
click at [973, 136] on link "Profile Review" at bounding box center [1001, 149] width 87 height 27
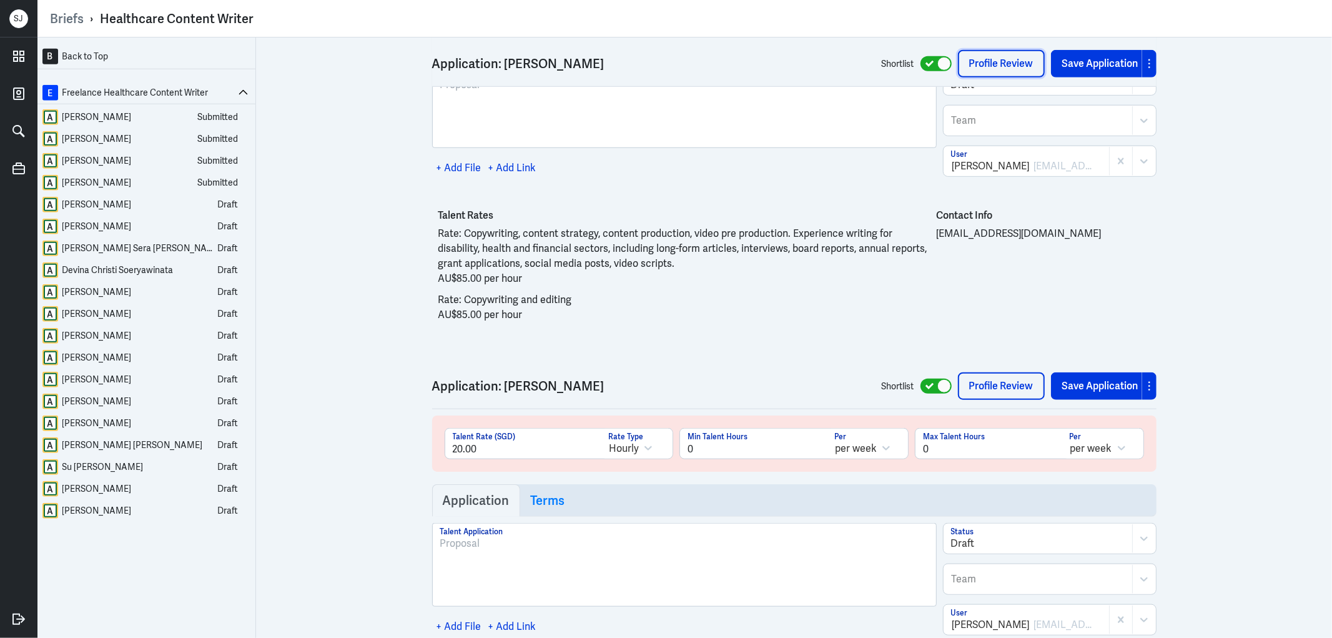
scroll to position [12893, 0]
click at [998, 370] on link "Profile Review" at bounding box center [1001, 383] width 87 height 27
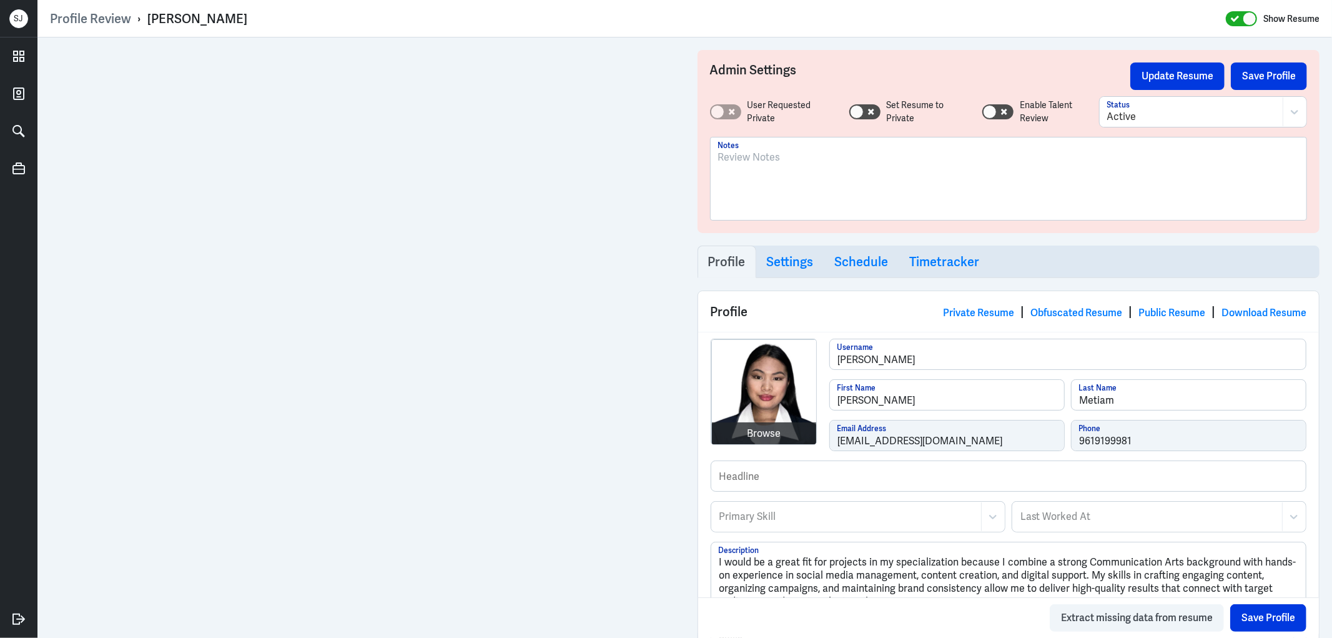
click at [773, 159] on p at bounding box center [1008, 157] width 581 height 15
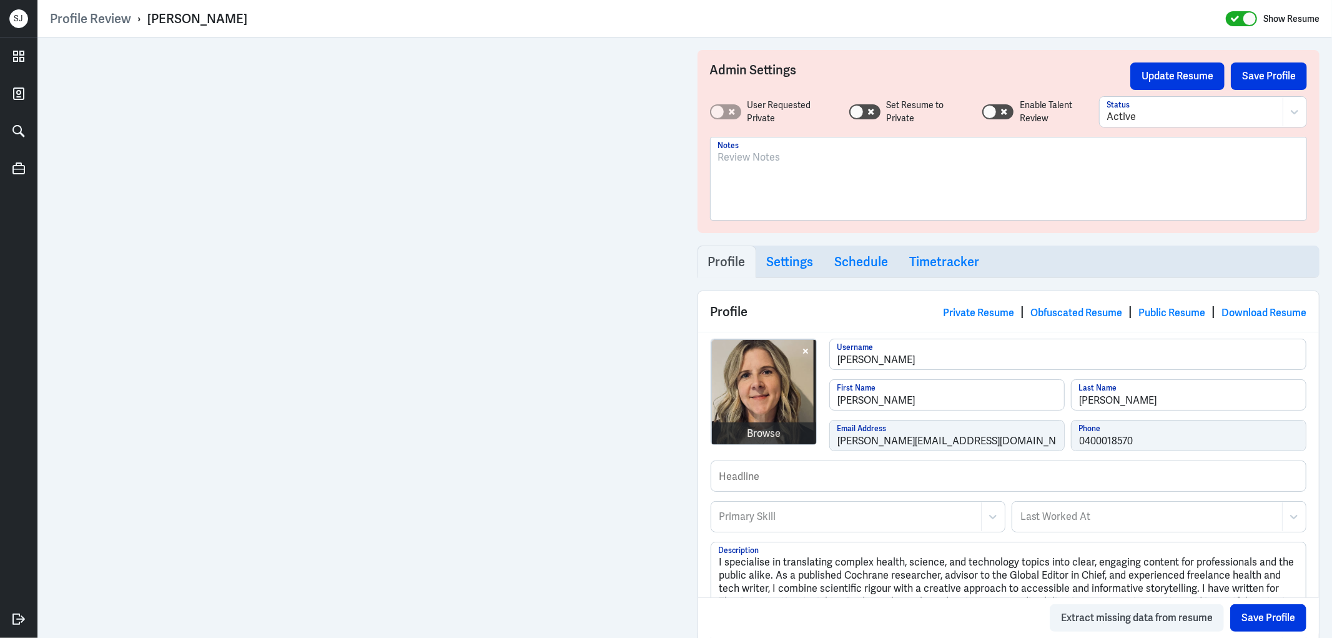
click at [199, 22] on div "[PERSON_NAME]" at bounding box center [197, 19] width 100 height 16
copy div "[PERSON_NAME]"
click at [782, 159] on p "To enrich screen reader interactions, please activate Accessibility in Grammarl…" at bounding box center [1008, 157] width 581 height 15
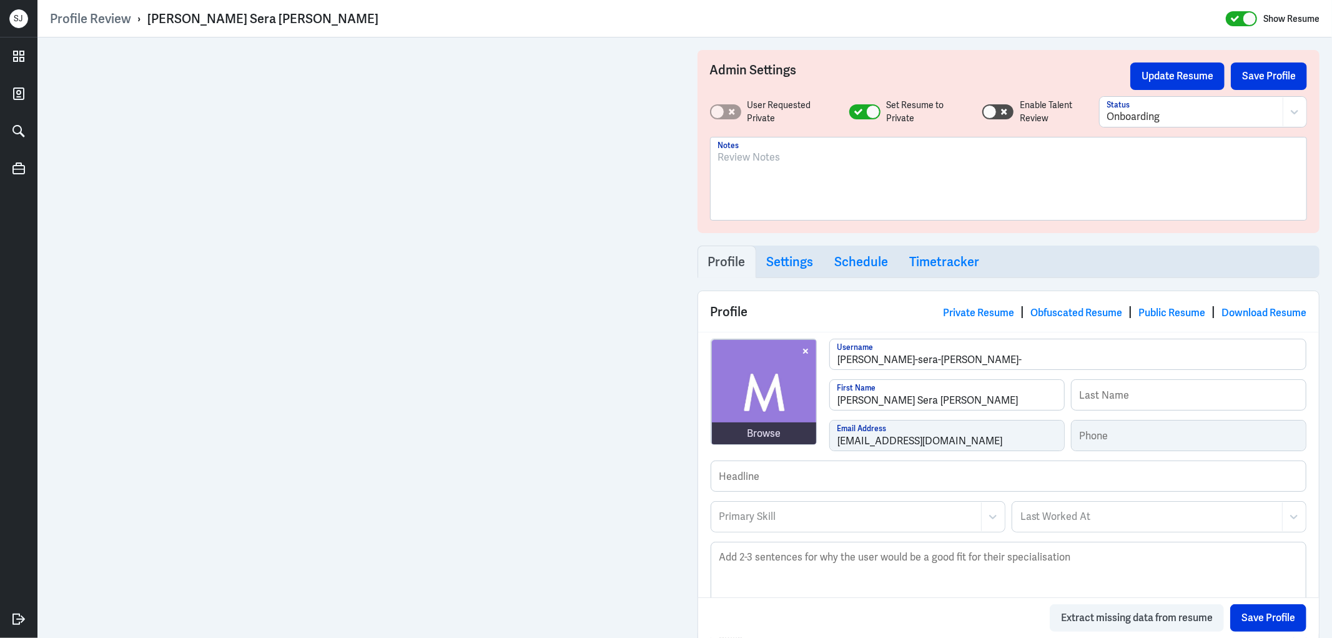
click at [770, 163] on p at bounding box center [1008, 157] width 581 height 15
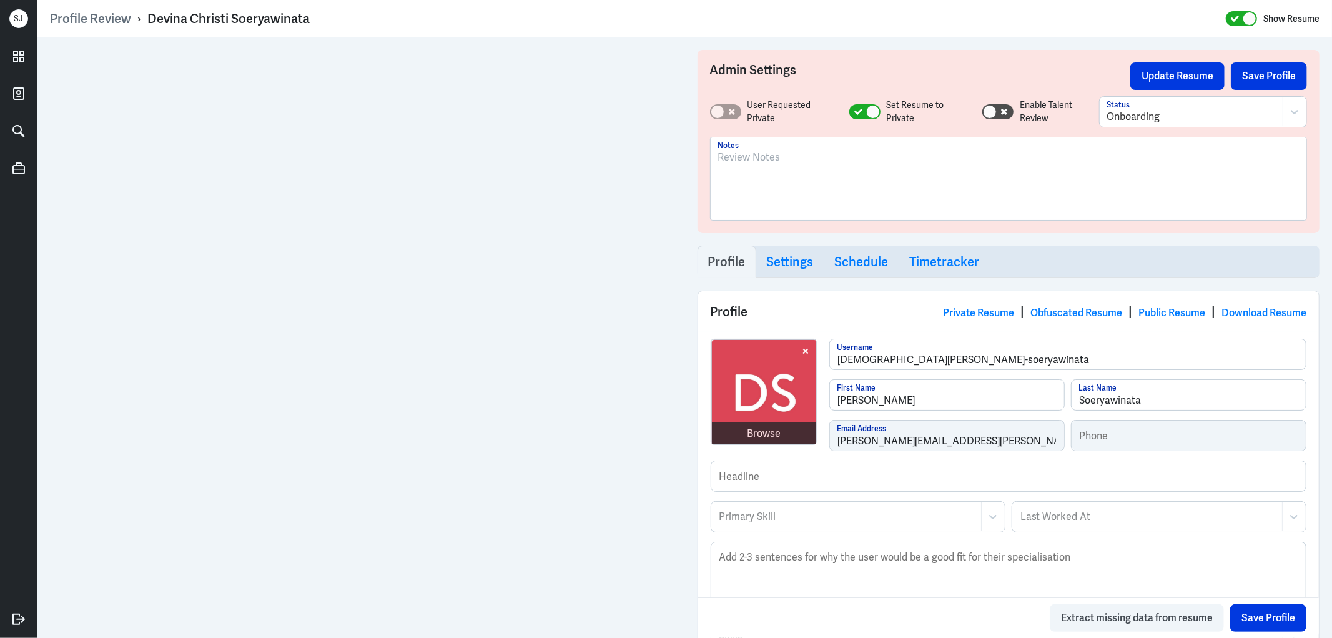
click at [749, 147] on div at bounding box center [1009, 178] width 596 height 82
click at [751, 156] on p at bounding box center [1008, 157] width 581 height 15
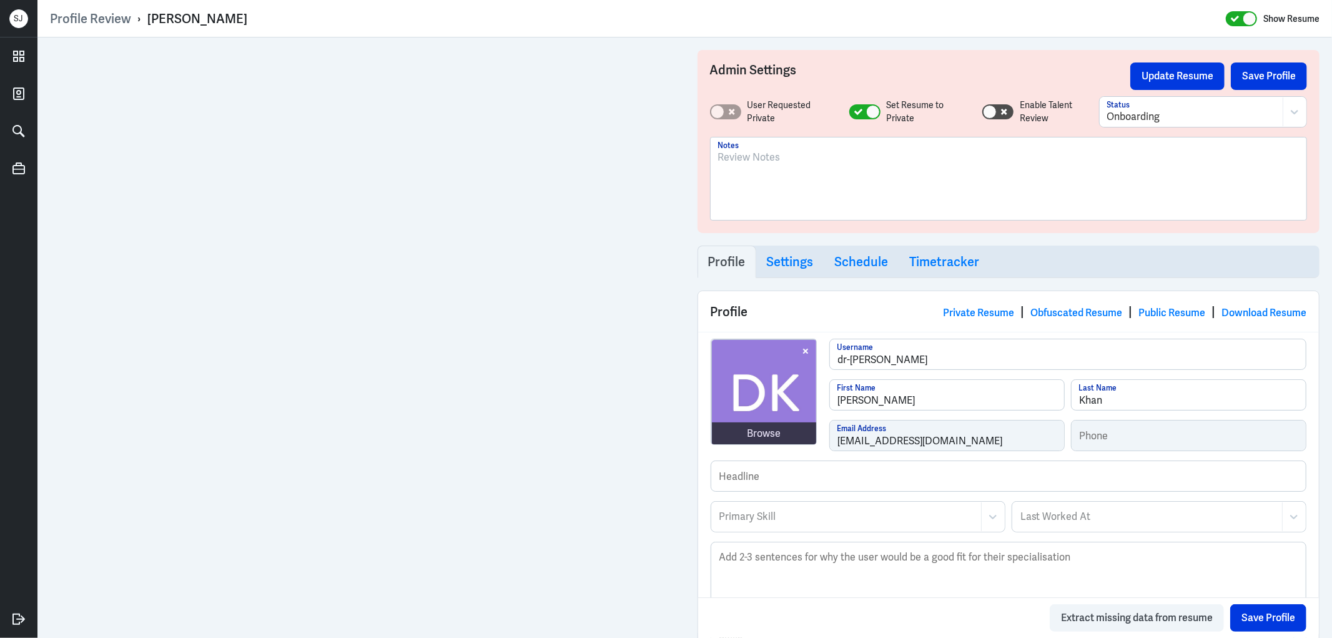
click at [742, 157] on p at bounding box center [1008, 157] width 581 height 15
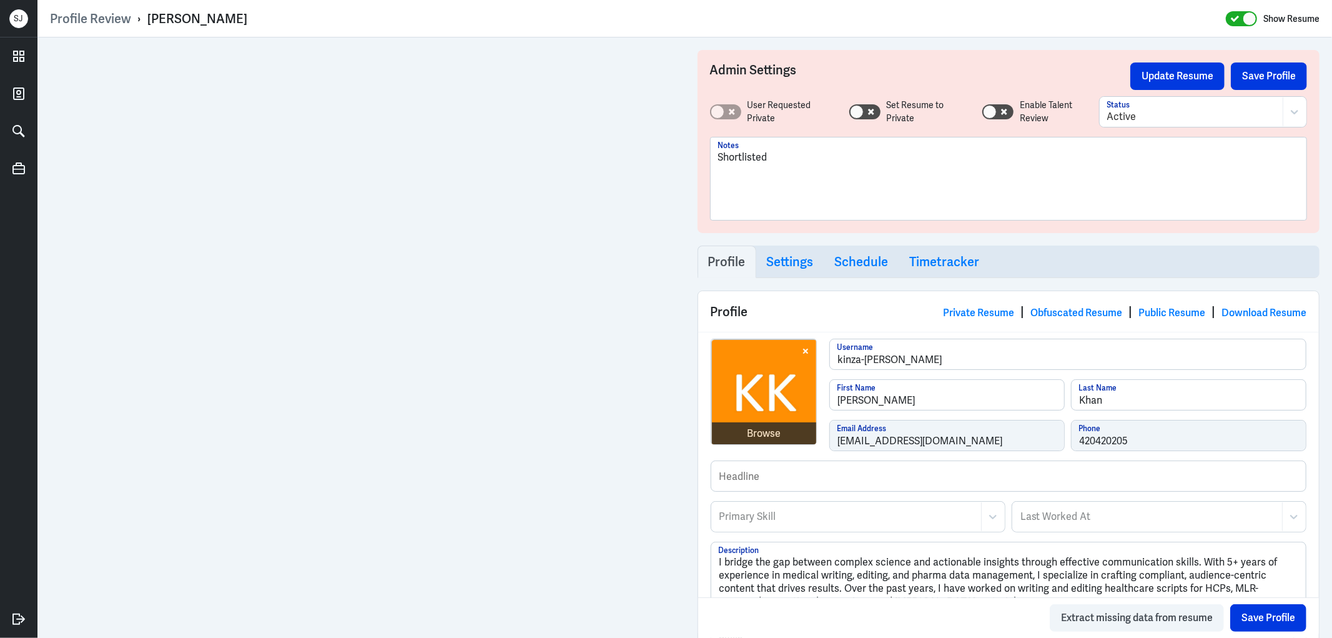
click at [234, 15] on div "Kinza Asghar Khan" at bounding box center [197, 19] width 100 height 16
copy div "Kinza Asghar Khan"
click at [779, 161] on p "Shortlisted" at bounding box center [1008, 157] width 581 height 15
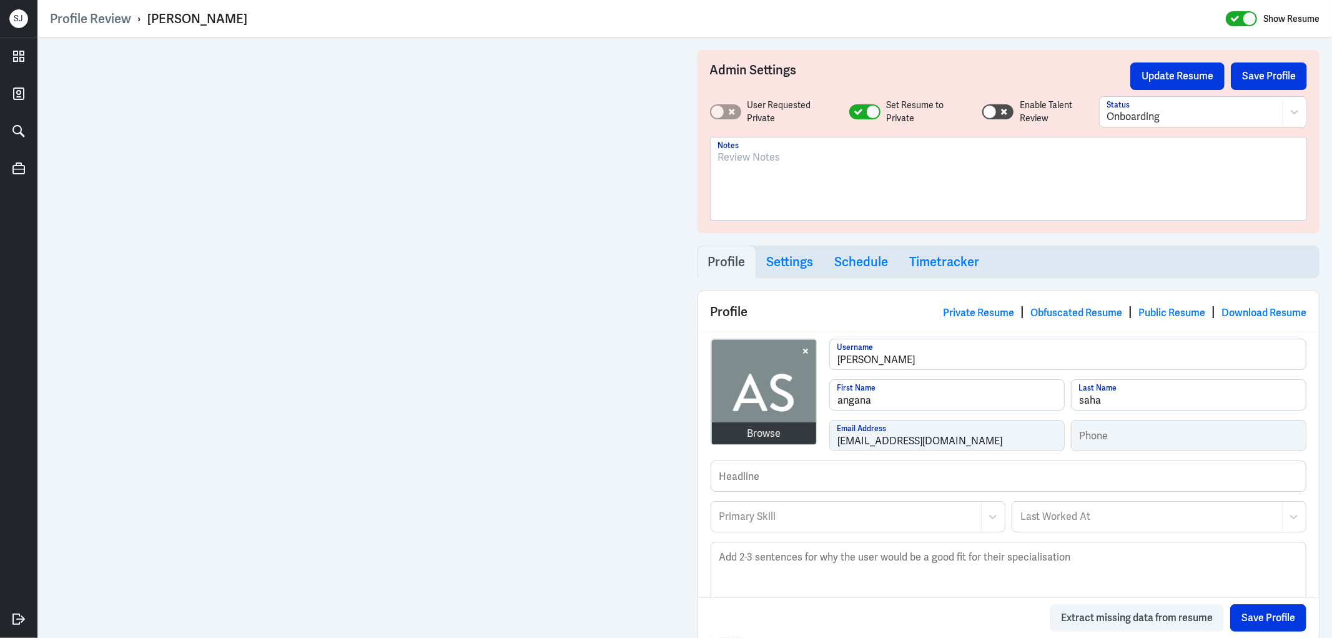
click at [767, 164] on div at bounding box center [1008, 183] width 581 height 67
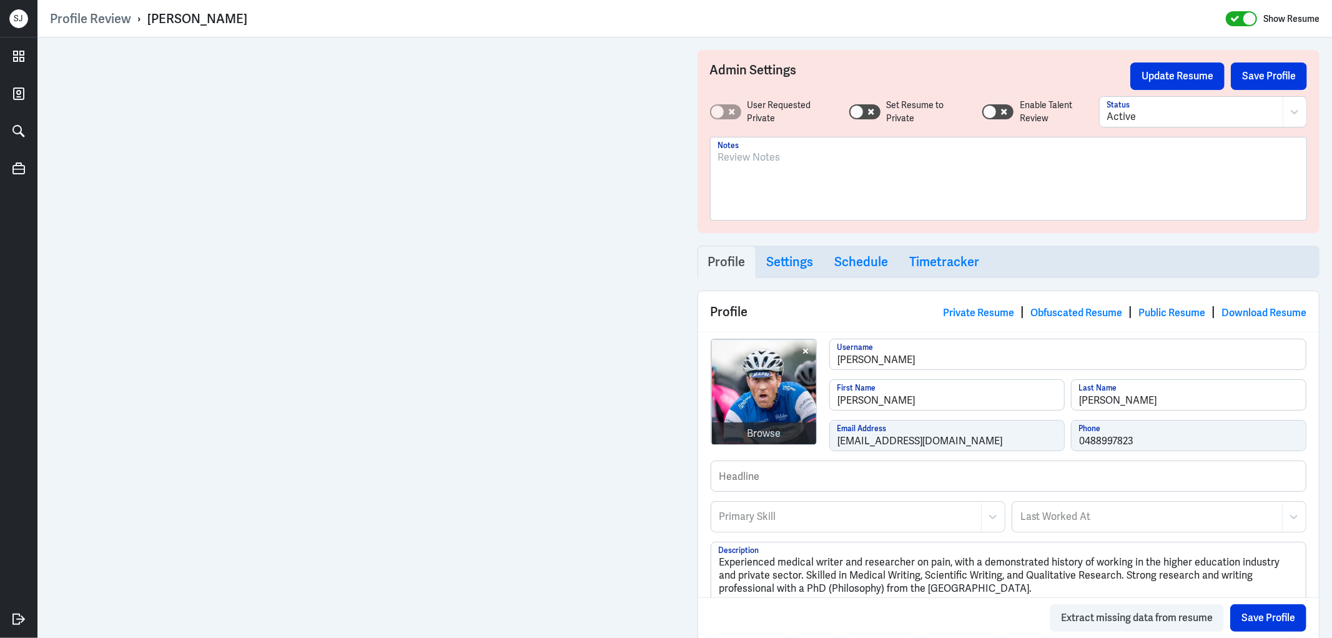
click at [226, 16] on div "[PERSON_NAME]" at bounding box center [197, 19] width 100 height 16
copy div "[PERSON_NAME]"
click at [781, 151] on p "To enrich screen reader interactions, please activate Accessibility in Grammarl…" at bounding box center [1008, 157] width 581 height 15
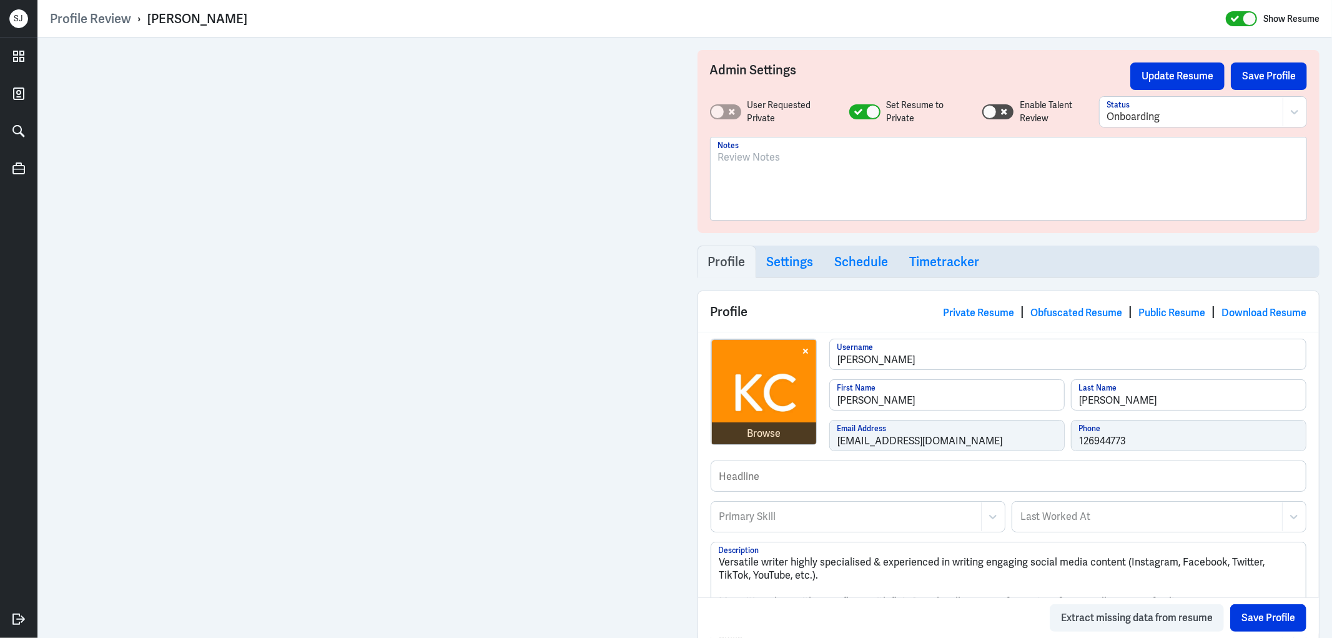
click at [180, 14] on div "[PERSON_NAME]" at bounding box center [197, 19] width 100 height 16
copy div "[PERSON_NAME]"
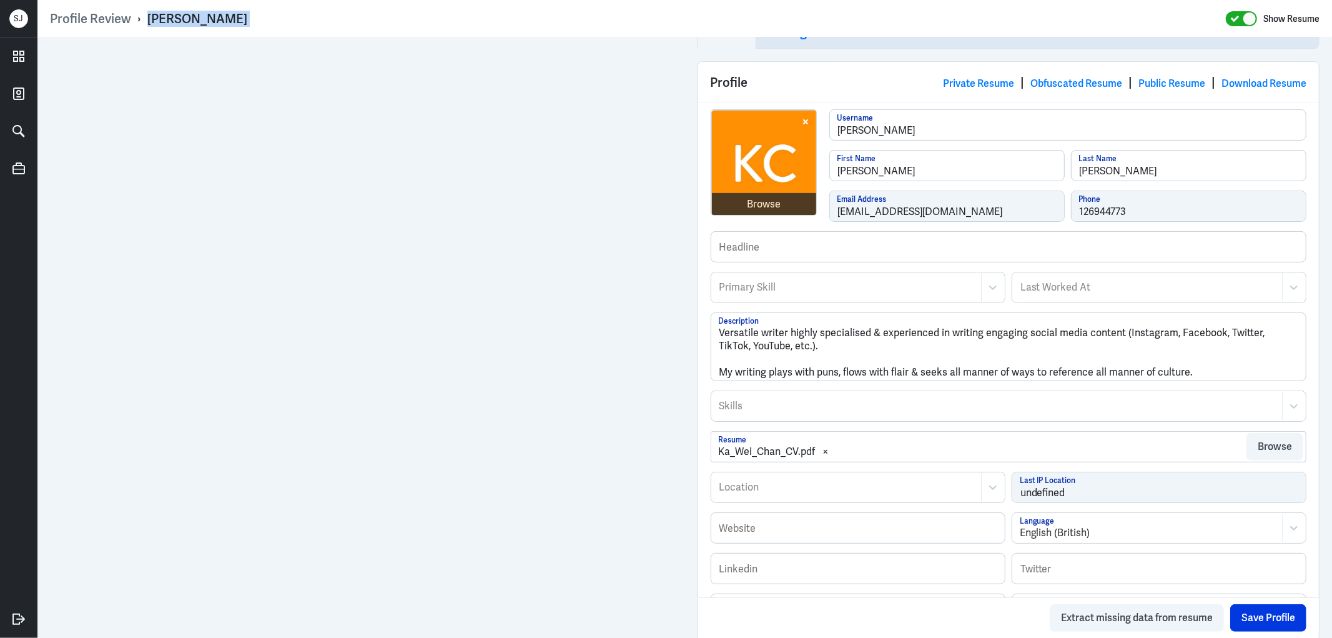
scroll to position [69, 0]
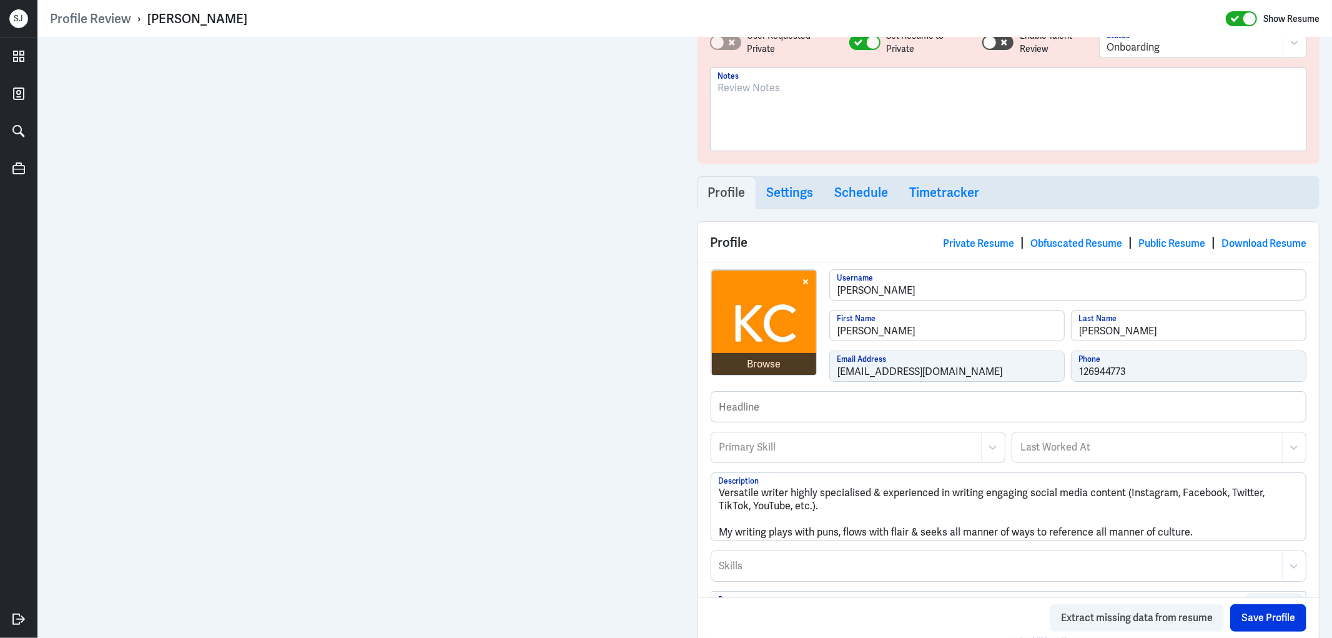
click at [740, 89] on p at bounding box center [1008, 88] width 581 height 15
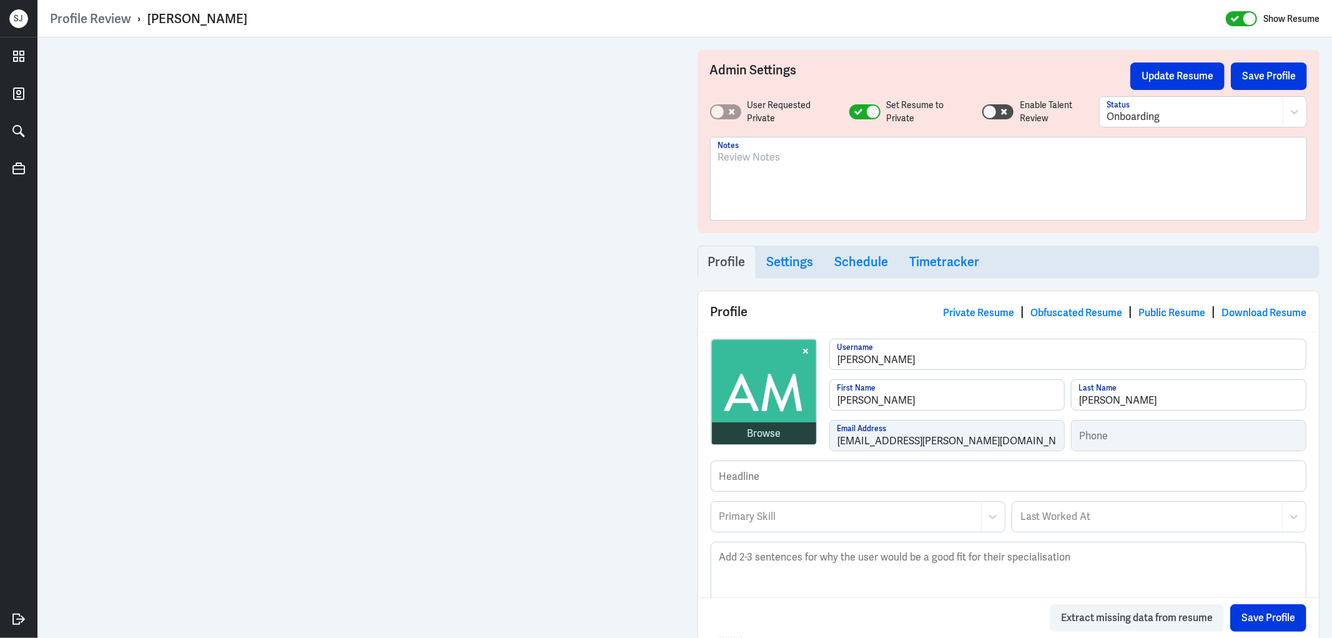
click at [776, 160] on p at bounding box center [1008, 157] width 581 height 15
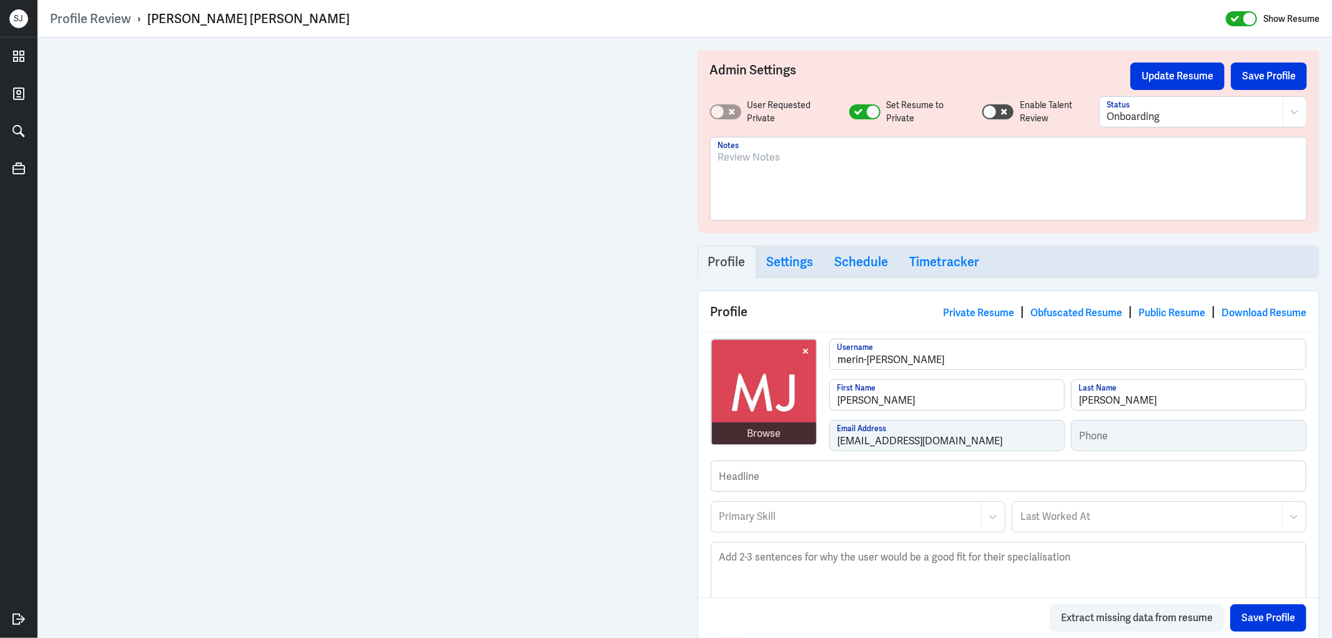
click at [753, 171] on div at bounding box center [1008, 183] width 581 height 67
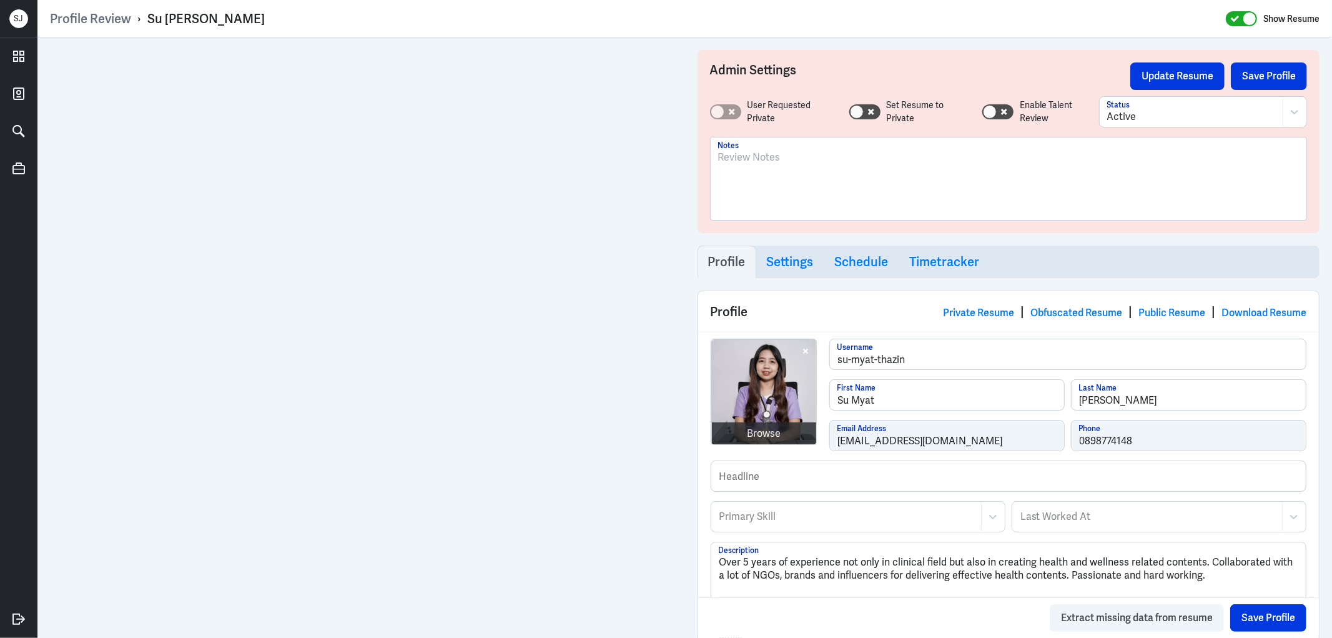
click at [739, 167] on div at bounding box center [1008, 183] width 581 height 67
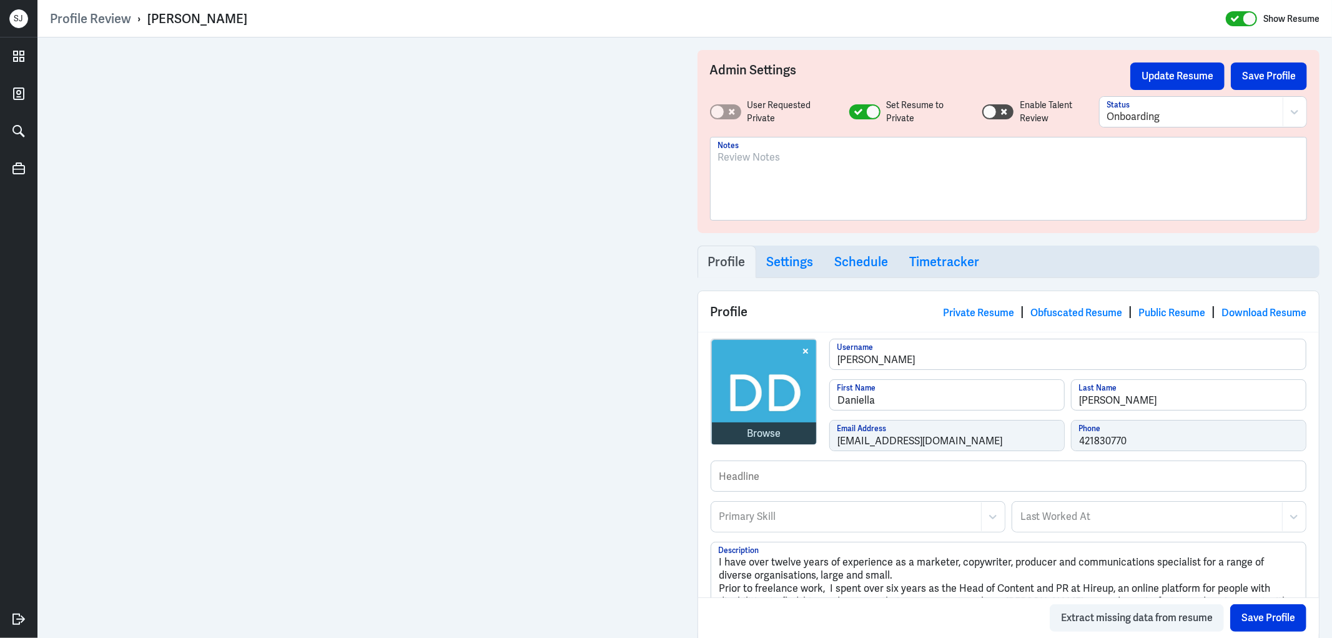
click at [736, 157] on p at bounding box center [1008, 157] width 581 height 15
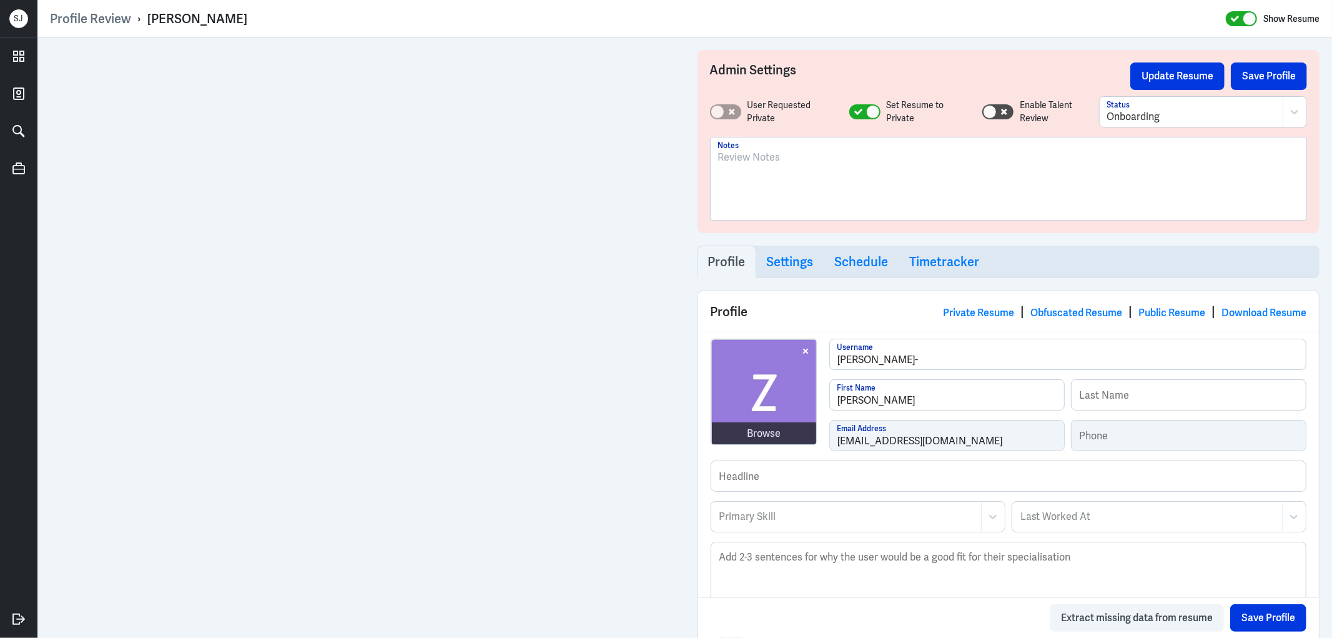
click at [756, 165] on div at bounding box center [1008, 183] width 581 height 67
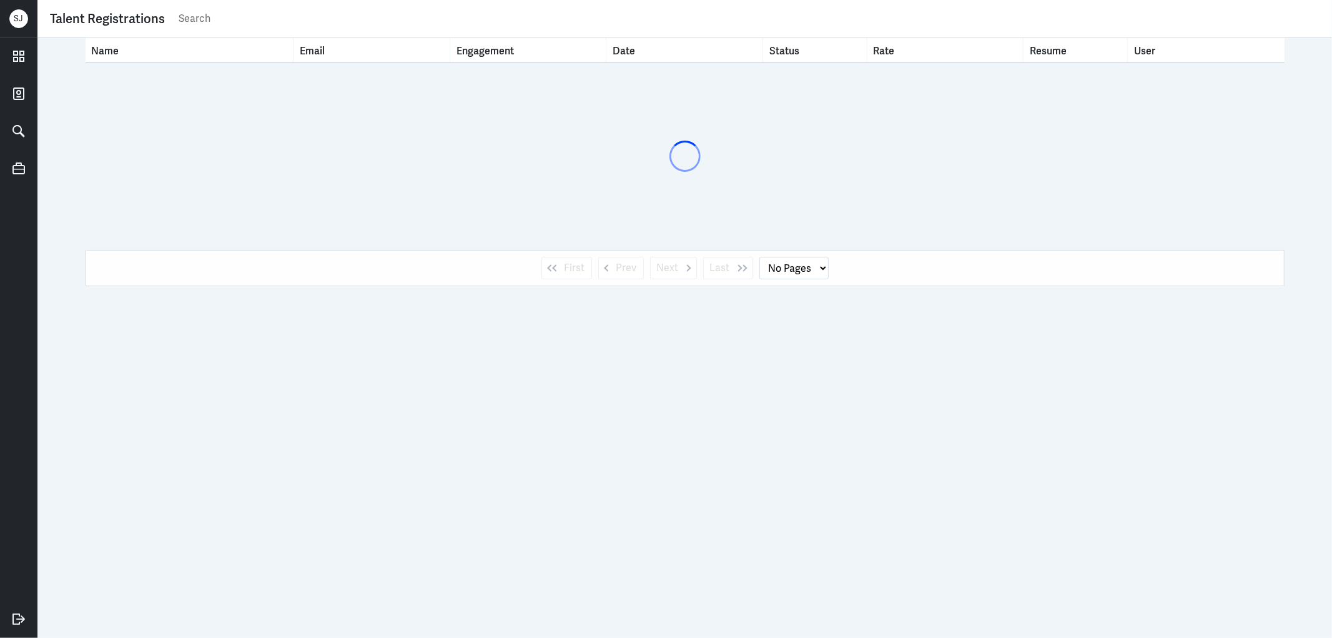
select select "1"
